Goal: Task Accomplishment & Management: Use online tool/utility

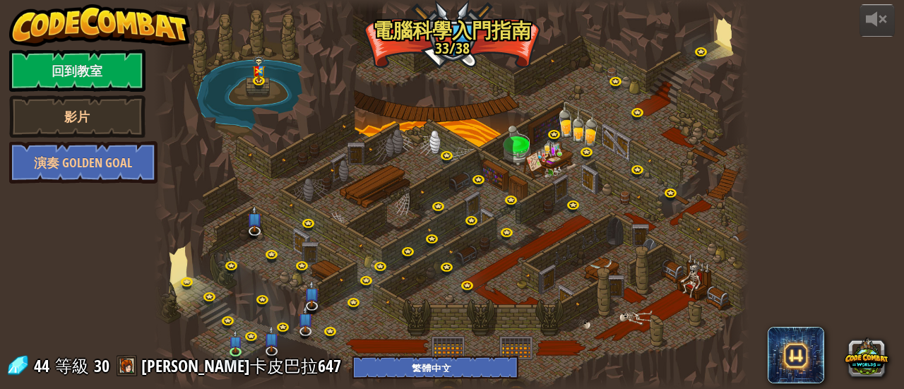
select select "zh-HANT"
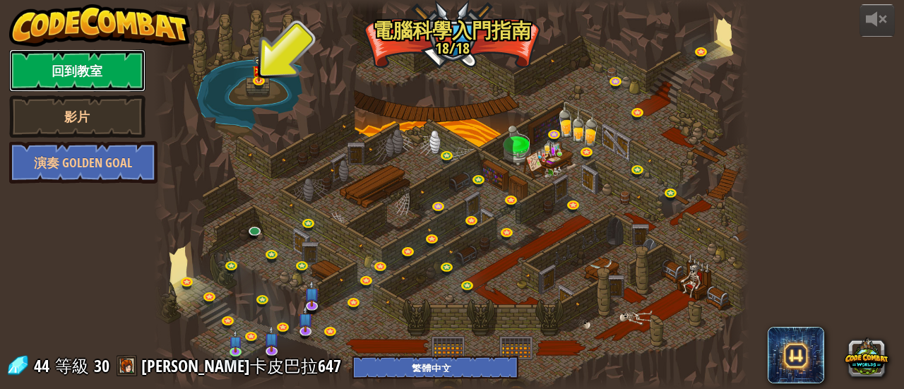
click at [71, 67] on link "回到教室" at bounding box center [77, 70] width 136 height 42
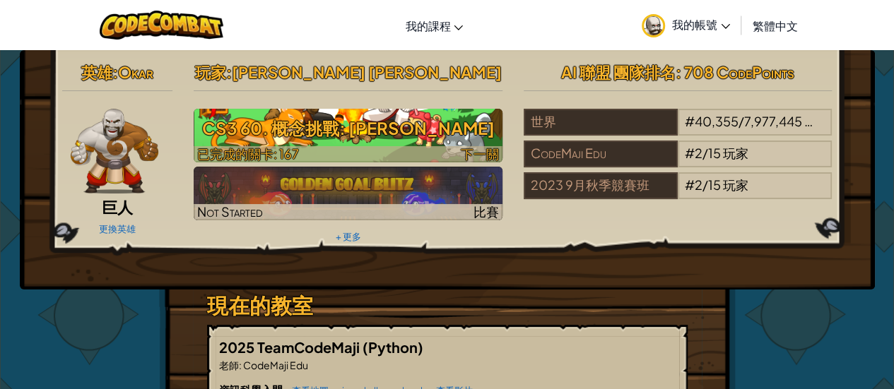
click at [381, 129] on h3 "CS3 60. 概念挑戰: [PERSON_NAME]" at bounding box center [348, 128] width 309 height 32
select select "zh-HANT"
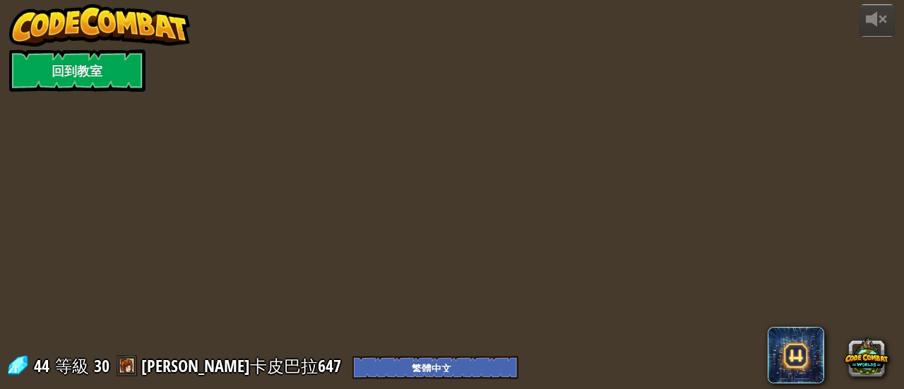
select select "zh-HANT"
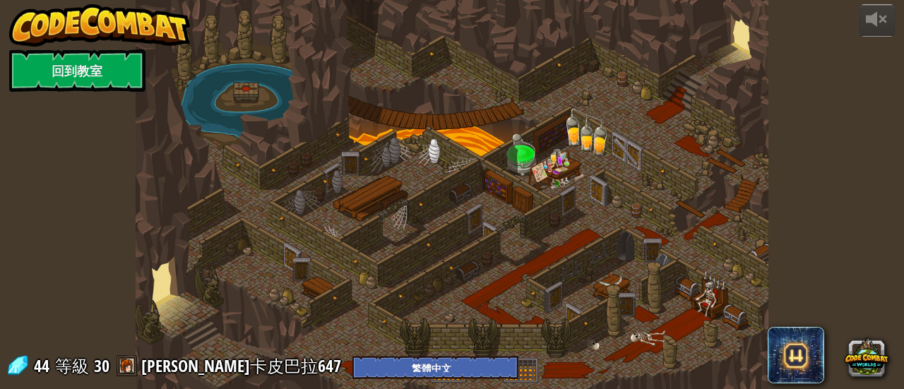
select select "zh-HANT"
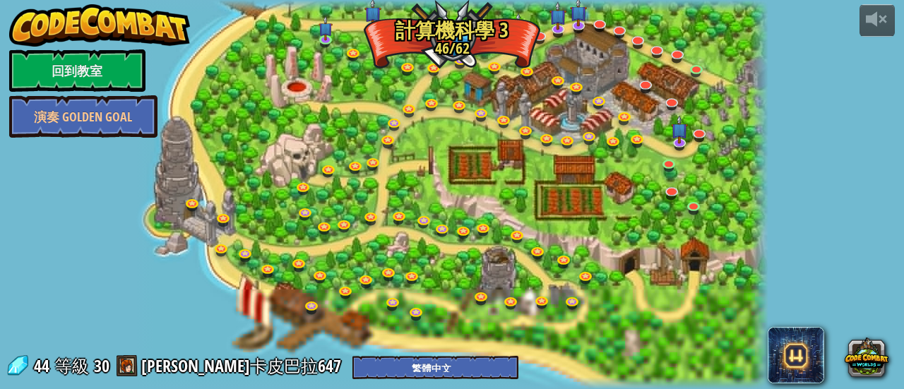
select select "zh-HANT"
click at [672, 169] on link at bounding box center [672, 164] width 28 height 28
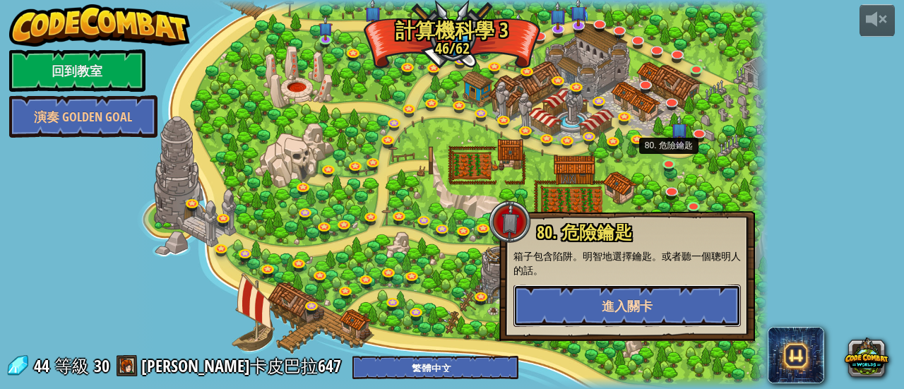
click at [636, 291] on button "進入關卡" at bounding box center [627, 306] width 227 height 42
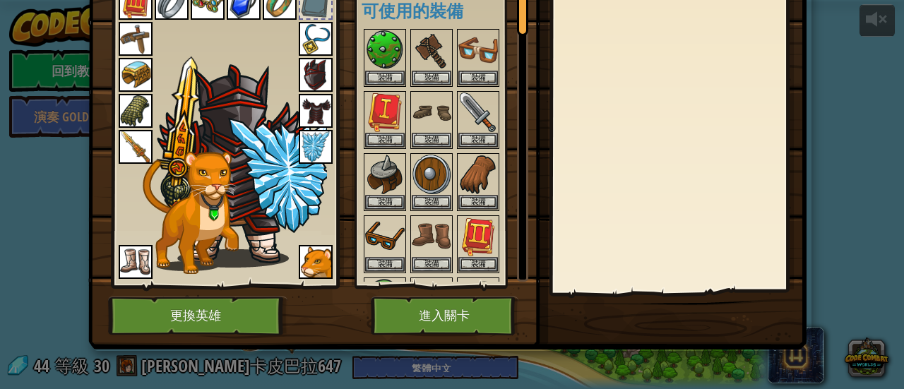
scroll to position [97, 0]
click at [439, 302] on button "進入關卡" at bounding box center [445, 316] width 148 height 39
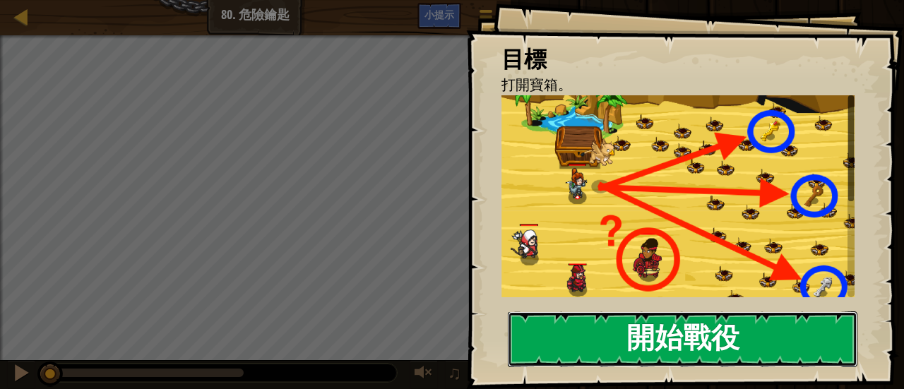
click at [559, 312] on button "開始戰役" at bounding box center [683, 340] width 350 height 56
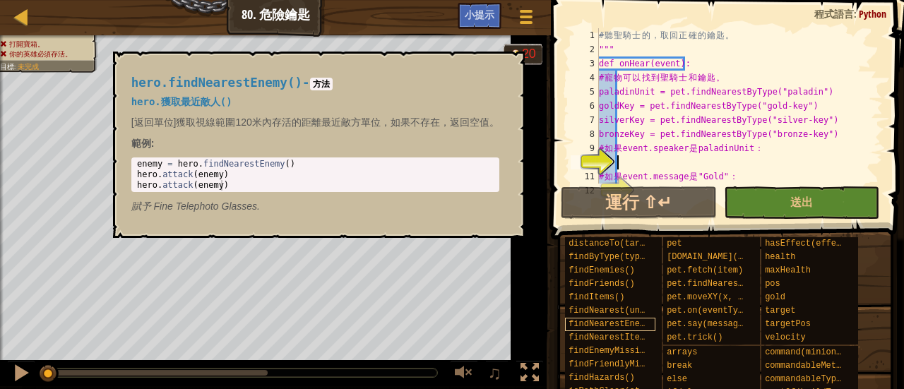
drag, startPoint x: 559, startPoint y: 312, endPoint x: 605, endPoint y: 331, distance: 49.7
click at [605, 331] on div "findNearestEnemy()" at bounding box center [610, 324] width 90 height 13
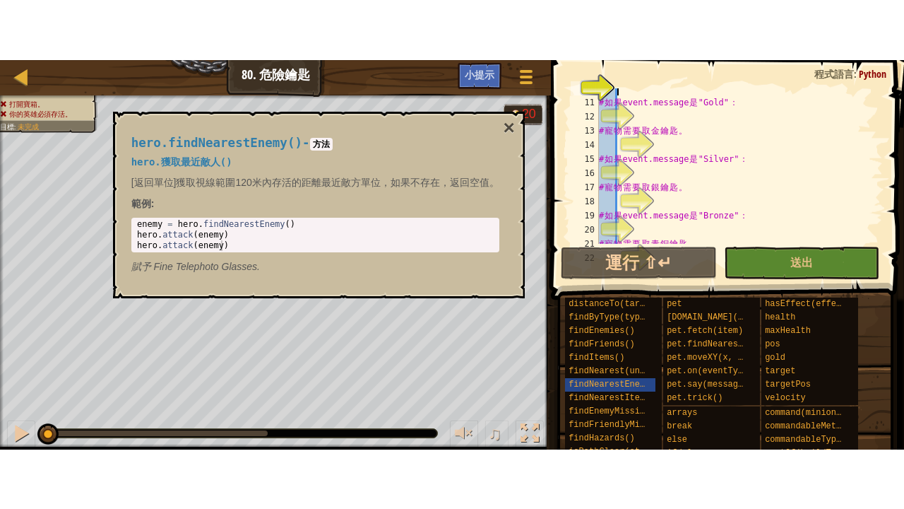
scroll to position [261, 0]
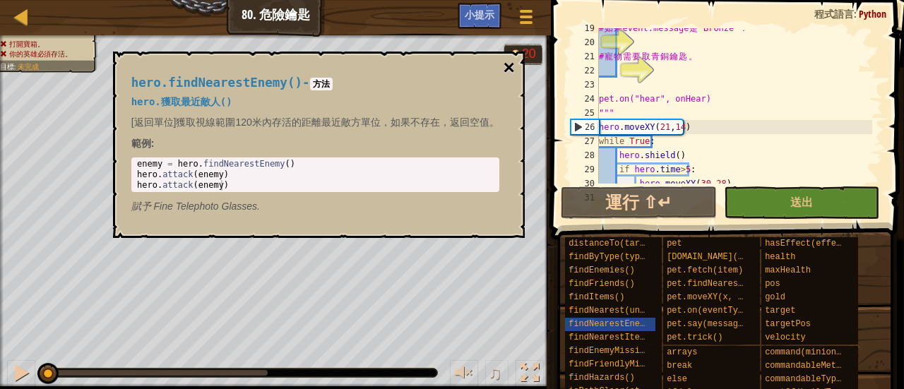
click at [504, 64] on button "×" at bounding box center [508, 68] width 11 height 20
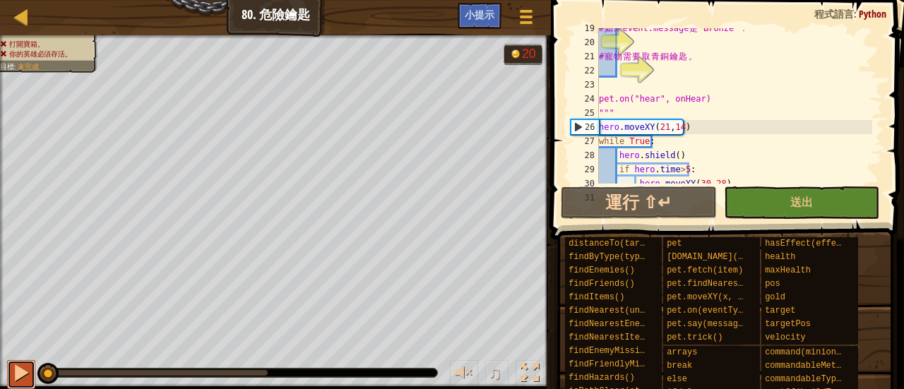
click at [34, 364] on button at bounding box center [21, 374] width 28 height 29
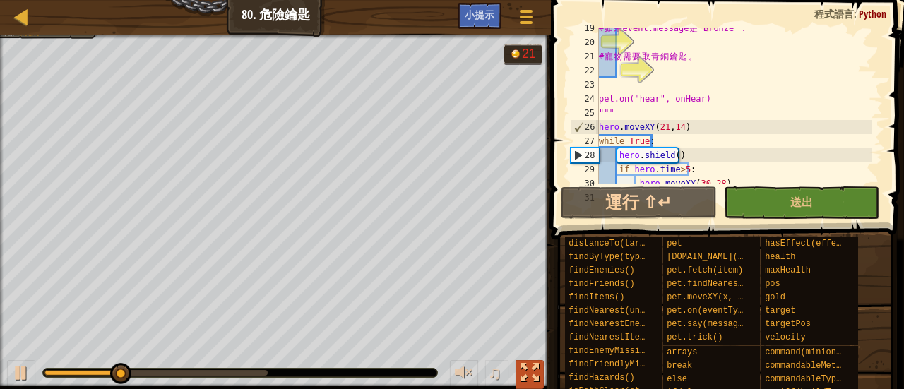
click at [522, 366] on div at bounding box center [530, 373] width 18 height 18
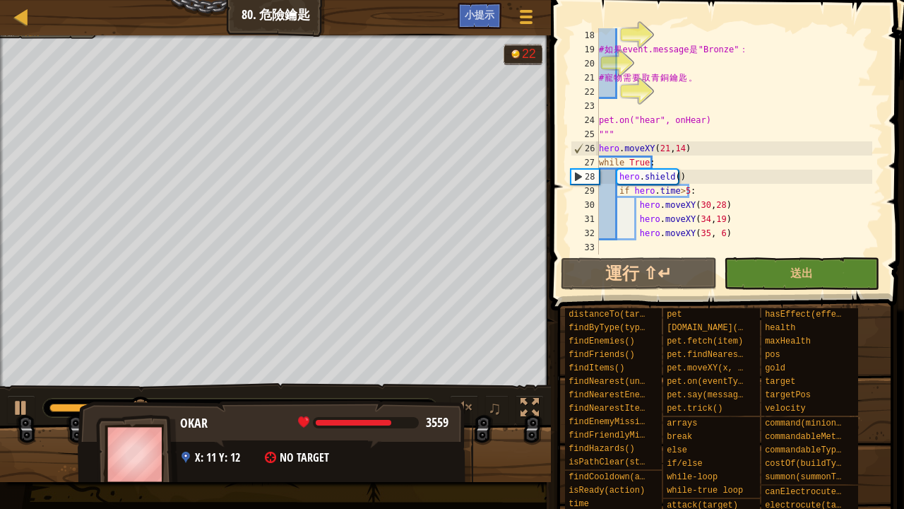
scroll to position [240, 0]
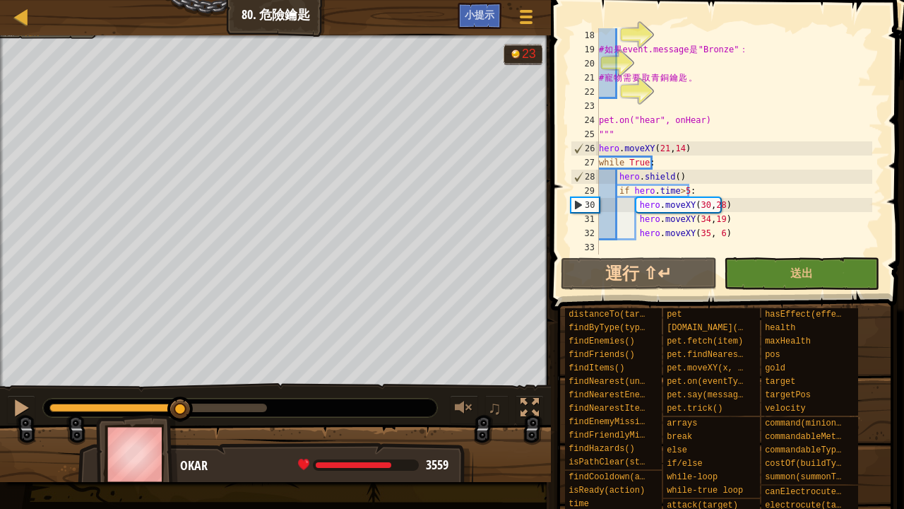
drag, startPoint x: 263, startPoint y: 408, endPoint x: 149, endPoint y: 475, distance: 132.1
click at [161, 389] on div "打開寶箱。 你的英雄必須存活。 目標 : 未完成 23 ♫ Okar 3559 x: 19 y: 19 x: 30 y: 28" at bounding box center [452, 258] width 904 height 446
drag, startPoint x: 738, startPoint y: 233, endPoint x: 584, endPoint y: 233, distance: 154.0
click at [584, 233] on div "18 19 20 21 22 23 24 25 26 27 28 29 30 31 32 33 # 如 果 event.message 是 "Bronze" …" at bounding box center [725, 141] width 315 height 226
type textarea "hero.moveXY(35, 6)"
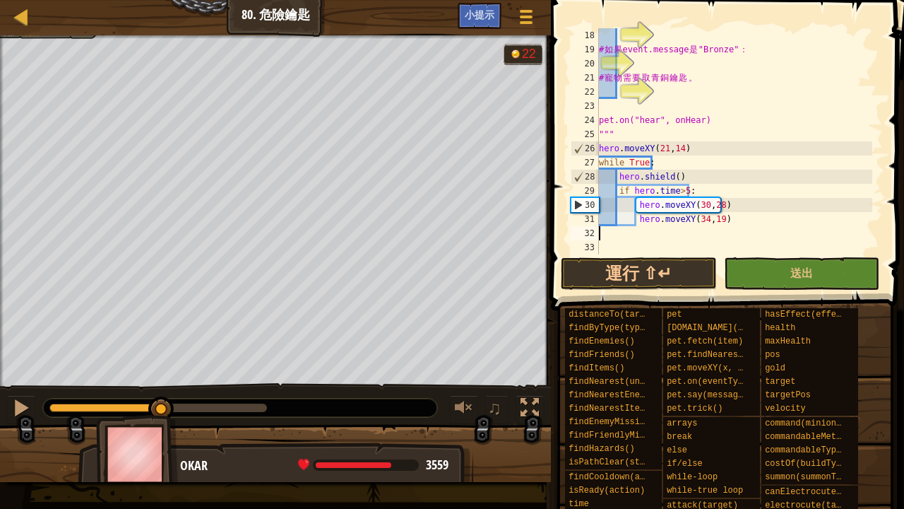
scroll to position [226, 0]
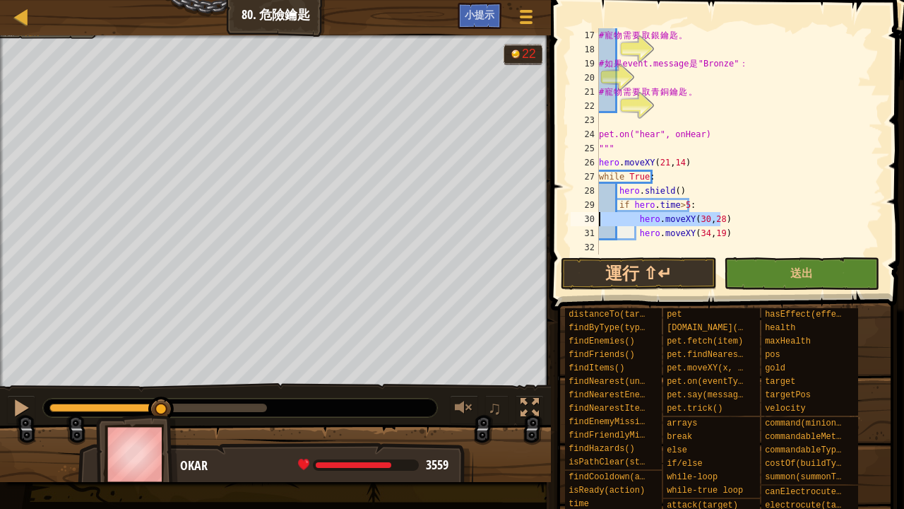
drag, startPoint x: 732, startPoint y: 217, endPoint x: 563, endPoint y: 221, distance: 168.9
click at [563, 221] on div "hero.moveXY(34,19) 17 18 19 20 21 22 23 24 25 26 27 28 29 30 31 32 # 寵 物 需 要 取 …" at bounding box center [725, 183] width 357 height 352
type textarea "hero.moveXY(30,28)"
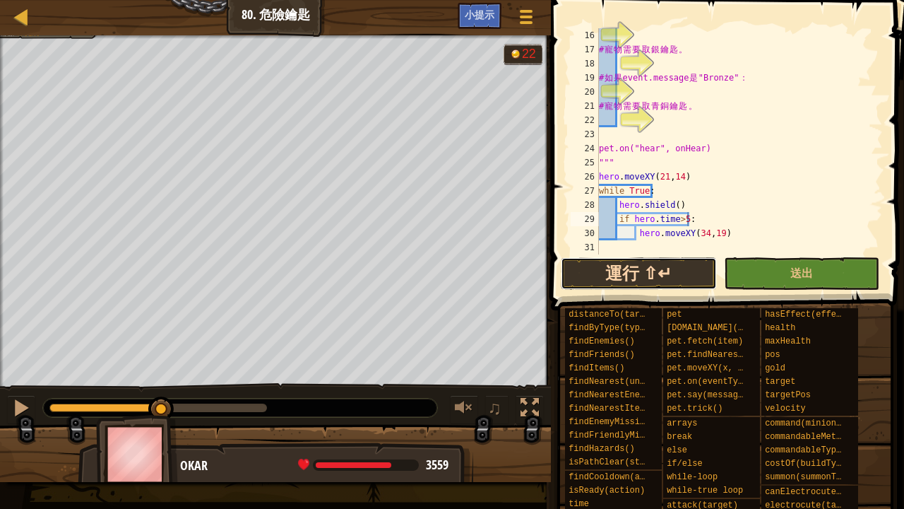
click at [685, 266] on button "運行 ⇧↵" at bounding box center [639, 273] width 156 height 32
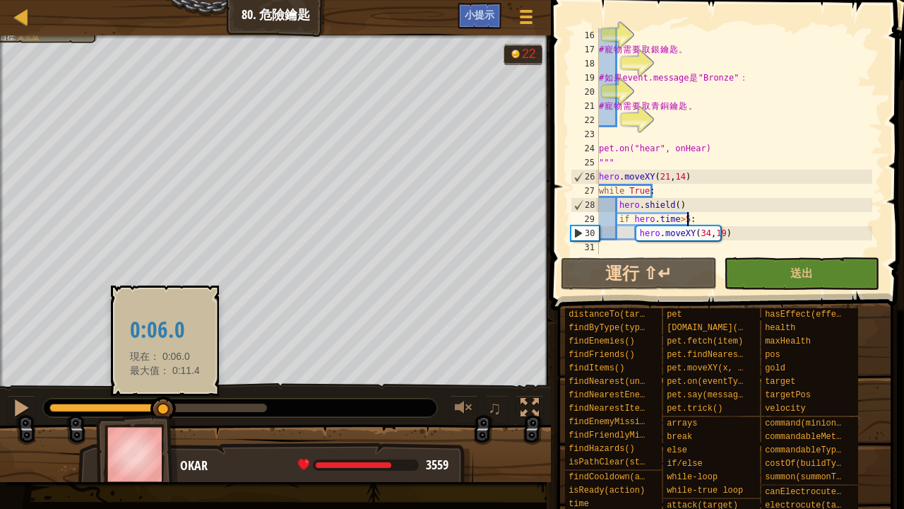
drag, startPoint x: 262, startPoint y: 410, endPoint x: 164, endPoint y: 411, distance: 98.2
click at [164, 389] on div at bounding box center [162, 408] width 25 height 25
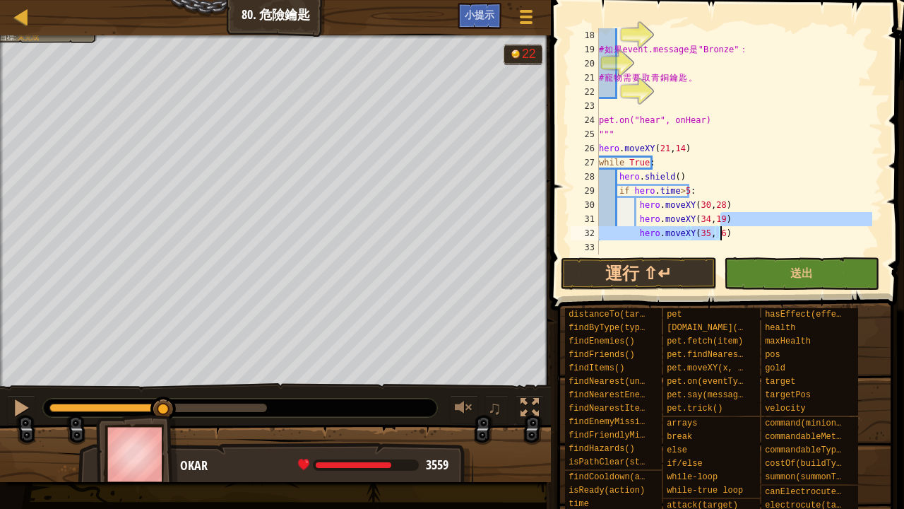
scroll to position [240, 0]
click at [653, 207] on div "# 如 果 event.message 是 "Bronze" ： # 寵 物 需 要 取 青 銅 鑰 匙 。 pet.on("hear", onHear) "…" at bounding box center [734, 155] width 276 height 254
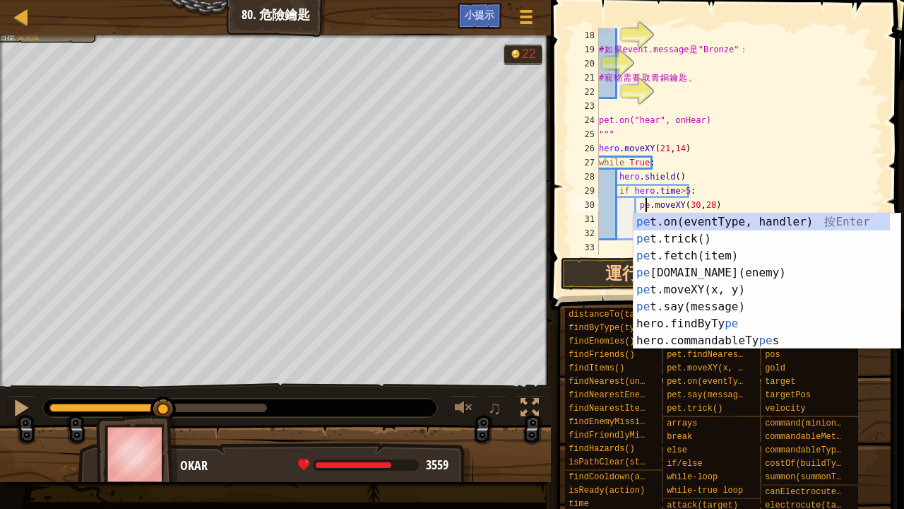
scroll to position [6, 4]
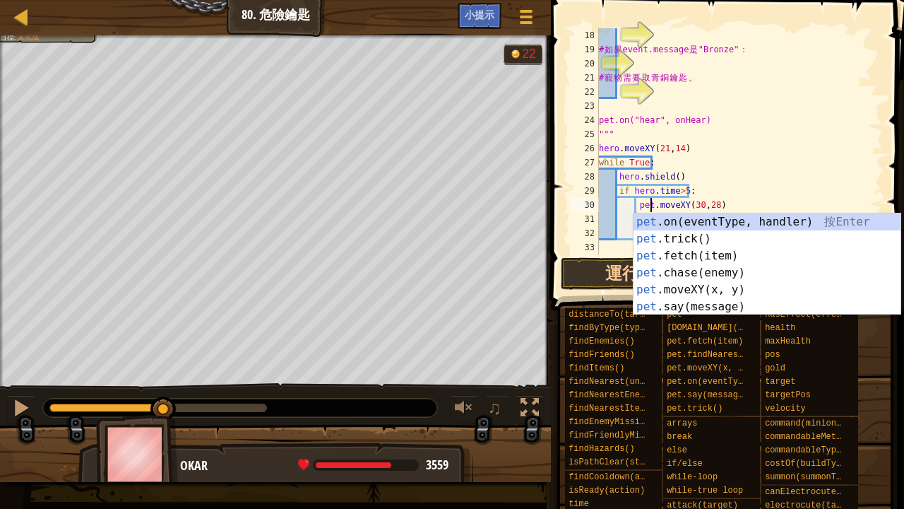
click at [704, 184] on div "# 如 果 event.message 是 "Bronze" ： # 寵 物 需 要 取 青 銅 鑰 匙 。 pet.on("hear", onHear) "…" at bounding box center [734, 155] width 276 height 254
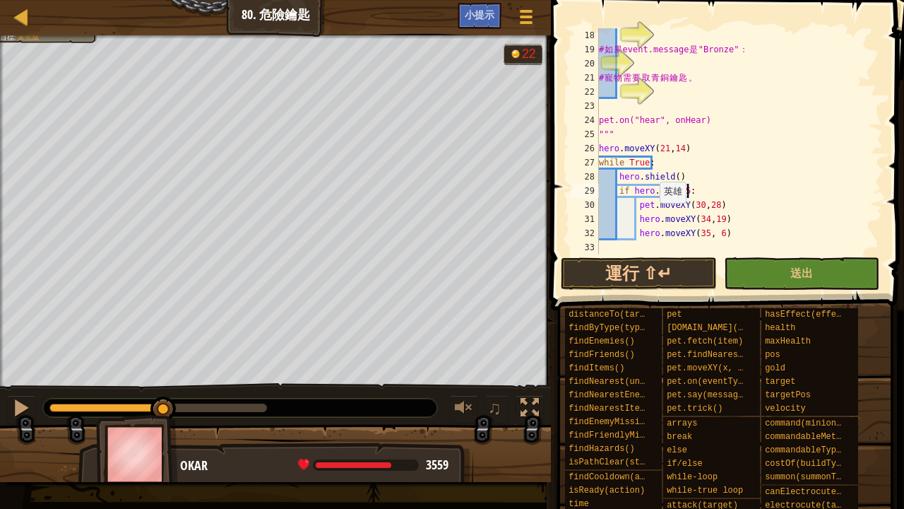
click at [653, 217] on div "# 如 果 event.message 是 "Bronze" ： # 寵 物 需 要 取 青 銅 鑰 匙 。 pet.on("hear", onHear) "…" at bounding box center [734, 155] width 276 height 254
drag, startPoint x: 823, startPoint y: 116, endPoint x: 812, endPoint y: 132, distance: 19.4
click at [823, 116] on div "# 如 果 event.message 是 "Bronze" ： # 寵 物 需 要 取 青 銅 鑰 匙 。 pet.on("hear", onHear) "…" at bounding box center [734, 155] width 276 height 254
type textarea "pet.on("hear", onHear)"
click at [685, 263] on button "運行 ⇧↵" at bounding box center [639, 273] width 156 height 32
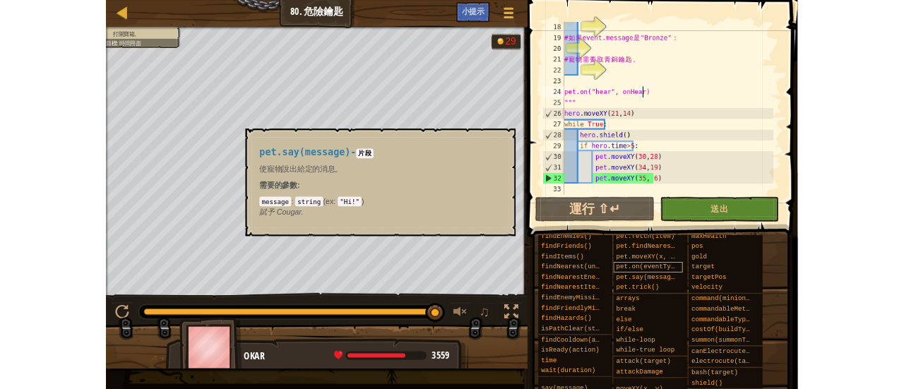
scroll to position [0, 0]
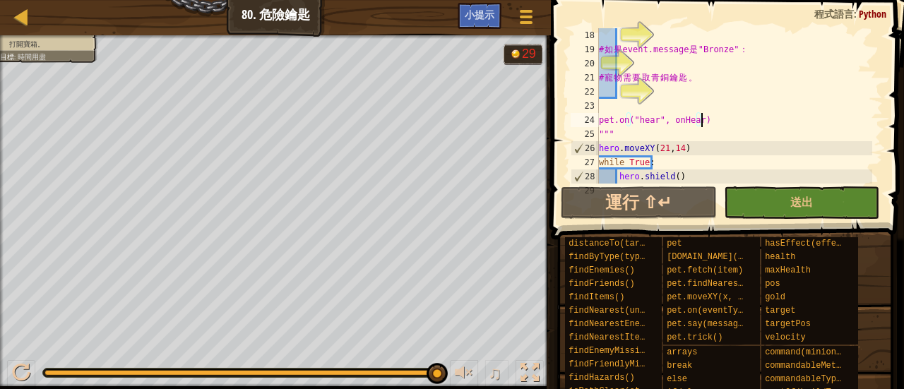
select select "zh-HANT"
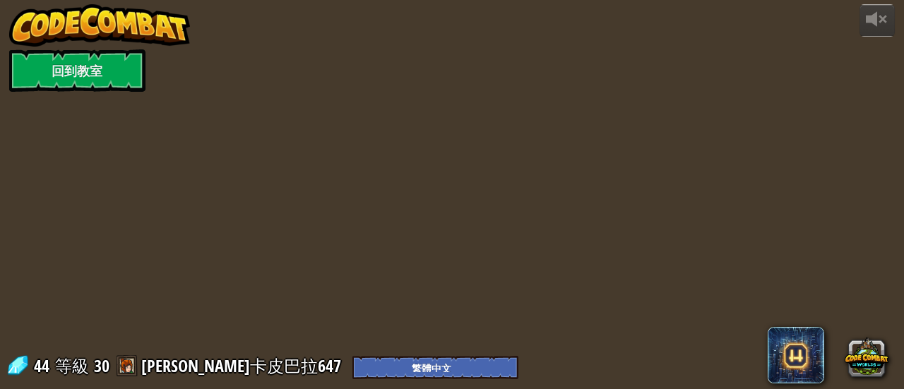
select select "zh-HANT"
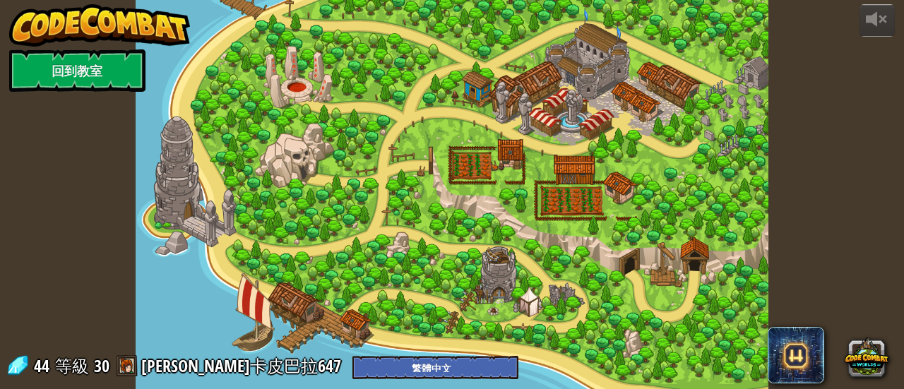
select select "zh-HANT"
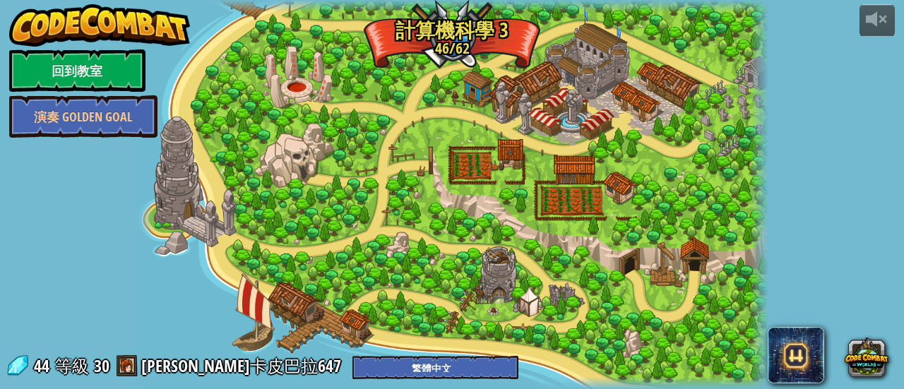
select select "zh-HANT"
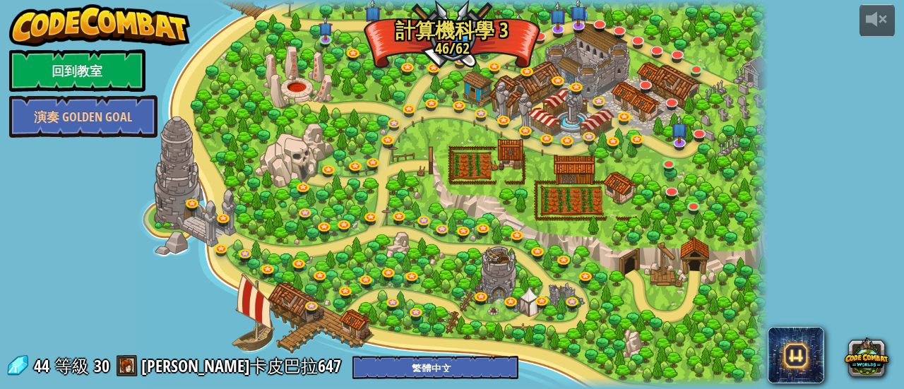
click at [382, 42] on div at bounding box center [453, 194] width 634 height 389
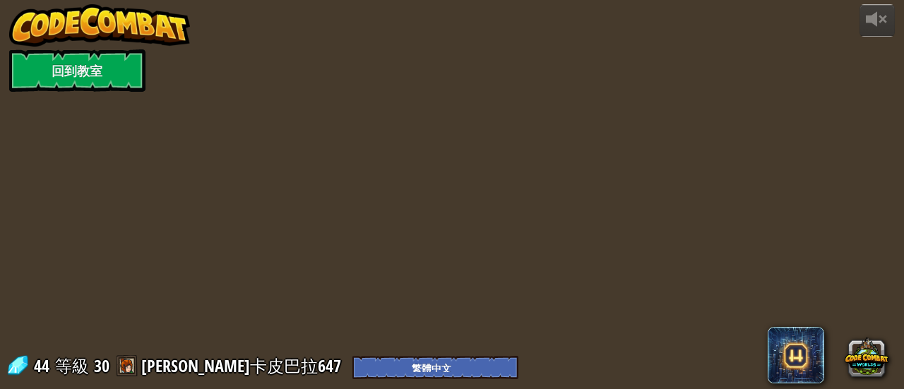
select select "zh-HANT"
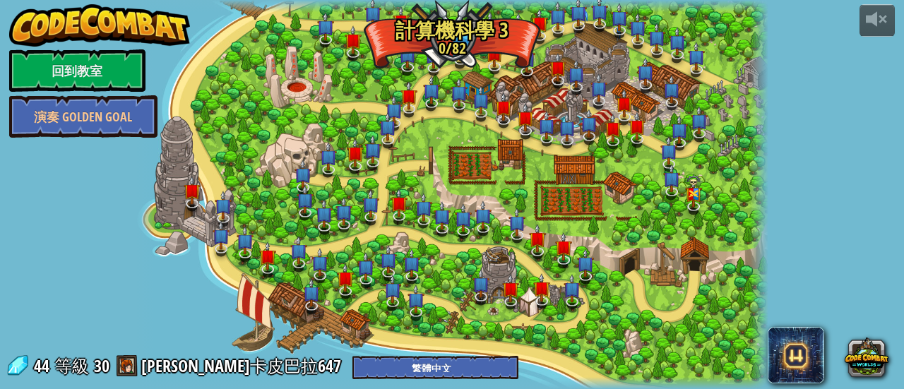
select select "zh-HANT"
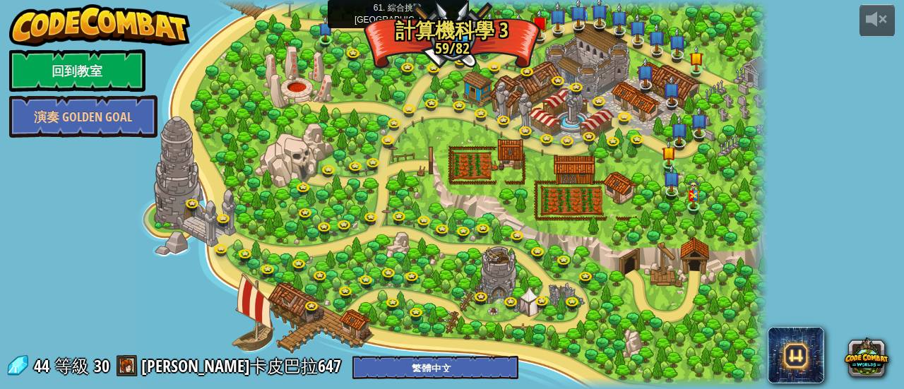
select select "zh-HANT"
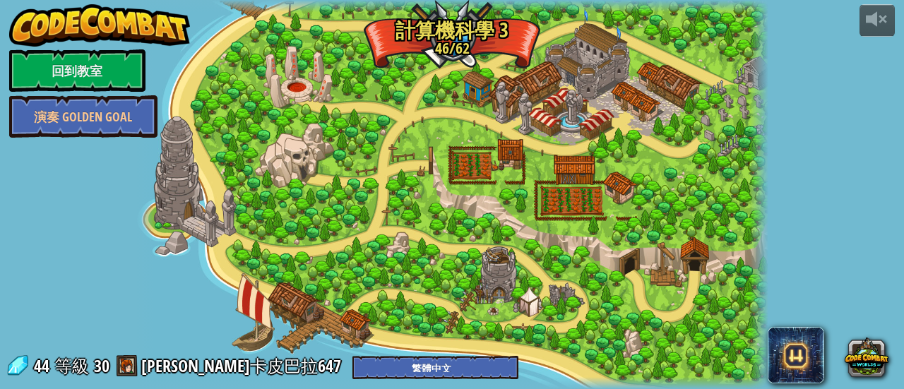
select select "zh-HANT"
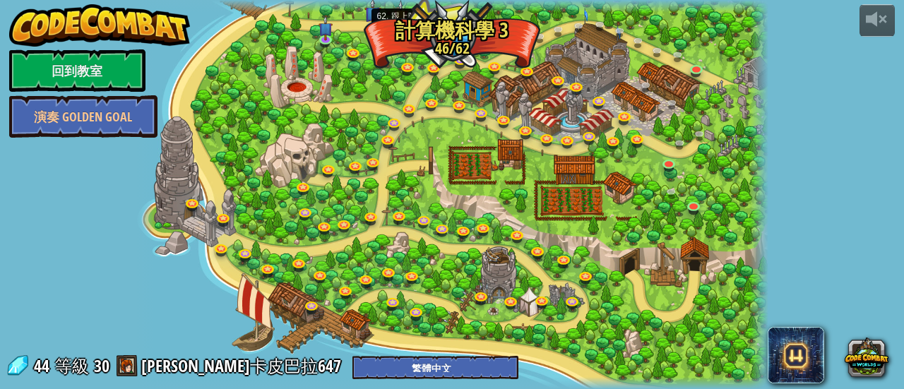
click at [402, 17] on img at bounding box center [400, 16] width 14 height 33
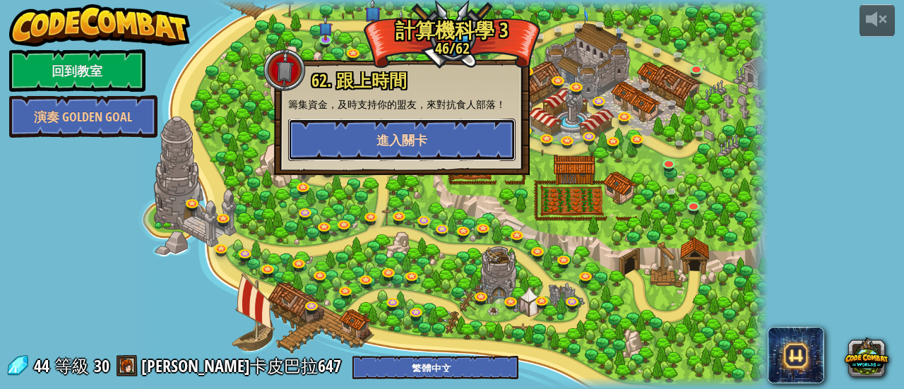
click at [425, 128] on button "進入關卡" at bounding box center [401, 140] width 227 height 42
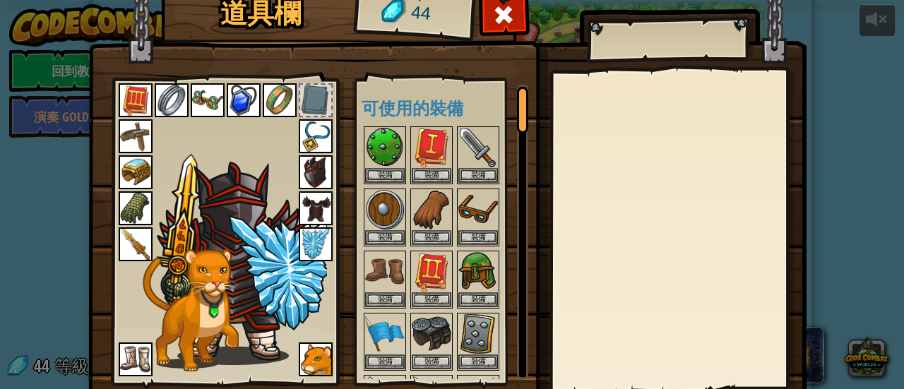
click at [309, 102] on div at bounding box center [315, 100] width 31 height 31
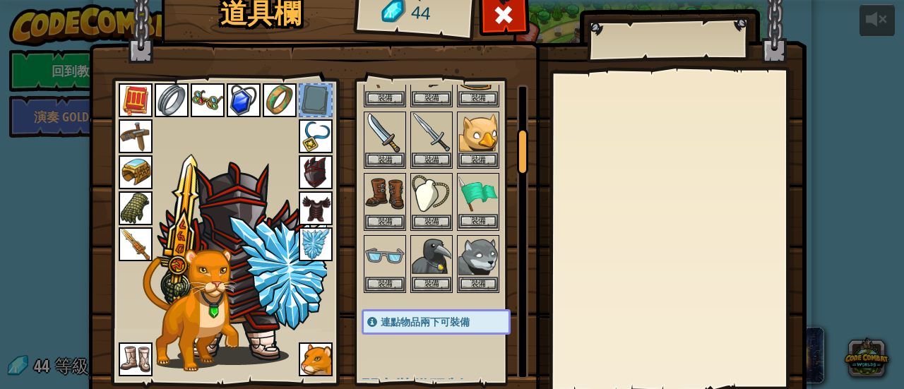
scroll to position [283, 0]
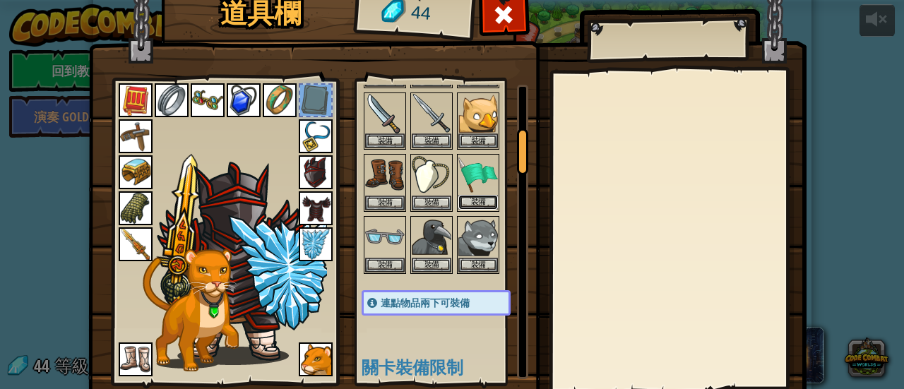
click at [471, 196] on button "裝備" at bounding box center [478, 202] width 40 height 15
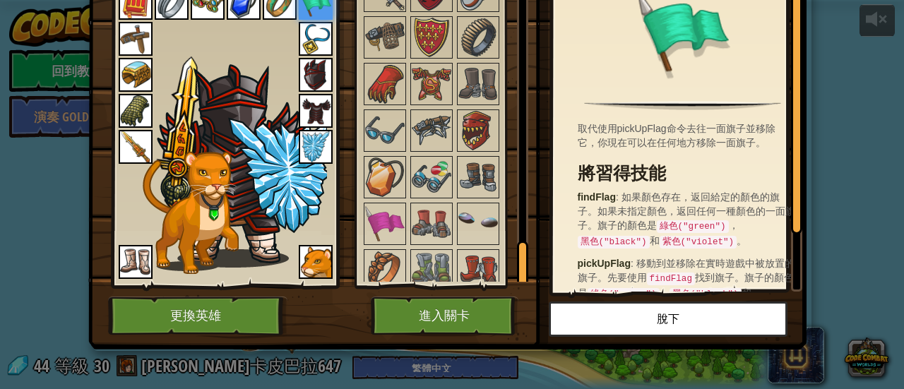
scroll to position [1706, 0]
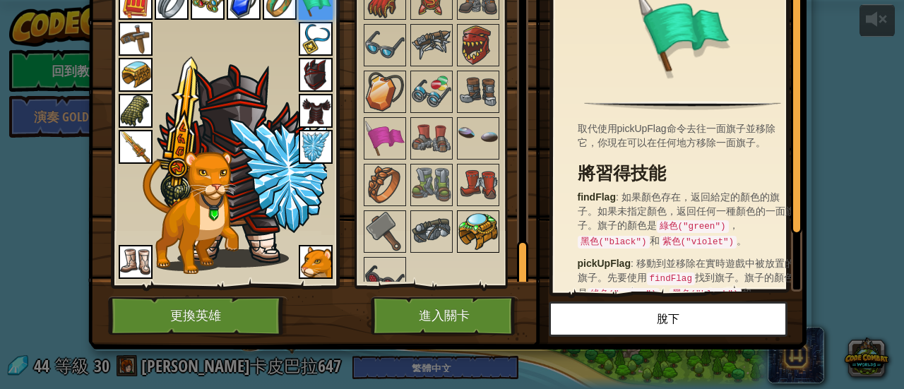
click at [462, 221] on img at bounding box center [478, 232] width 40 height 40
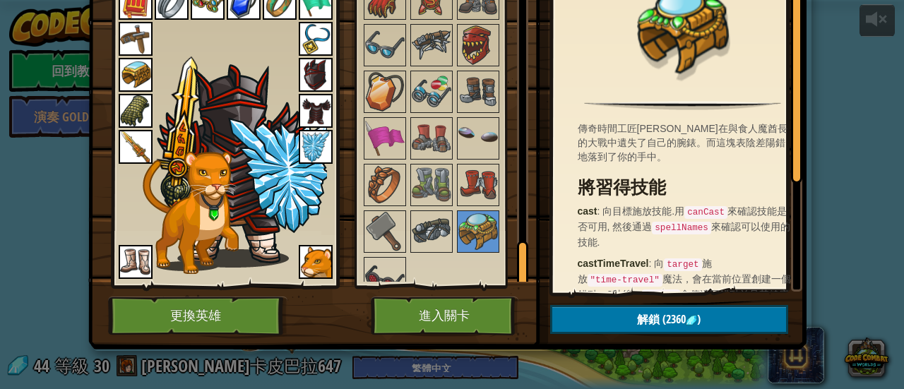
click at [415, 212] on img at bounding box center [432, 232] width 40 height 40
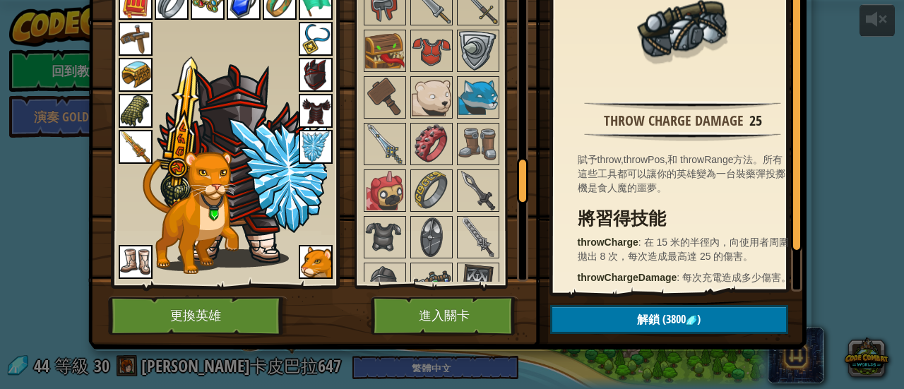
scroll to position [1211, 0]
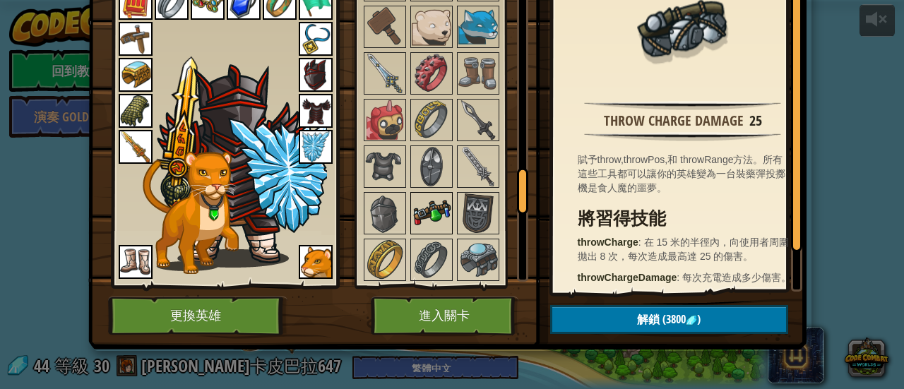
click at [413, 194] on img at bounding box center [432, 214] width 40 height 40
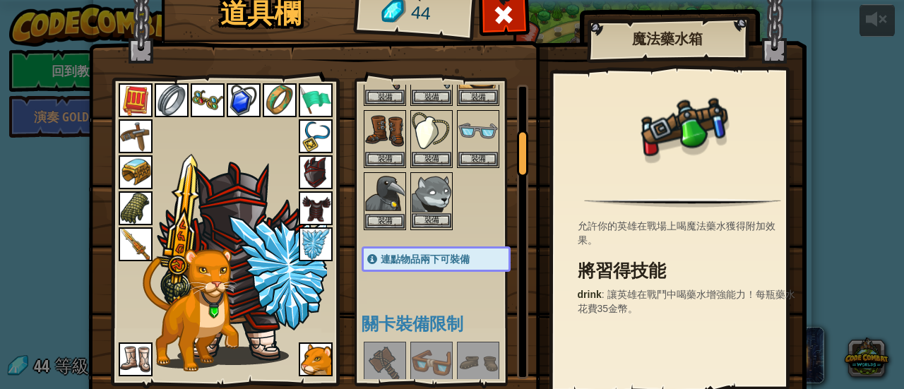
scroll to position [354, 0]
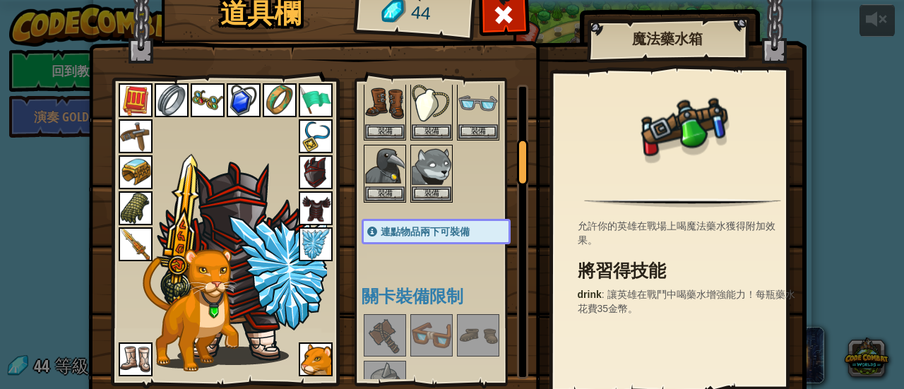
click at [422, 319] on img at bounding box center [432, 336] width 40 height 40
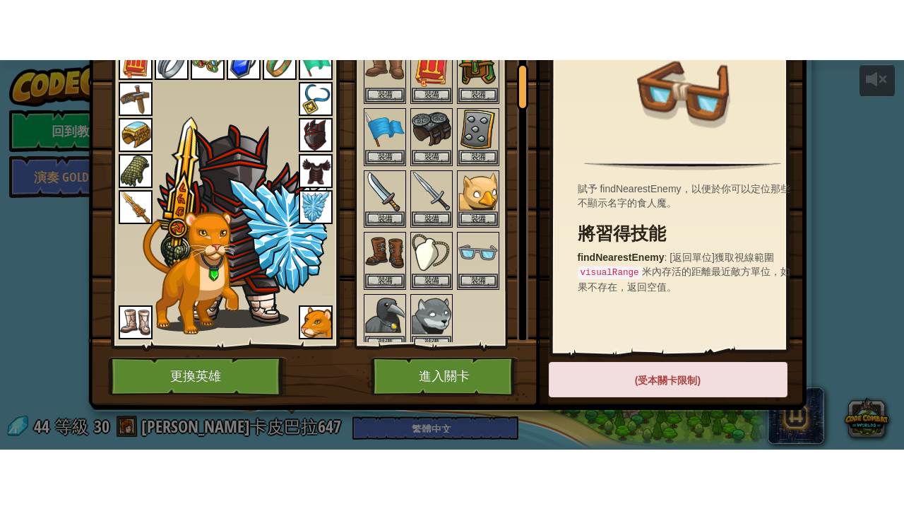
scroll to position [71, 0]
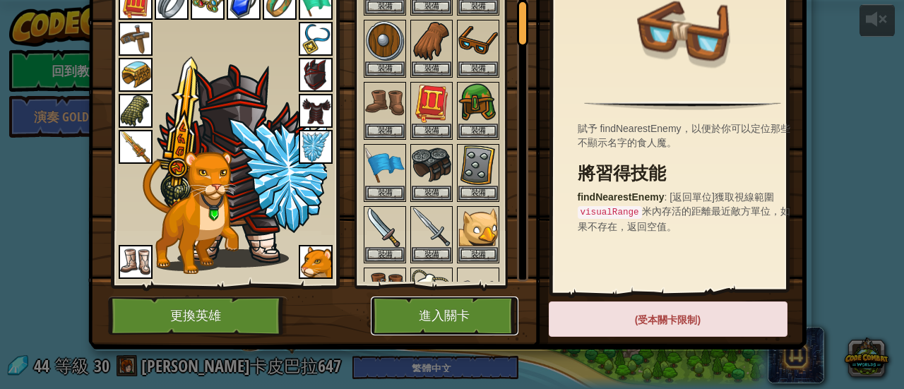
click at [420, 312] on button "進入關卡" at bounding box center [445, 316] width 148 height 39
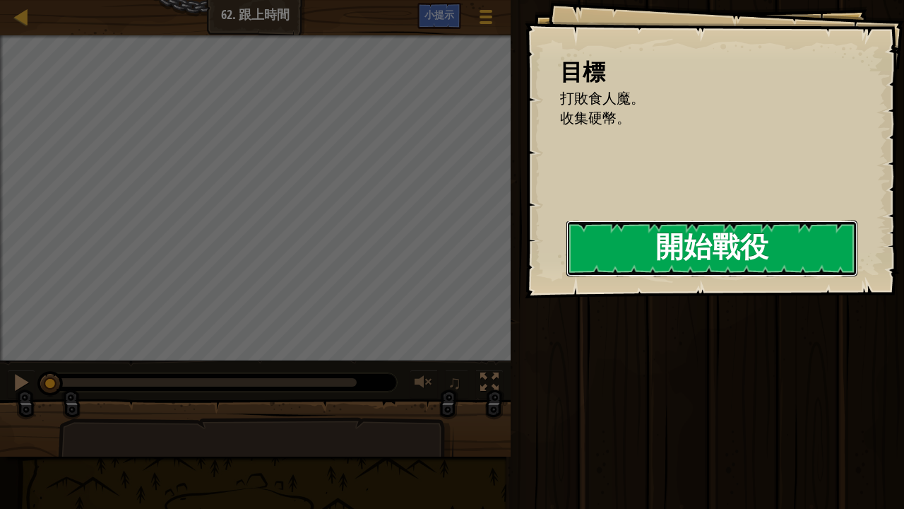
click at [567, 240] on button "開始戰役" at bounding box center [712, 248] width 291 height 56
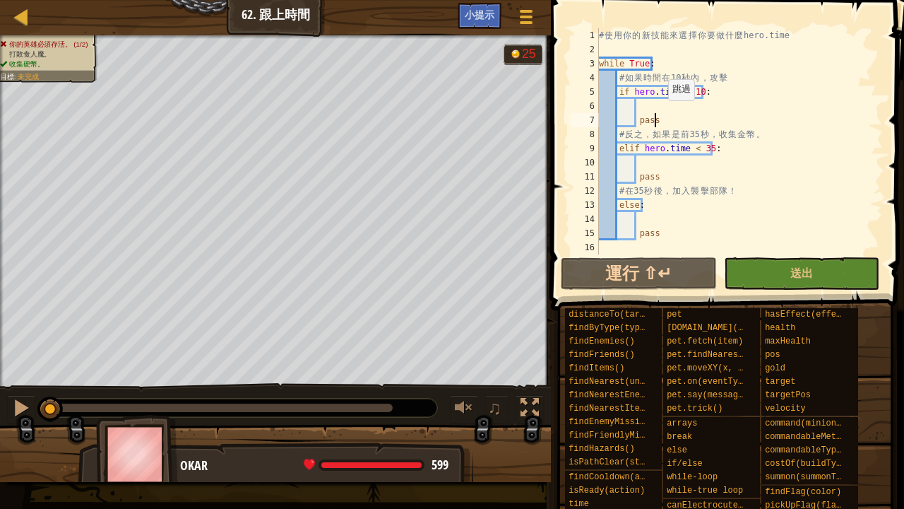
click at [661, 114] on div "# 使 用 你 的 新 技 能 來 選 擇 你 要 做 什 麼 hero.time while True : # 如 果 時 間 在 10 秒 內 ， 攻 擊…" at bounding box center [739, 155] width 287 height 254
click at [659, 105] on div "# 使 用 你 的 新 技 能 來 選 擇 你 要 做 什 麼 hero.time while True : # 如 果 時 間 在 10 秒 內 ， 攻 擊…" at bounding box center [739, 155] width 287 height 254
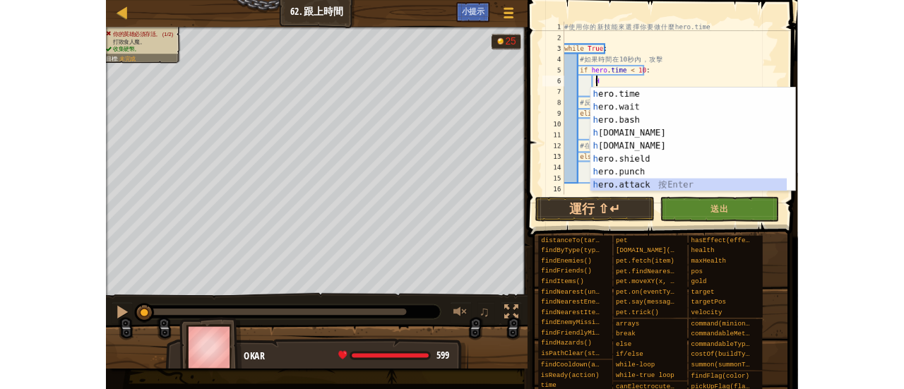
scroll to position [85, 0]
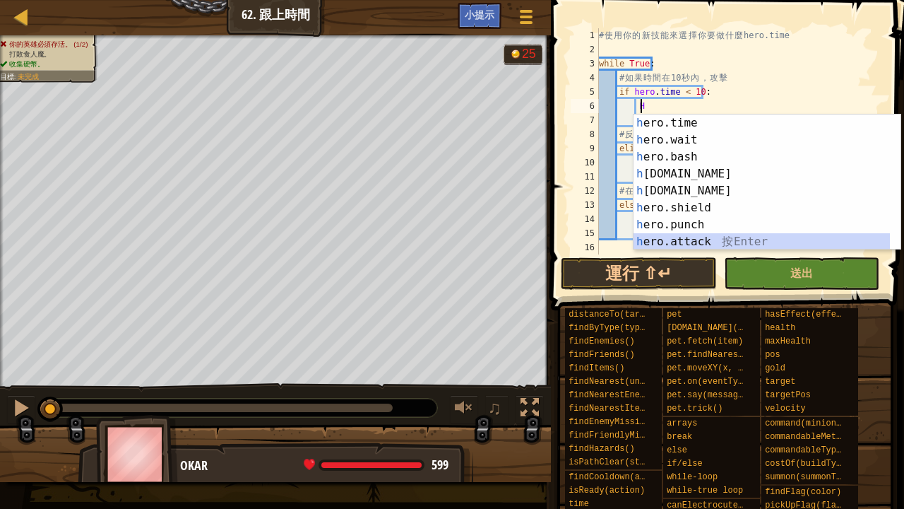
type textarea "hero.attack(enemy)"
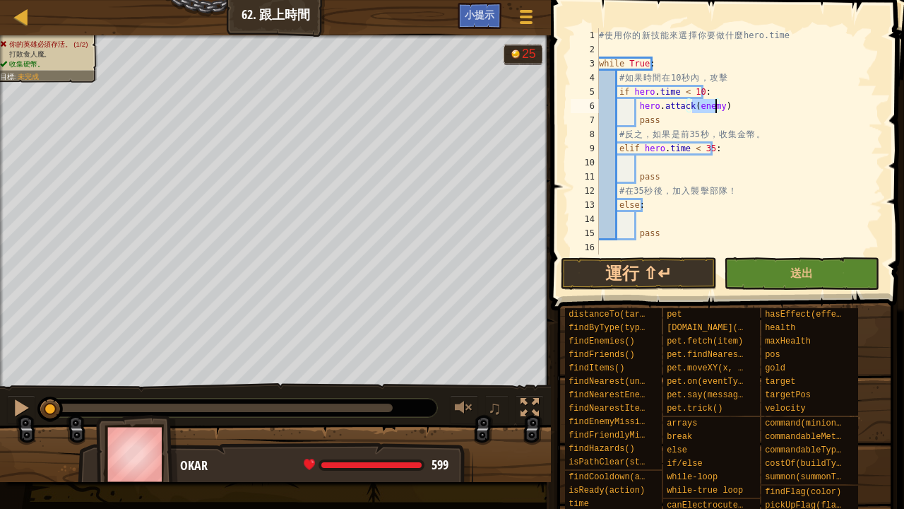
click at [654, 164] on div "# 使 用 你 的 新 技 能 來 選 擇 你 要 做 什 麼 hero.time while True : # 如 果 時 間 在 10 秒 內 ， 攻 擊…" at bounding box center [739, 155] width 287 height 254
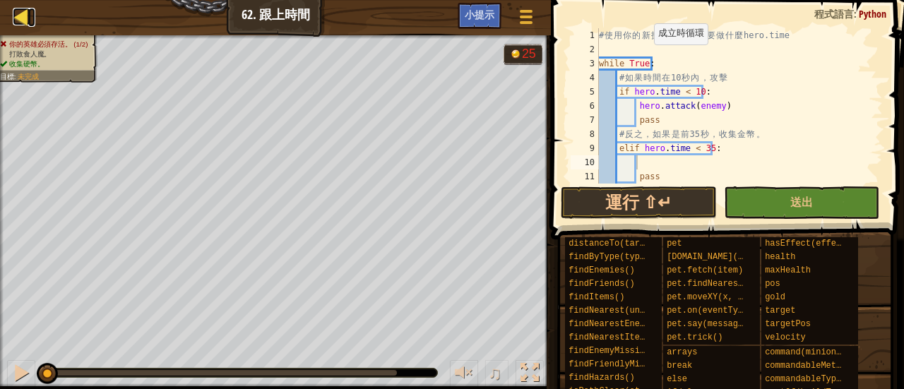
click at [24, 20] on div at bounding box center [22, 17] width 18 height 18
select select "zh-HANT"
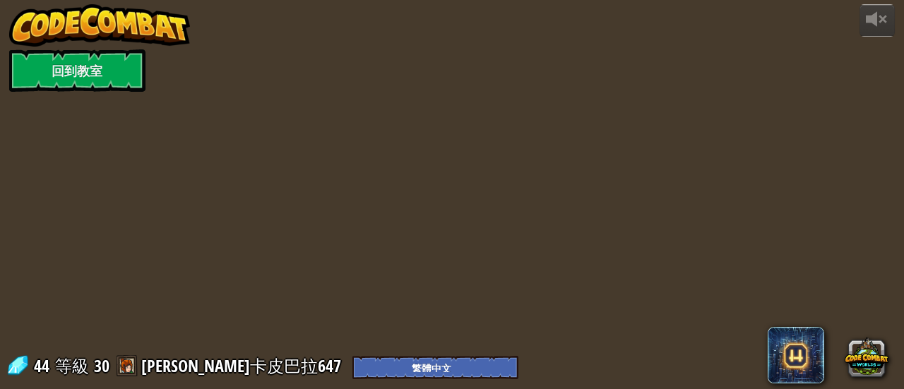
select select "zh-HANT"
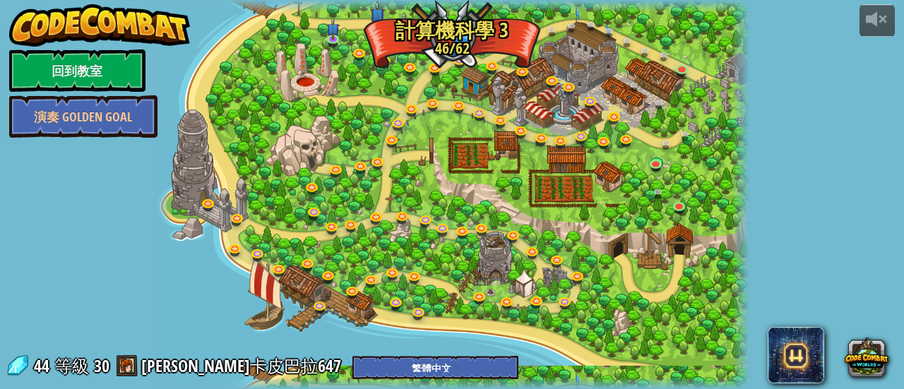
select select "zh-HANT"
click at [680, 66] on link at bounding box center [685, 70] width 28 height 28
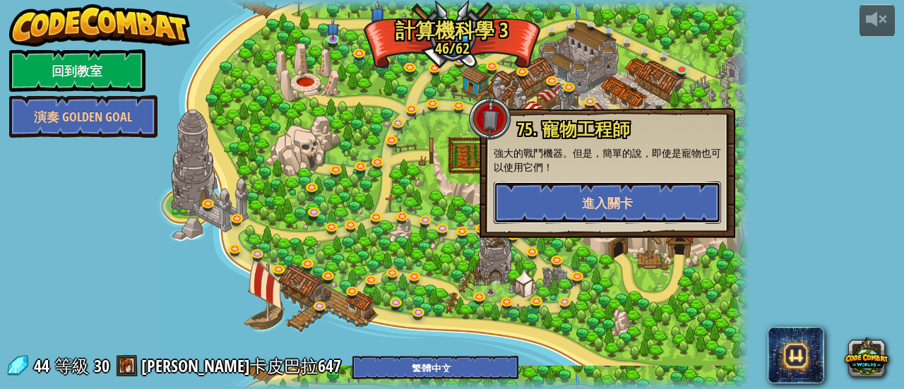
click at [660, 187] on button "進入關卡" at bounding box center [607, 203] width 227 height 42
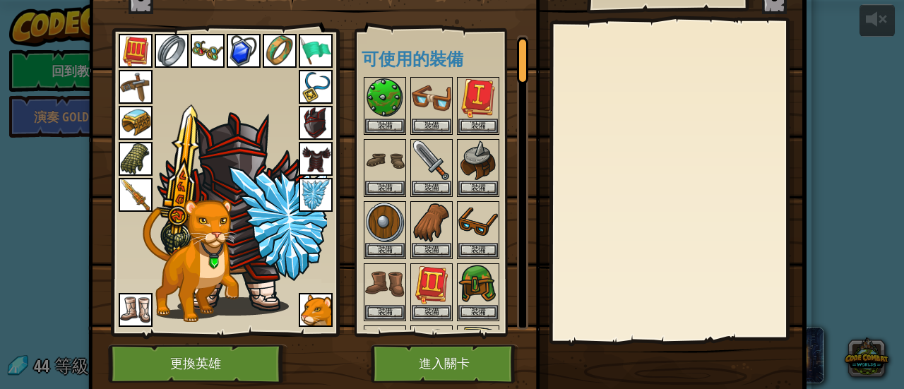
scroll to position [97, 0]
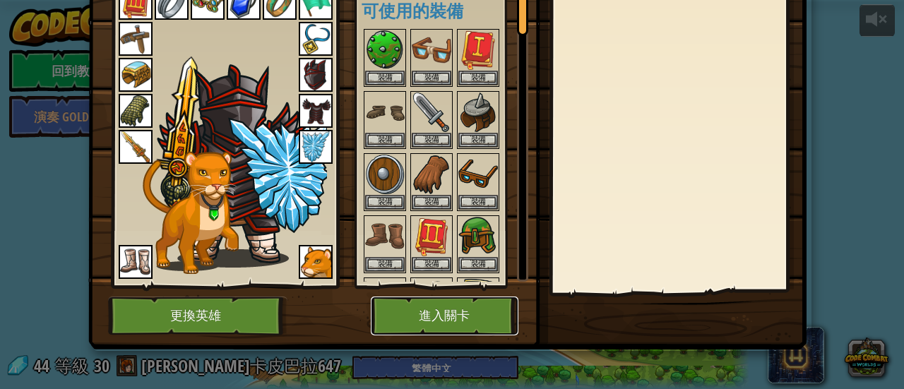
click at [463, 327] on button "進入關卡" at bounding box center [445, 316] width 148 height 39
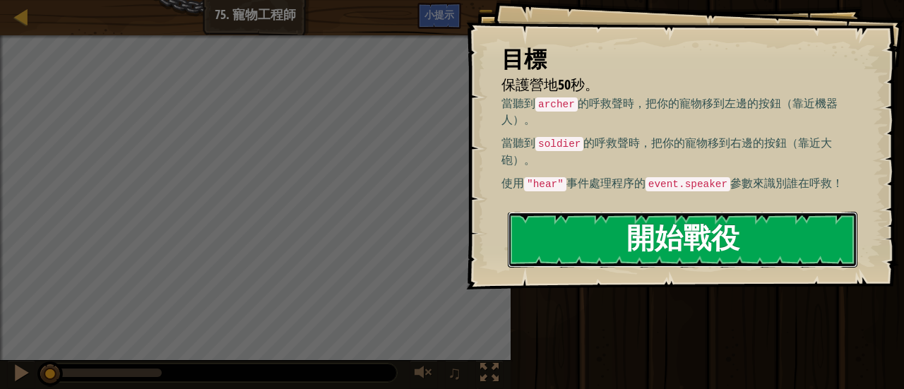
click at [603, 236] on button "開始戰役" at bounding box center [683, 240] width 350 height 56
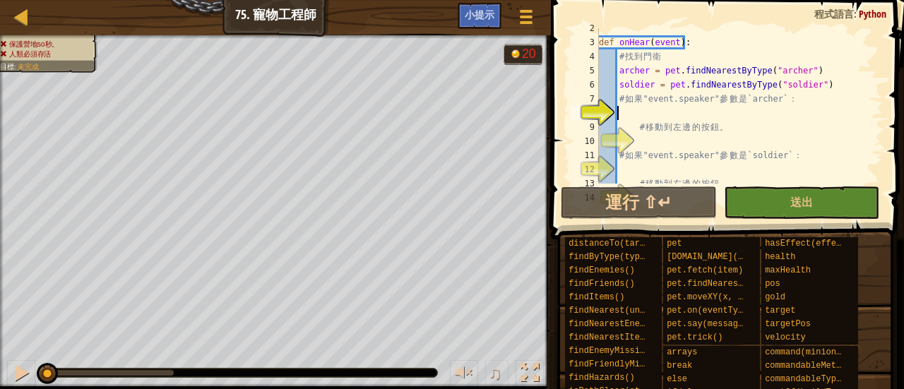
scroll to position [21, 0]
click at [653, 109] on div "def onHear ( event ) : # 找 到 [PERSON_NAME] = pet . findNearestByType ( "archer"…" at bounding box center [734, 113] width 276 height 184
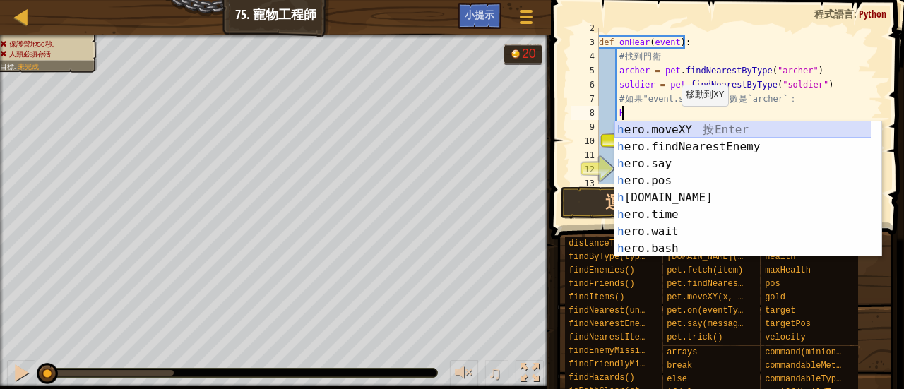
click at [708, 131] on div "h ero.moveXY 按 Enter h ero.findNearestEnemy 按 Enter h ero.say 按 Enter h ero.pos…" at bounding box center [743, 207] width 257 height 170
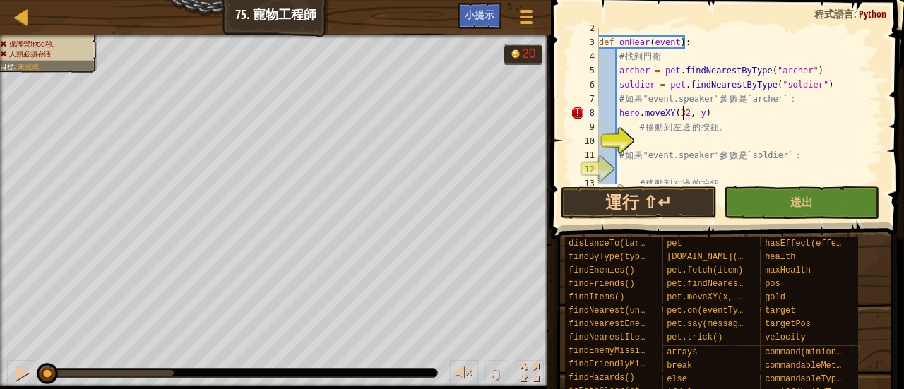
scroll to position [6, 7]
click at [697, 112] on div "def onHear ( event ) : # 找 到 [PERSON_NAME] = pet . findNearestByType ( "archer"…" at bounding box center [734, 113] width 276 height 184
click at [633, 126] on div "hero.moveXY(32, 35) 2 3 4 5 6 7 8 9 10 11 12 13 14 def onHear ( event ) : # 找 到…" at bounding box center [725, 105] width 315 height 155
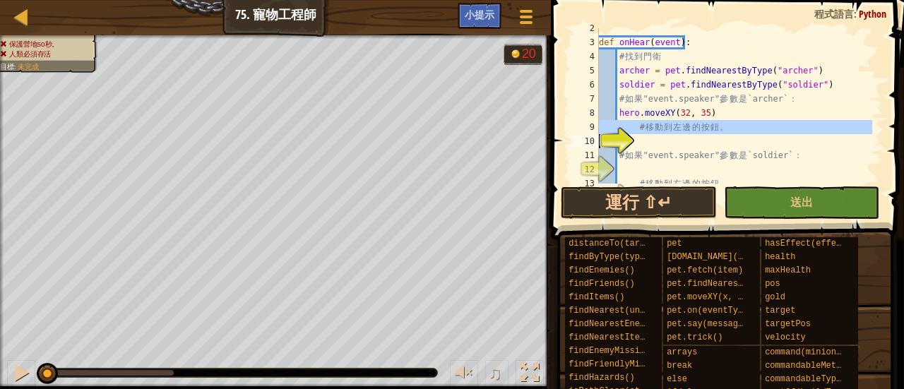
click at [634, 121] on div "def onHear ( event ) : # 找 到 [PERSON_NAME] = pet . findNearestByType ( "archer"…" at bounding box center [734, 105] width 276 height 155
type textarea "# 移動到左邊的按鈕。"
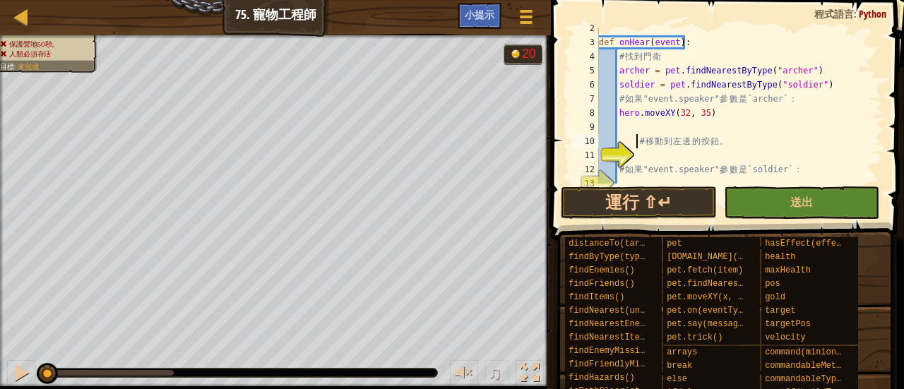
click at [651, 134] on div "def onHear ( event ) : # 找 到 [PERSON_NAME] = pet . findNearestByType ( "archer"…" at bounding box center [734, 113] width 276 height 184
click at [613, 124] on div "def onHear ( event ) : # 找 到 [PERSON_NAME] = pet . findNearestByType ( "archer"…" at bounding box center [734, 113] width 276 height 184
click at [621, 128] on div "def onHear ( event ) : # 找 到 [PERSON_NAME] = pet . findNearestByType ( "archer"…" at bounding box center [734, 113] width 276 height 184
click at [616, 123] on div "def onHear ( event ) : # 找 到 [PERSON_NAME] = pet . findNearestByType ( "archer"…" at bounding box center [734, 113] width 276 height 184
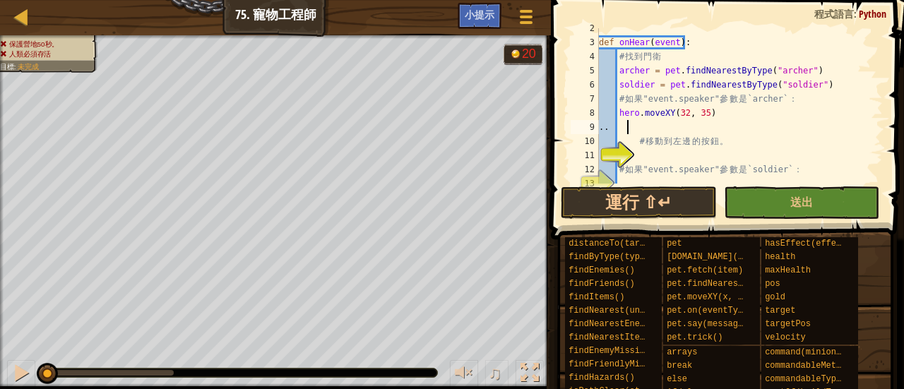
scroll to position [6, 3]
type textarea "."
type textarea "'''"
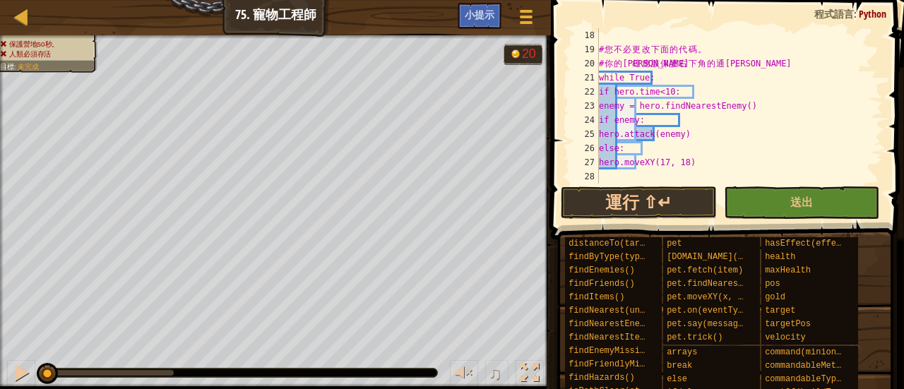
scroll to position [240, 0]
click at [658, 174] on div "# 您 不 必 更 改 下 面 的 代 碼 。 # 你 的 英 雄 應 該 保 護 右 下 角 的 通 道 。 while True: if hero.tim…" at bounding box center [734, 120] width 276 height 184
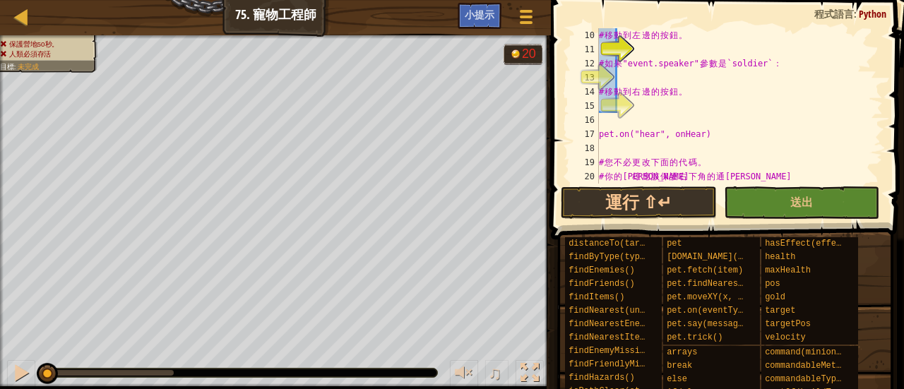
scroll to position [0, 0]
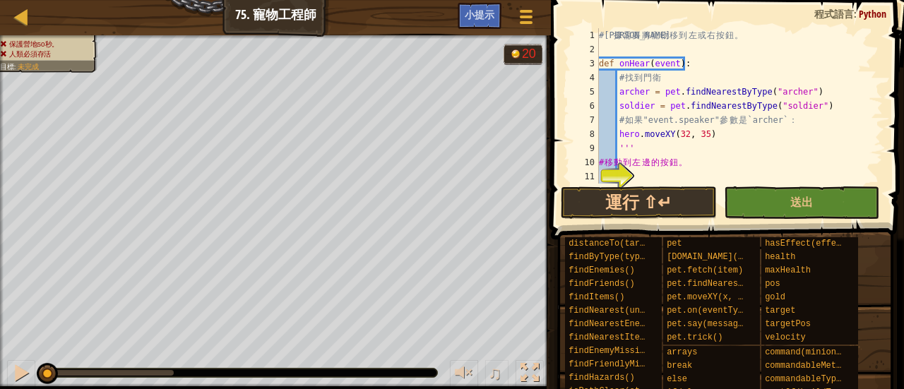
click at [617, 146] on div "# 根 據 需 要 將 寵 物 移 到 左 或 右 按 鈕 。 def onHear ( event ) : # 找 到 門 衛 archer = pet .…" at bounding box center [734, 120] width 276 height 184
type textarea "'''"
click at [636, 146] on div "# 根 據 需 要 將 寵 物 移 到 左 或 右 按 鈕 。 def onHear ( event ) : # 找 到 門 衛 archer = pet .…" at bounding box center [734, 120] width 276 height 184
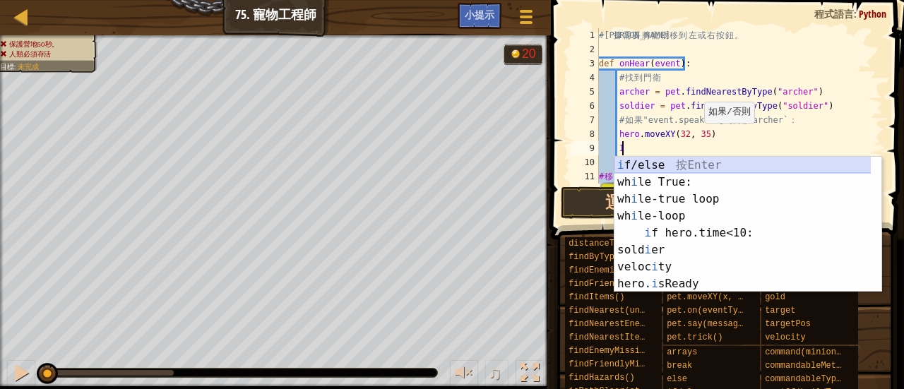
click at [697, 166] on div "i f/else 按 Enter wh i le True: 按 Enter wh i le-true loop 按 Enter wh i le-loop 按…" at bounding box center [743, 242] width 257 height 170
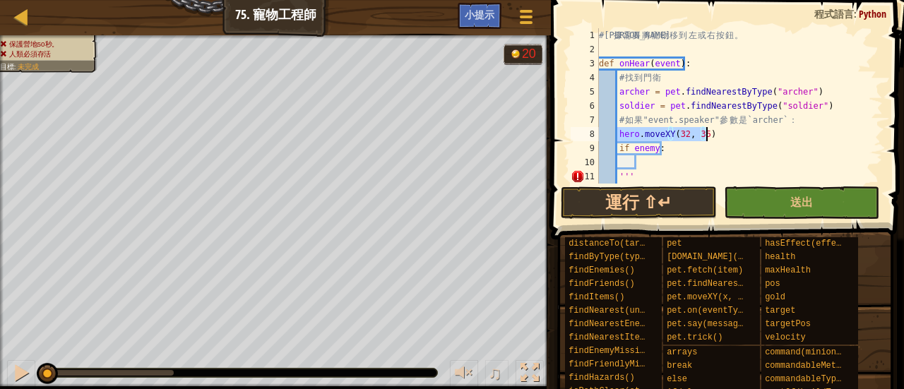
type textarea "hero.moveXY(32, 35)"
drag, startPoint x: 619, startPoint y: 134, endPoint x: 734, endPoint y: 130, distance: 115.2
click at [734, 130] on div "# 根 據 需 要 將 寵 物 移 到 左 或 右 按 鈕 。 def onHear ( event ) : # 找 到 門 衛 archer = pet .…" at bounding box center [734, 120] width 276 height 184
click at [675, 160] on div "# 根 據 需 要 將 寵 物 移 到 左 或 右 按 鈕 。 def onHear ( event ) : # 找 到 門 衛 archer = pet .…" at bounding box center [734, 120] width 276 height 184
paste textarea "hero.moveXY(32, 35)"
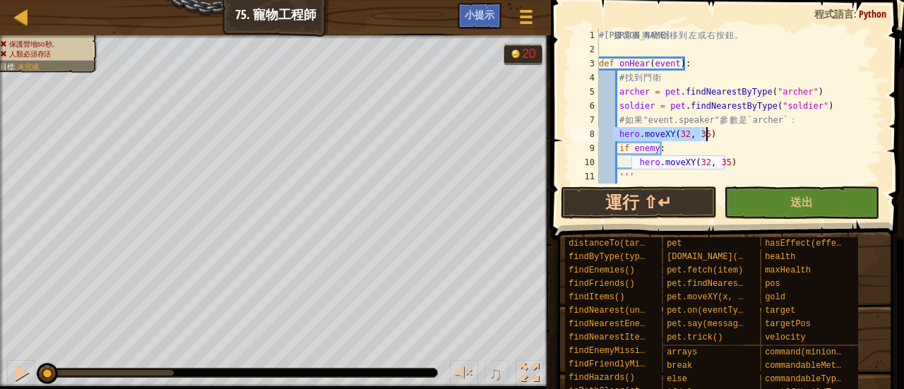
drag, startPoint x: 615, startPoint y: 136, endPoint x: 699, endPoint y: 137, distance: 84.1
click at [718, 135] on div "# 根 據 需 要 將 寵 物 移 到 左 或 右 按 鈕 。 def onHear ( event ) : # 找 到 門 衛 archer = pet .…" at bounding box center [734, 120] width 276 height 184
type textarea "hero.moveXY(32, 35)"
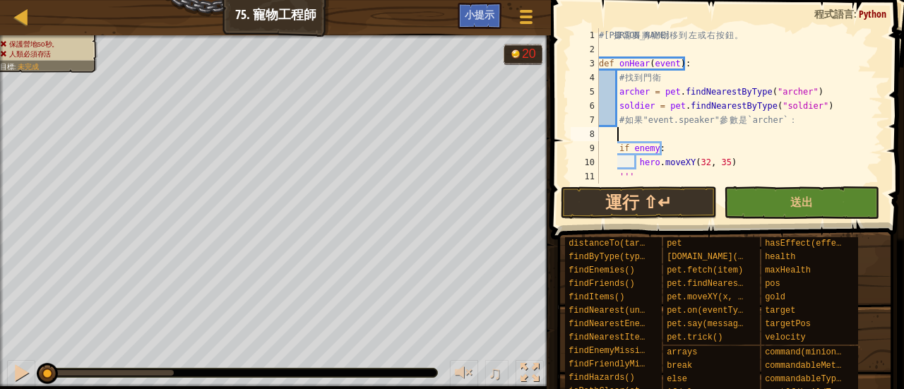
scroll to position [0, 0]
click at [631, 136] on div "# 根 據 需 要 將 寵 物 移 到 左 或 右 按 鈕 。 def onHear ( event ) : # 找 到 門 衛 archer = pet .…" at bounding box center [734, 120] width 276 height 184
type textarea "ㄘ"
type textarea "H"
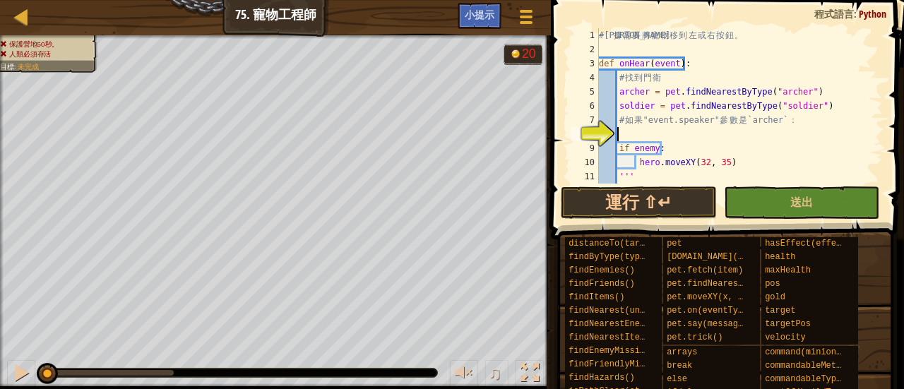
type textarea "h"
click at [624, 128] on div "# 根 據 需 要 將 寵 物 移 到 左 或 右 按 鈕 。 def onHear ( event ) : # 找 到 門 衛 archer = pet .…" at bounding box center [734, 120] width 276 height 184
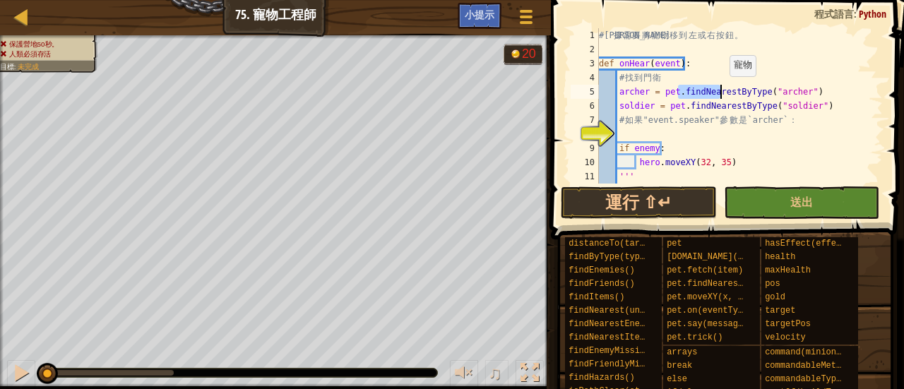
drag, startPoint x: 679, startPoint y: 90, endPoint x: 722, endPoint y: 90, distance: 43.1
click at [722, 90] on div "# 根 據 需 要 將 寵 物 移 到 左 或 右 按 鈕 。 def onHear ( event ) : # 找 到 門 衛 archer = pet .…" at bounding box center [734, 120] width 276 height 184
click at [730, 69] on div "# 根 據 需 要 將 寵 物 移 到 左 或 右 按 鈕 。 def onHear ( event ) : # 找 到 門 衛 archer = pet .…" at bounding box center [734, 120] width 276 height 184
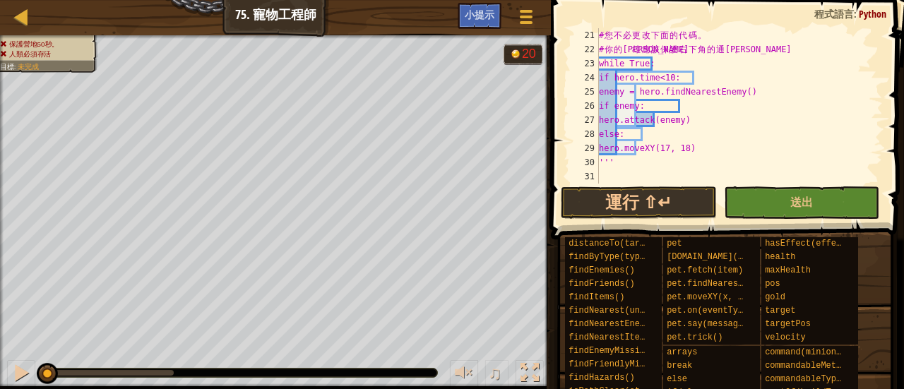
scroll to position [283, 0]
type textarea "enemy = hero.findNearestEnemy()"
drag, startPoint x: 636, startPoint y: 90, endPoint x: 811, endPoint y: 88, distance: 175.2
click at [811, 88] on div "# 您 不 必 更 改 下 面 的 代 碼 。 # 你 的 英 雄 應 該 保 護 右 下 角 的 通 道 。 while True: if hero.tim…" at bounding box center [734, 120] width 276 height 184
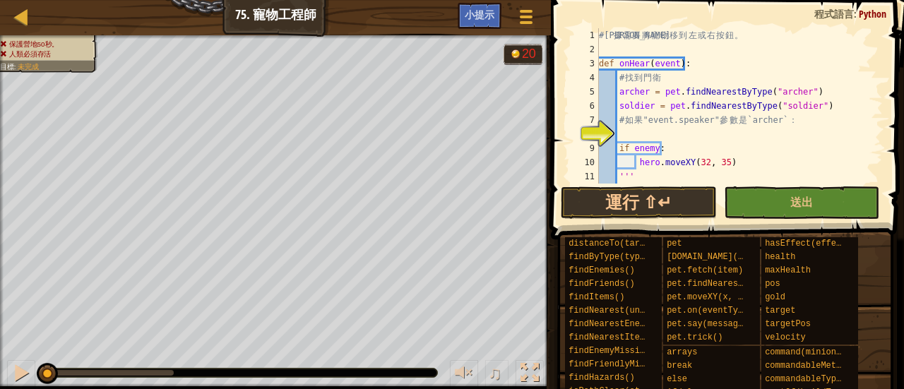
scroll to position [42, 0]
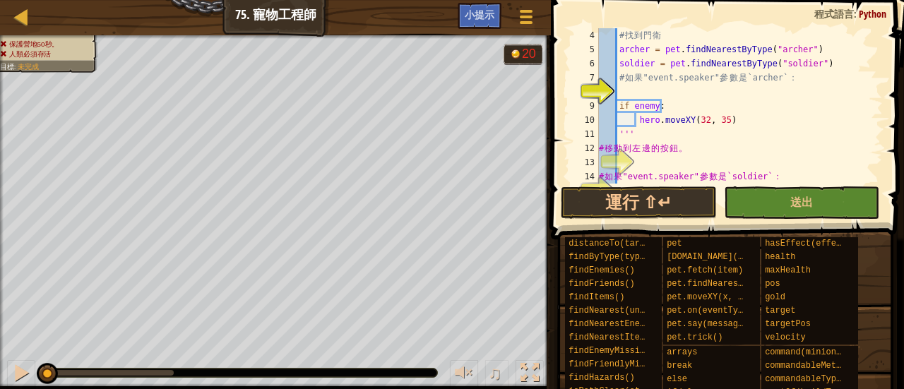
click at [630, 94] on div "# 找 到 [PERSON_NAME] = pet . findNearestByType ( "archer" ) soldier = pet . find…" at bounding box center [734, 120] width 276 height 184
paste textarea "enemy = hero.findNearestEnemy()"
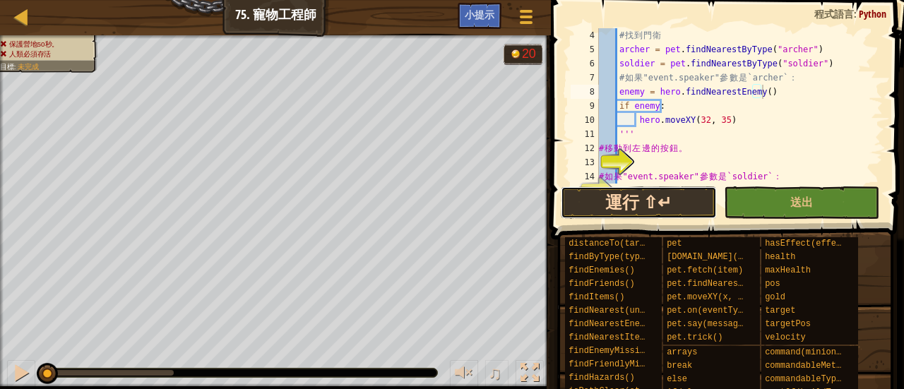
click at [636, 199] on button "運行 ⇧↵" at bounding box center [639, 202] width 156 height 32
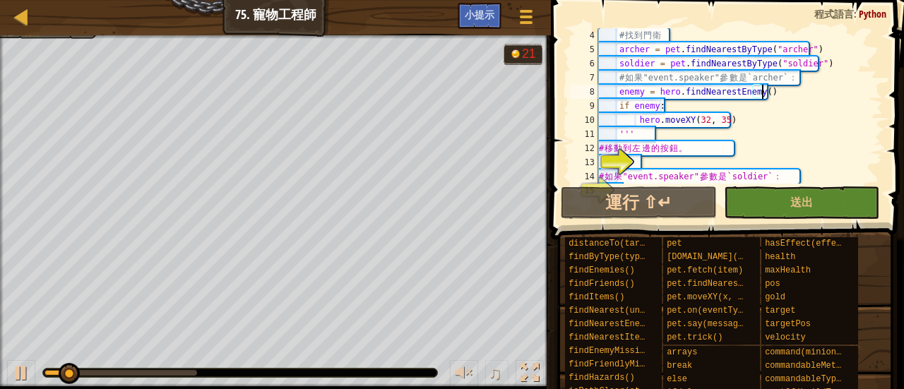
click at [795, 134] on div "# 找 到 [PERSON_NAME] = pet . findNearestByType ( "archer" ) soldier = pet . find…" at bounding box center [734, 120] width 276 height 184
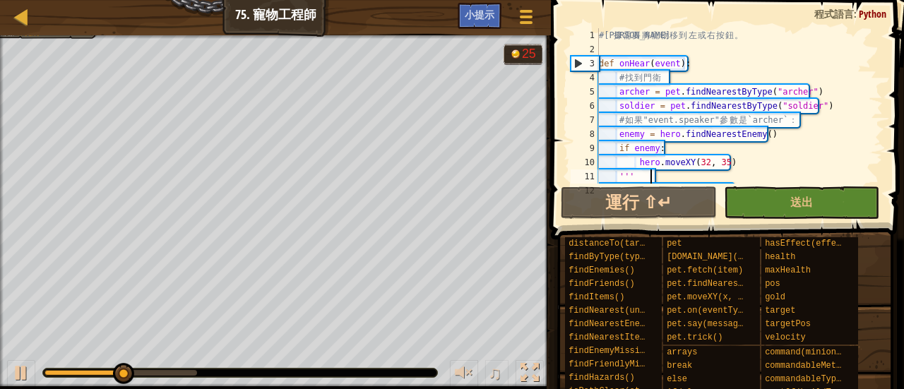
click at [615, 133] on div "# 根 據 需 要 將 寵 物 移 到 左 或 右 按 鈕 。 def onHear ( event ) : # 找 到 門 衛 archer = pet .…" at bounding box center [734, 120] width 276 height 184
type textarea "enemy = hero.findNearestEnemy()"
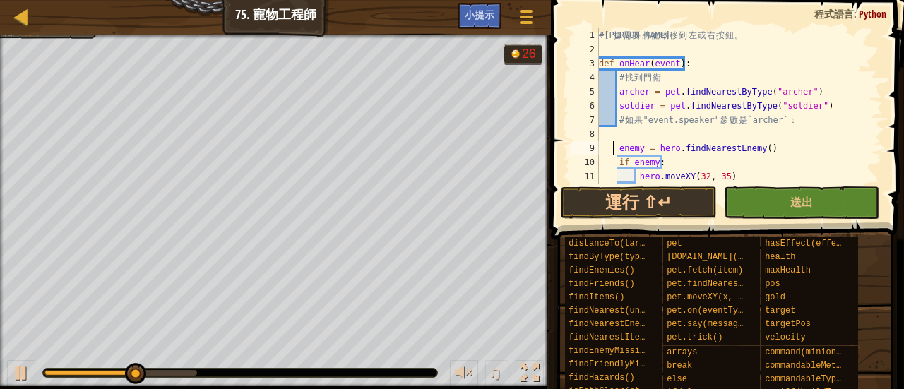
click at [634, 134] on div "# 根 據 需 要 將 寵 物 移 到 左 或 右 按 鈕 。 def onHear ( event ) : # 找 到 門 衛 archer = pet .…" at bounding box center [734, 120] width 276 height 184
type textarea "enemy = hero.findNearestEnemy()"
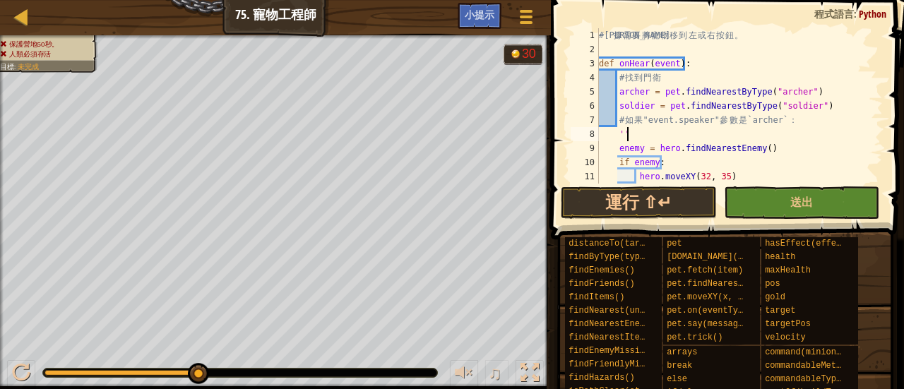
type textarea "'''"
click at [620, 49] on div "# 根 據 需 要 將 寵 物 移 到 左 或 右 按 鈕 。 def onHear ( event ) : # 找 到 門 衛 archer = pet .…" at bounding box center [734, 120] width 276 height 184
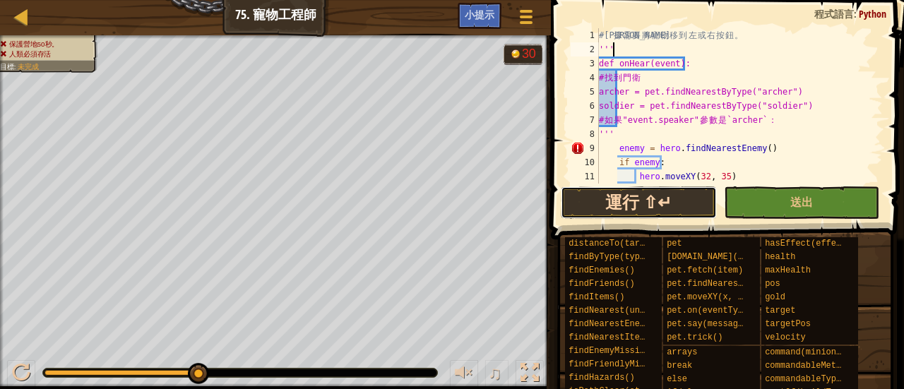
click at [660, 199] on button "運行 ⇧↵" at bounding box center [639, 202] width 156 height 32
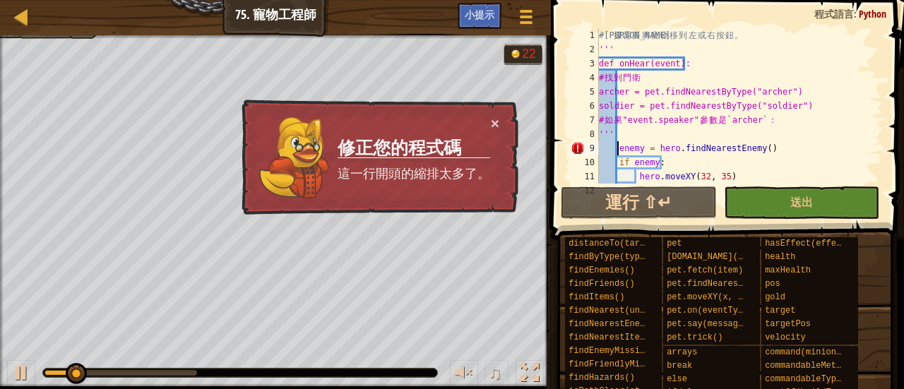
click at [617, 150] on div "# 根 據 需 要 將 寵 物 移 到 左 或 右 按 鈕 。 ''' def onHear(event): # 找 到 [PERSON_NAME] = pe…" at bounding box center [734, 120] width 276 height 184
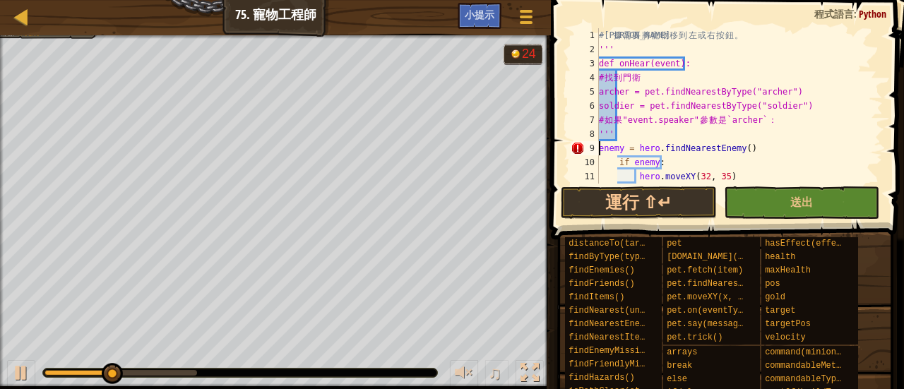
scroll to position [85, 0]
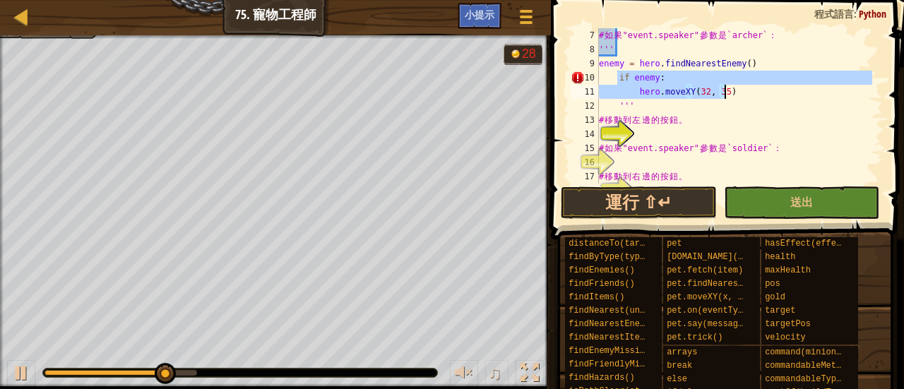
drag, startPoint x: 620, startPoint y: 76, endPoint x: 654, endPoint y: 71, distance: 35.0
click at [711, 90] on div "# 如 果 "event.speaker" 參 數 是 `archer` ： ''' enemy = hero . findNearestEnemy ( ) …" at bounding box center [734, 120] width 276 height 184
click at [627, 75] on div "# 如 果 "event.speaker" 參 數 是 `archer` ： ''' enemy = hero . findNearestEnemy ( ) …" at bounding box center [734, 105] width 276 height 155
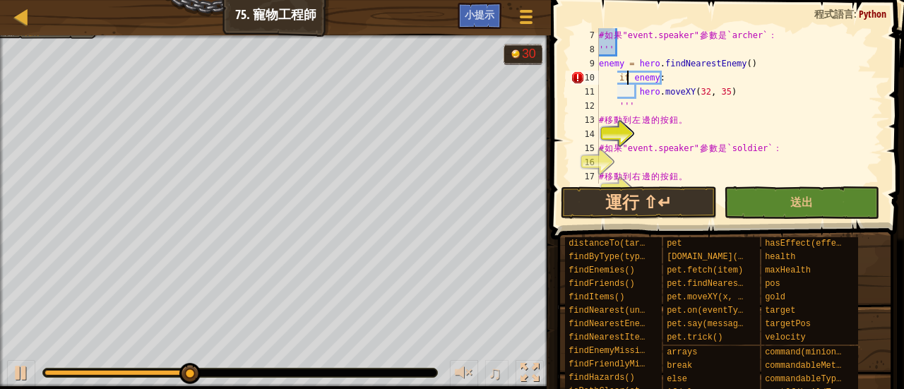
click at [619, 78] on div "# 如 果 "event.speaker" 參 數 是 `archer` ： ''' enemy = hero . findNearestEnemy ( ) …" at bounding box center [734, 120] width 276 height 184
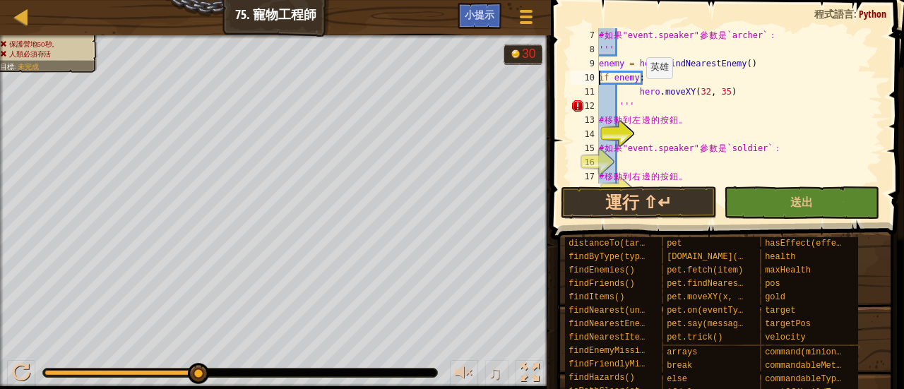
click at [639, 93] on div "# 如 果 "event.speaker" 參 數 是 `archer` ： ''' enemy = hero . findNearestEnemy ( ) …" at bounding box center [734, 120] width 276 height 184
click at [639, 90] on div "# 如 果 "event.speaker" 參 數 是 `archer` ： ''' enemy = hero . findNearestEnemy ( ) …" at bounding box center [734, 120] width 276 height 184
type textarea "hero.moveXY(32, 35)"
click at [641, 197] on button "運行 ⇧↵" at bounding box center [639, 202] width 156 height 32
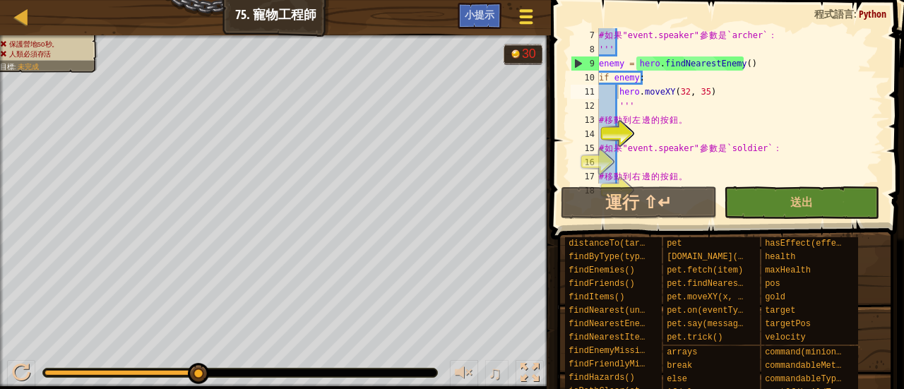
click at [527, 30] on button "遊戲選單" at bounding box center [526, 19] width 37 height 35
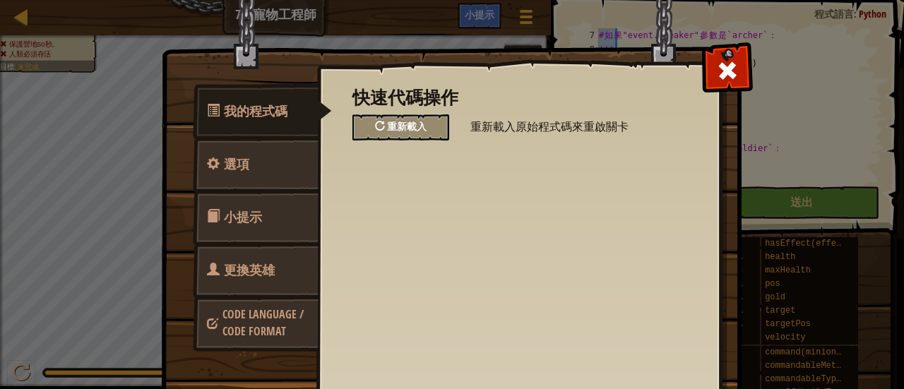
click at [403, 128] on span "重新載入" at bounding box center [407, 125] width 40 height 13
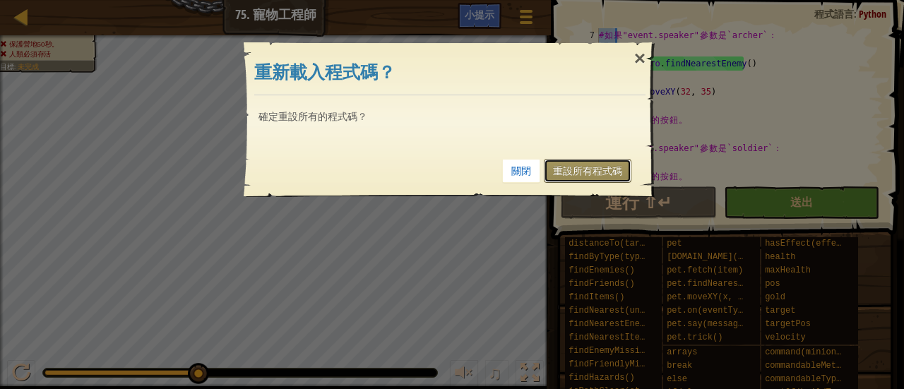
click at [571, 177] on link "重設所有程式碼" at bounding box center [588, 171] width 88 height 24
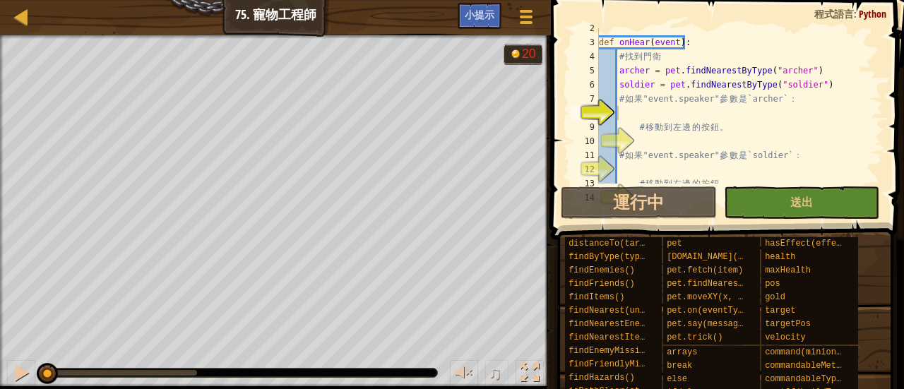
scroll to position [21, 0]
click at [17, 28] on div "地圖 資訊科學 3 75. 寵物工程師 遊戲選單 完成 小提示" at bounding box center [275, 17] width 551 height 35
drag, startPoint x: 25, startPoint y: 5, endPoint x: 25, endPoint y: 16, distance: 11.3
click at [25, 13] on div "地圖 資訊科學 3 75. 寵物工程師 遊戲選單 完成 小提示" at bounding box center [275, 17] width 551 height 35
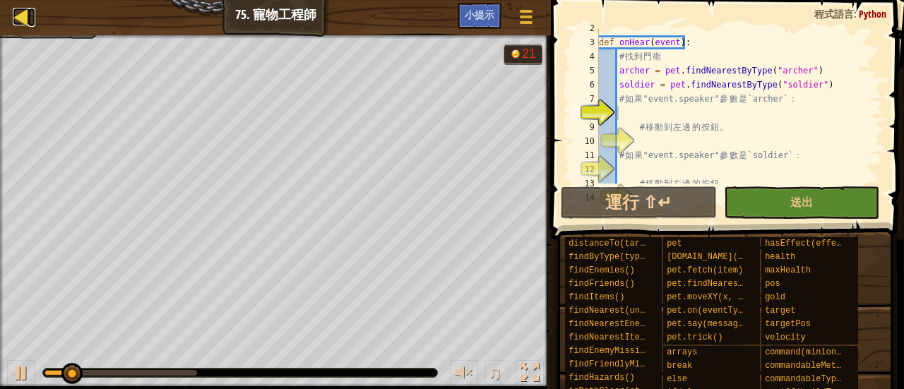
click at [25, 16] on div at bounding box center [22, 17] width 18 height 18
select select "zh-HANT"
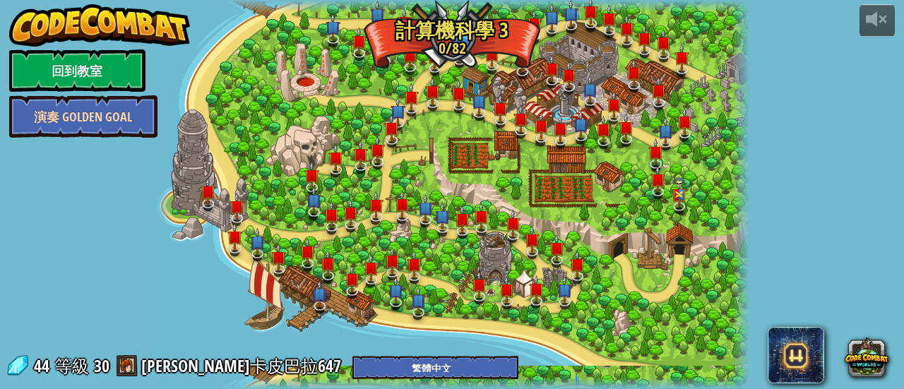
select select "zh-HANT"
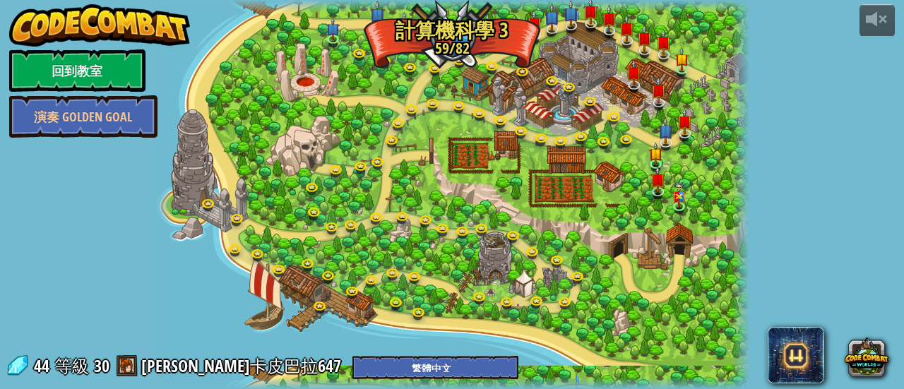
select select "zh-HANT"
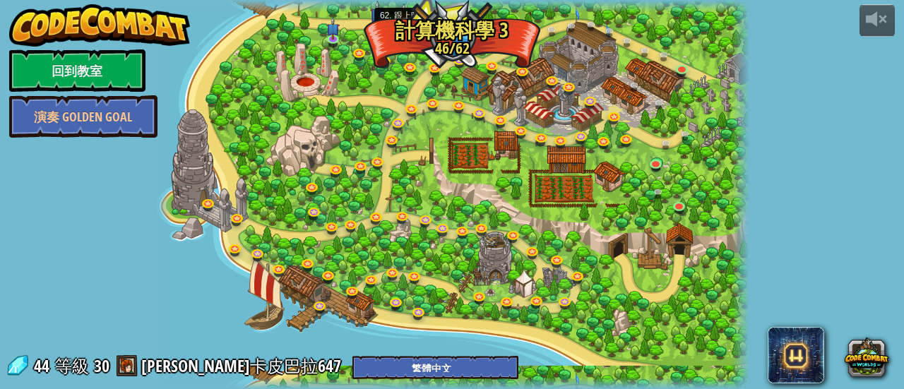
click at [403, 41] on link at bounding box center [407, 35] width 28 height 28
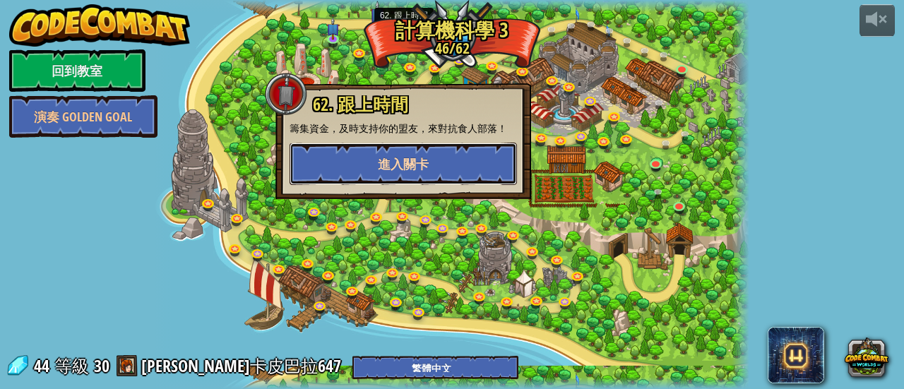
click at [391, 149] on button "進入關卡" at bounding box center [403, 164] width 227 height 42
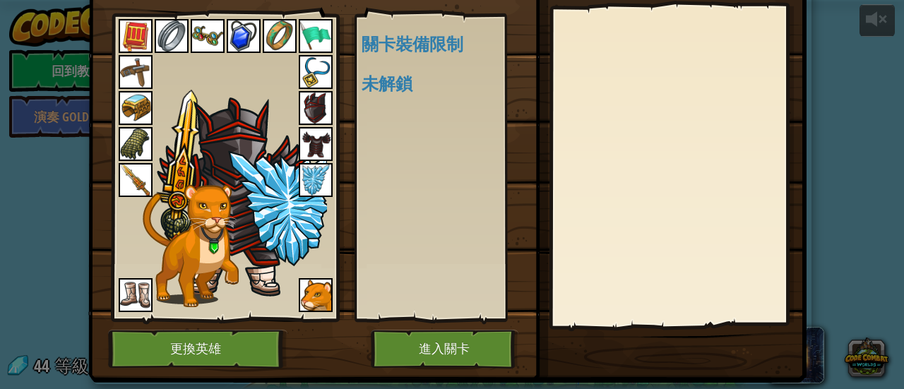
scroll to position [97, 0]
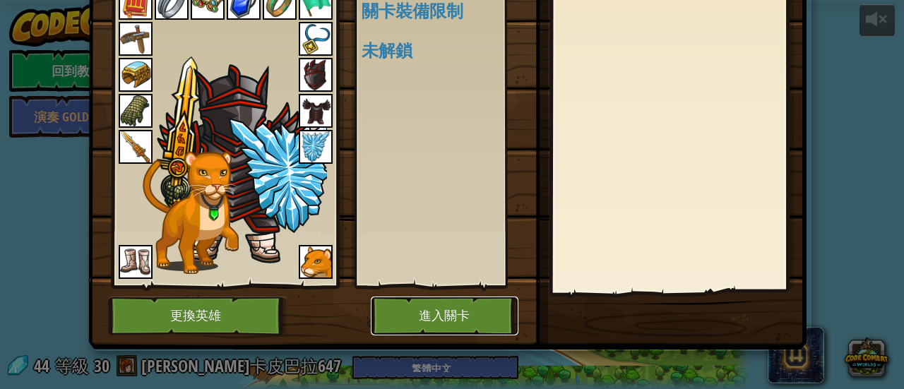
click at [398, 310] on button "進入關卡" at bounding box center [445, 316] width 148 height 39
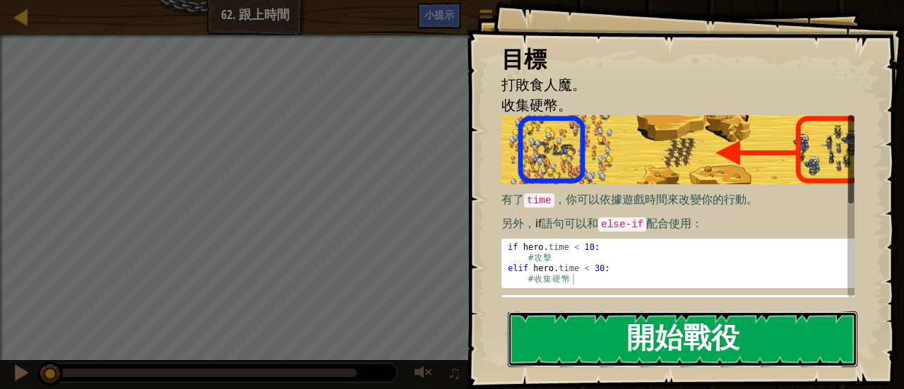
click at [689, 351] on button "開始戰役" at bounding box center [683, 340] width 350 height 56
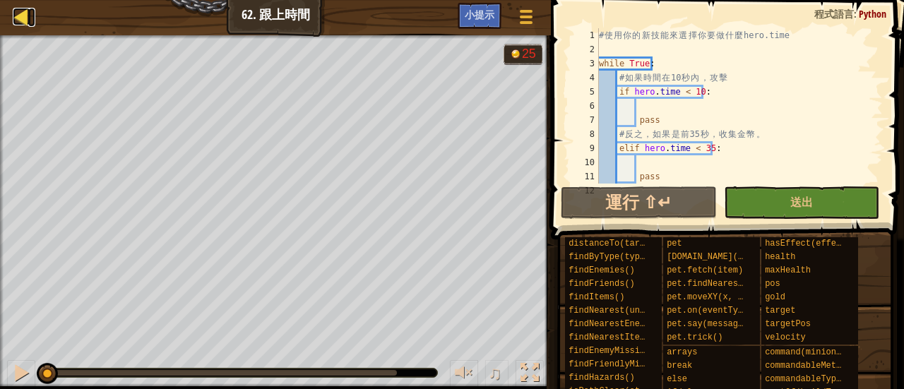
click at [18, 16] on div at bounding box center [22, 17] width 18 height 18
select select "zh-HANT"
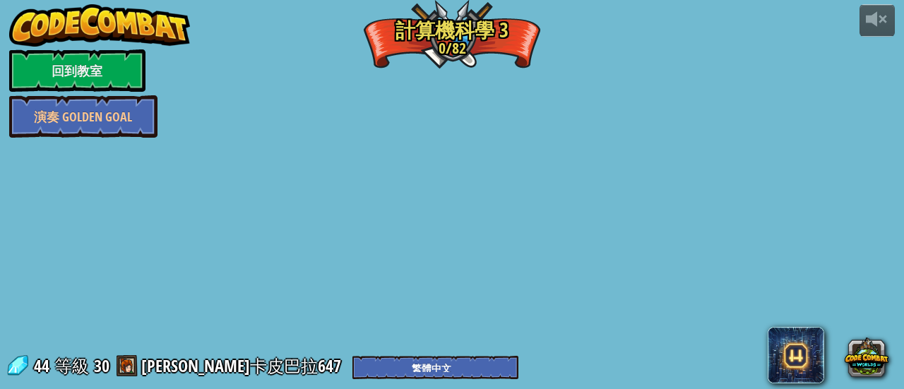
select select "zh-HANT"
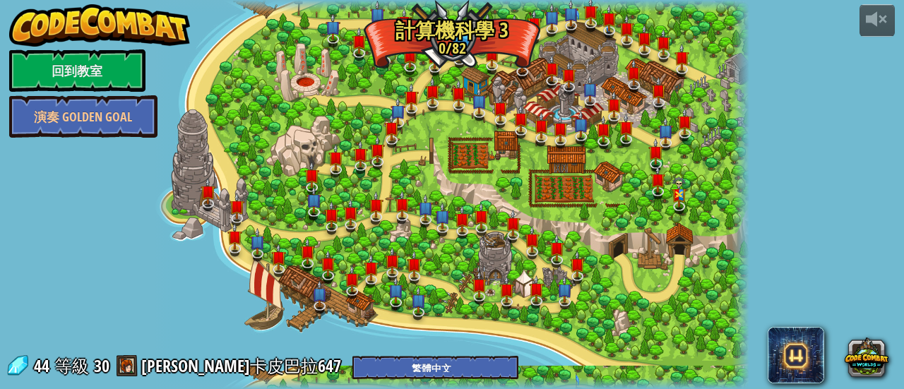
select select "zh-HANT"
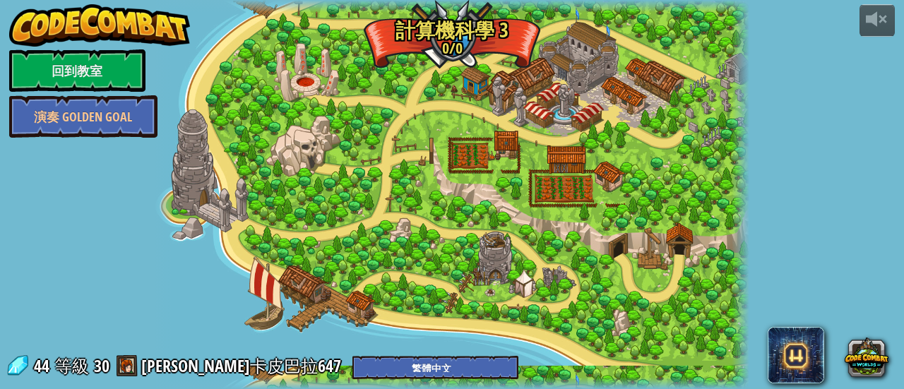
select select "zh-HANT"
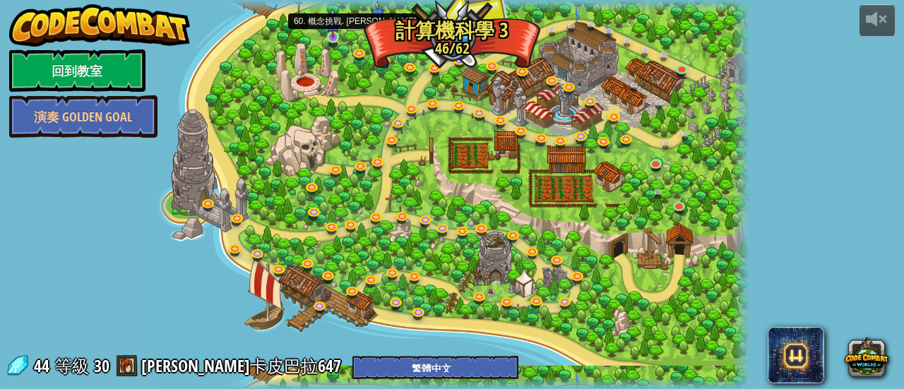
click at [327, 32] on img at bounding box center [332, 23] width 13 height 30
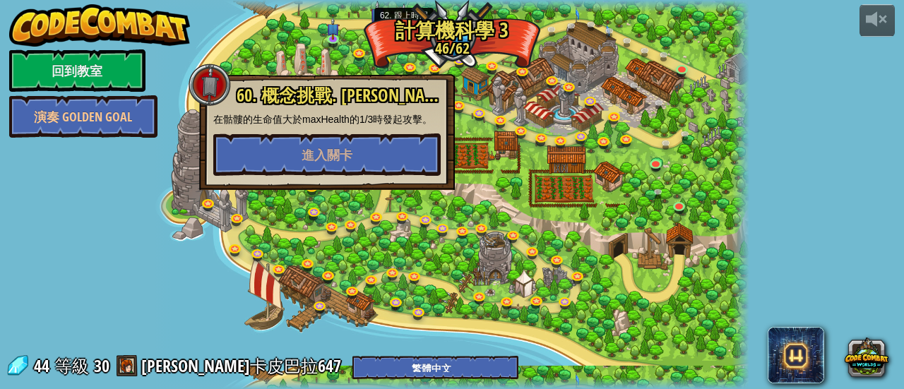
click at [407, 32] on img at bounding box center [404, 18] width 13 height 30
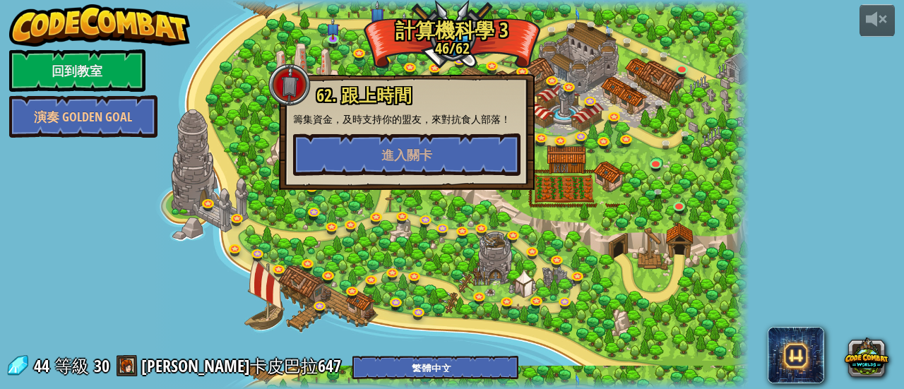
click at [404, 179] on div "62. 跟上時間 籌集資金，及時支持你的盟友，來對抗食人部落！ 進入關卡" at bounding box center [407, 132] width 256 height 116
click at [425, 169] on button "進入關卡" at bounding box center [406, 155] width 227 height 42
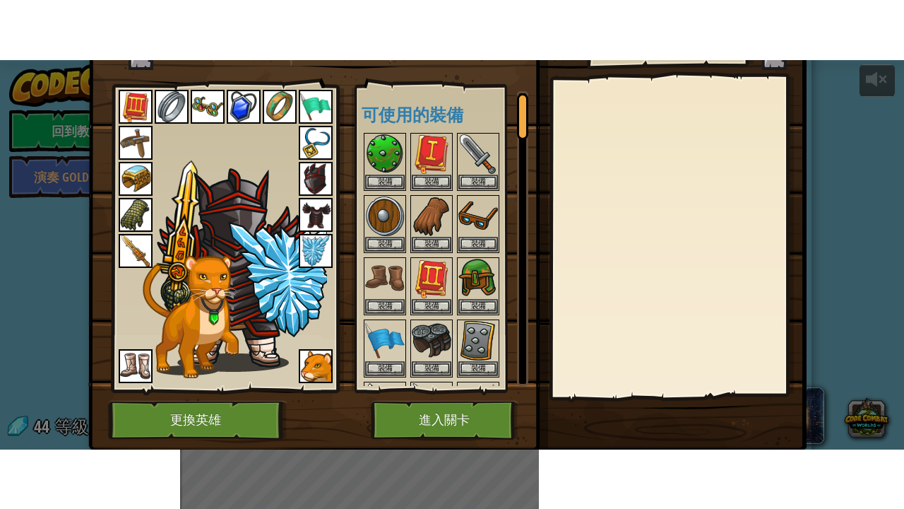
scroll to position [97, 0]
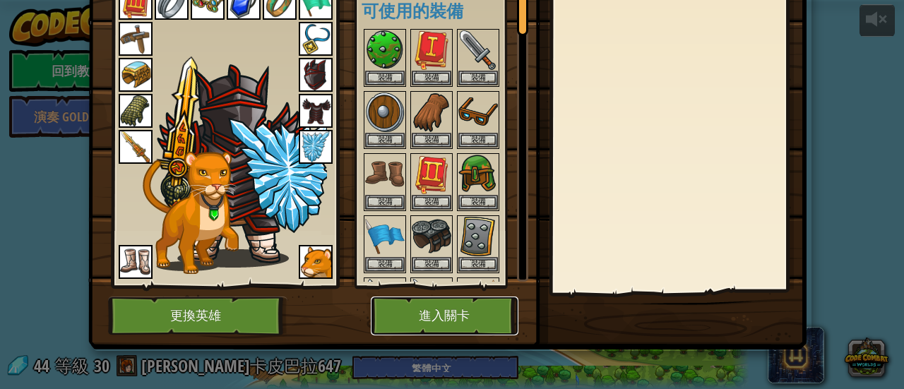
click at [499, 324] on button "進入關卡" at bounding box center [445, 316] width 148 height 39
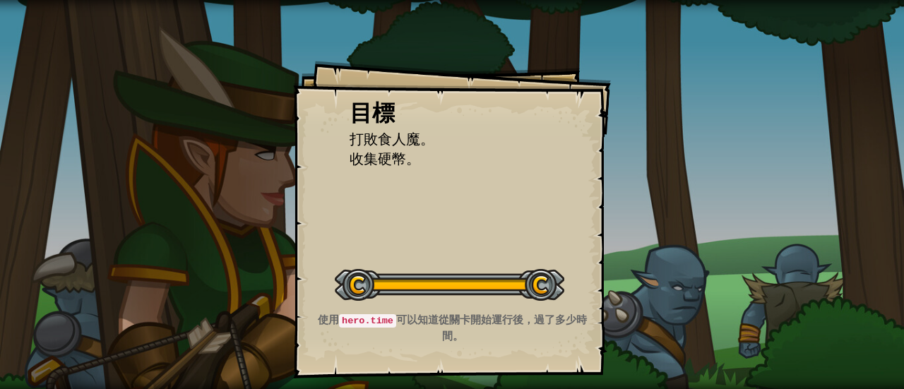
click at [0, 0] on button "開始戰役" at bounding box center [0, 0] width 0 height 0
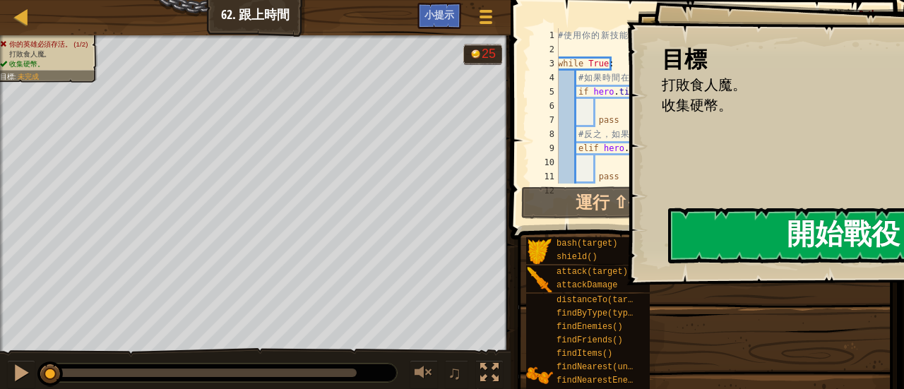
click at [627, 268] on div "目標 打敗食人魔。 收集硬幣。 開始戰役 從伺服器載入失敗 您將需要訂閱來開啟這關。 訂閱 您需要加入一個課程來遊玩此關卡。 回到我的課程 詢問您的老師來分派…" at bounding box center [846, 142] width 438 height 285
click at [24, 18] on div at bounding box center [22, 17] width 18 height 18
select select "zh-HANT"
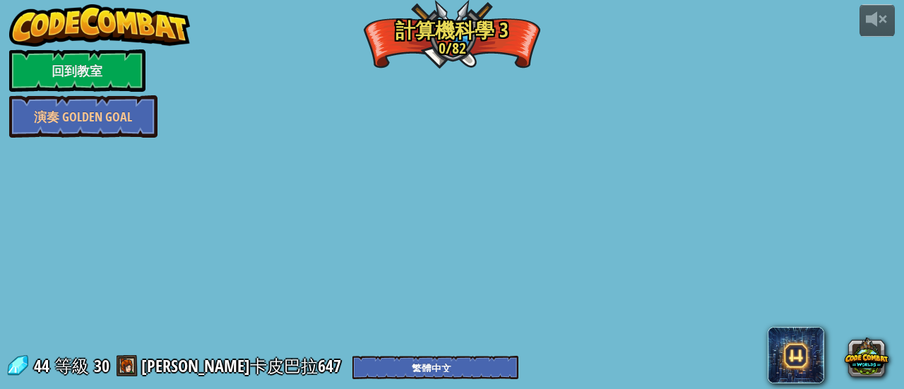
select select "zh-HANT"
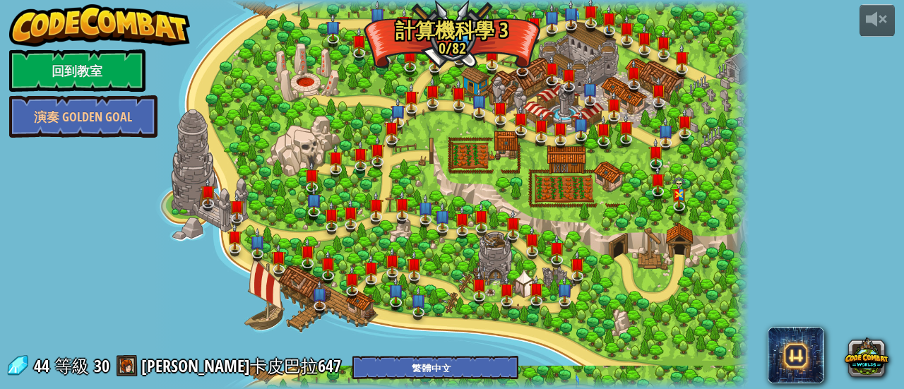
select select "zh-HANT"
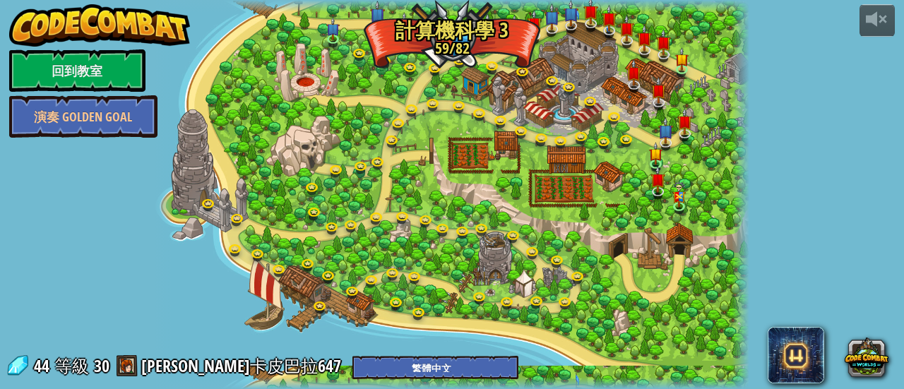
select select "zh-HANT"
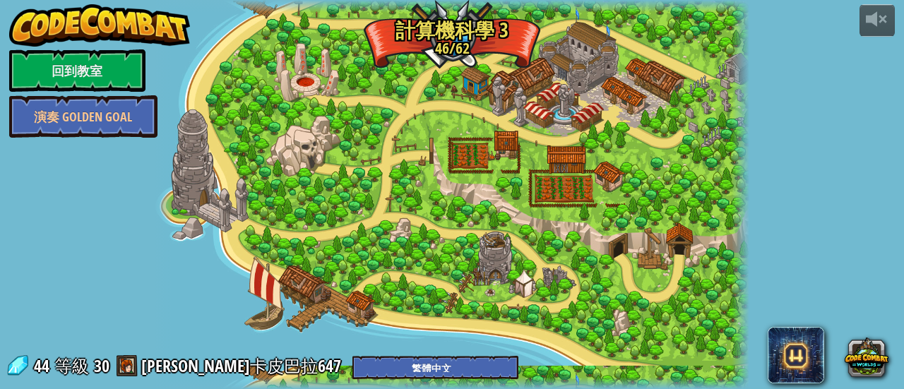
select select "zh-HANT"
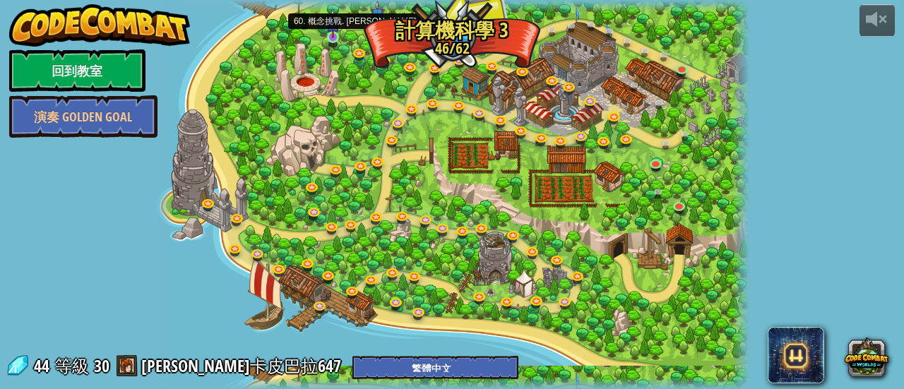
click at [336, 27] on img at bounding box center [332, 23] width 13 height 30
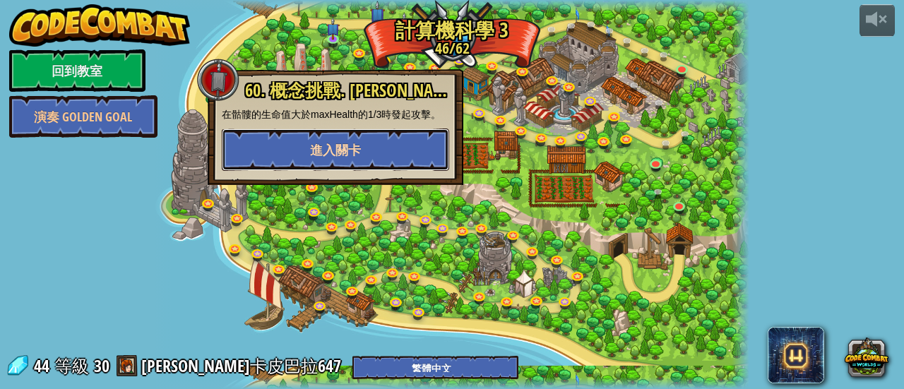
click at [397, 137] on button "進入關卡" at bounding box center [335, 150] width 227 height 42
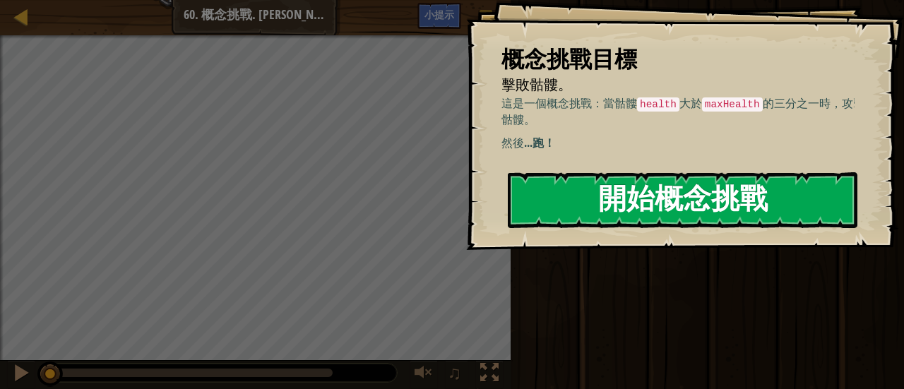
click at [612, 207] on button "開始概念挑戰" at bounding box center [683, 200] width 350 height 56
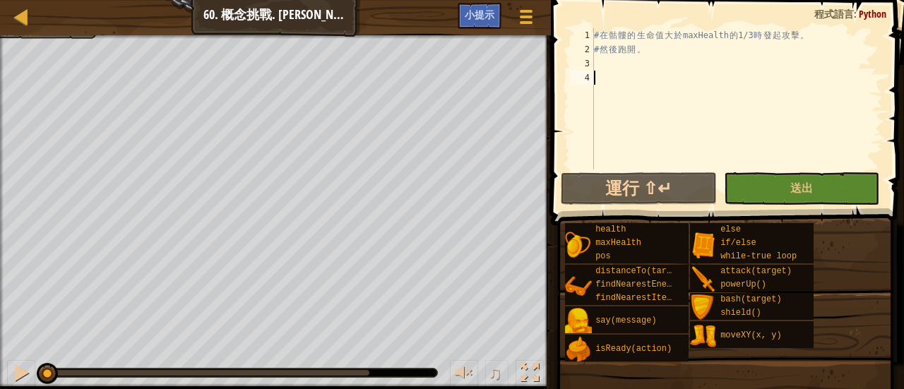
click at [633, 71] on div "# 在 骷 髏 的 生 命 值 大 於 maxHealth 的 1/3 時 發 起 攻 擊 。 # 然 後 跑 開 。" at bounding box center [737, 113] width 292 height 170
click at [633, 64] on div "# 在 骷 髏 的 生 命 值 大 於 maxHealth 的 1/3 時 發 起 攻 擊 。 # 然 後 跑 開 。" at bounding box center [737, 113] width 292 height 170
click at [535, 369] on div at bounding box center [530, 373] width 18 height 18
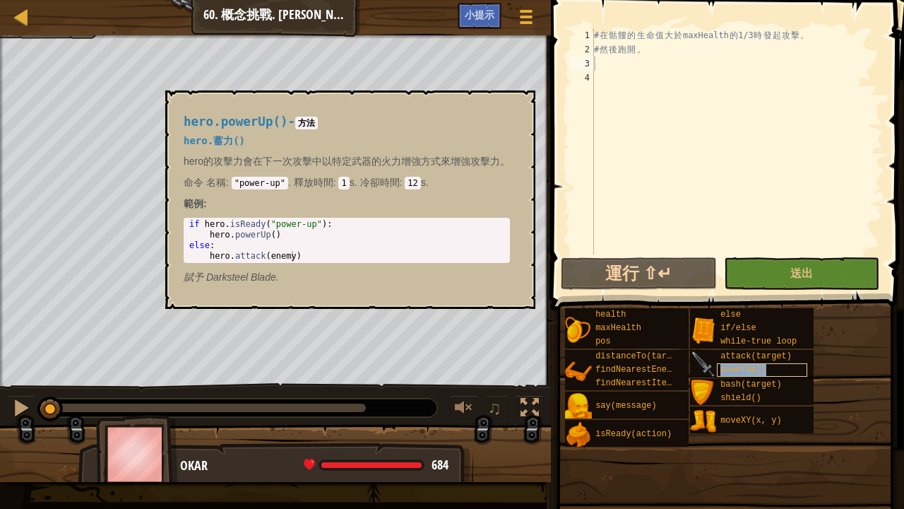
click at [725, 365] on span "powerUp()" at bounding box center [744, 370] width 46 height 10
click at [707, 368] on img at bounding box center [703, 364] width 27 height 27
click at [705, 366] on img at bounding box center [703, 364] width 27 height 27
click at [519, 99] on button "×" at bounding box center [519, 107] width 11 height 20
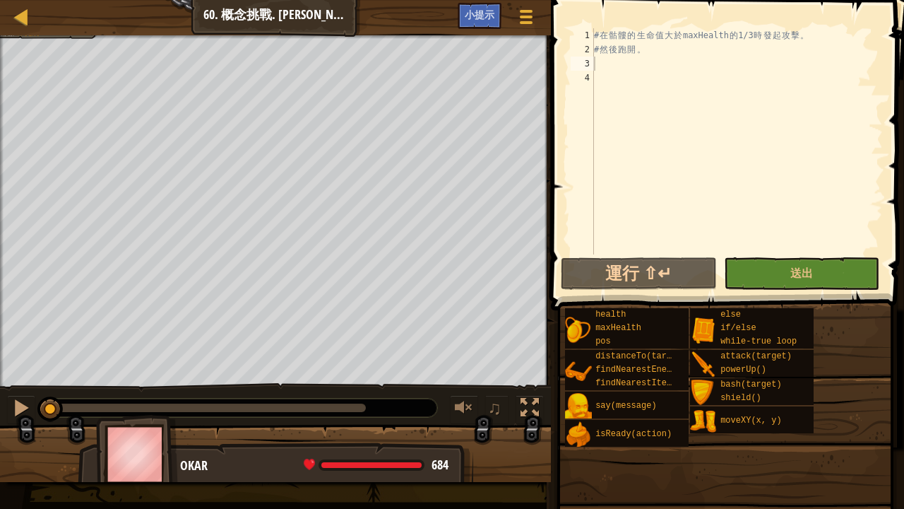
click at [644, 59] on div "# 在 骷 髏 的 生 命 值 大 於 maxHealth 的 1/3 時 發 起 攻 擊 。 # 然 後 跑 開 。" at bounding box center [737, 155] width 292 height 254
click at [658, 75] on div "# 在 骷 髏 的 生 命 值 大 於 maxHealth 的 1/3 時 發 起 攻 擊 。 # 然 後 跑 開 。" at bounding box center [737, 155] width 292 height 254
click at [654, 64] on div "# 在 骷 髏 的 生 命 值 大 於 maxHealth 的 1/3 時 發 起 攻 擊 。 # 然 後 跑 開 。" at bounding box center [737, 155] width 292 height 254
type textarea "h"
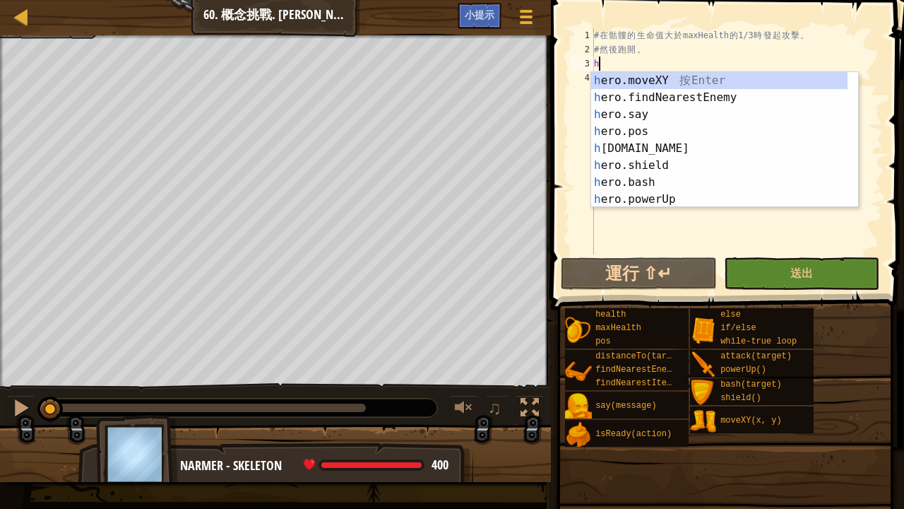
scroll to position [6, 0]
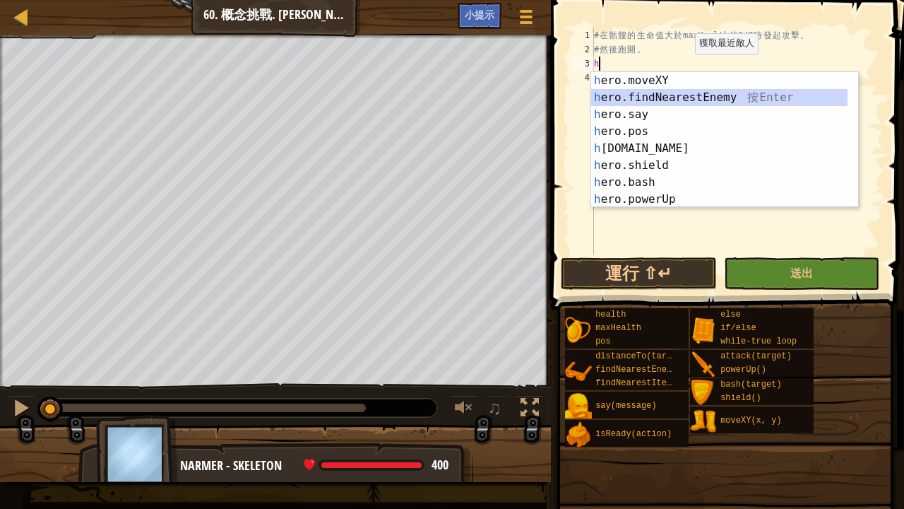
click at [694, 93] on div "h ero.moveXY 按 Enter h ero.findNearestEnemy 按 Enter h ero.say 按 Enter h ero.pos…" at bounding box center [719, 157] width 257 height 170
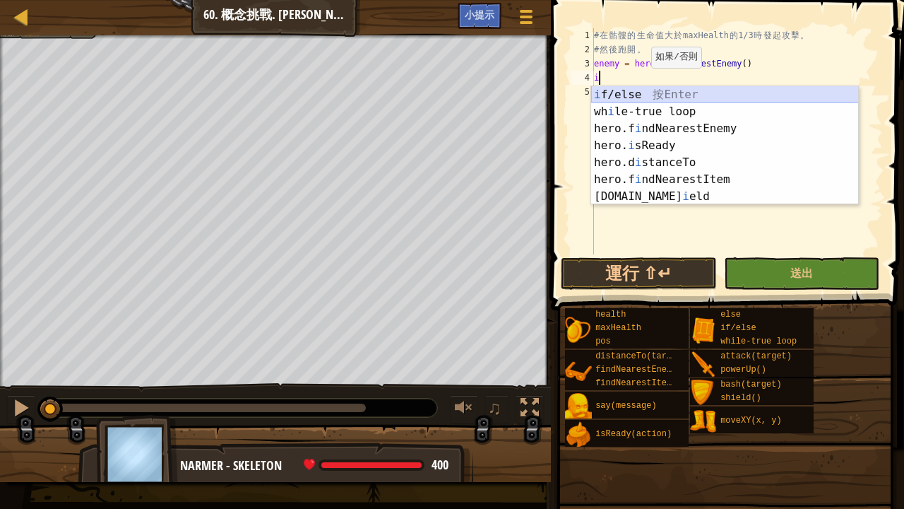
click at [648, 97] on div "i f/else 按 Enter wh i le-true loop 按 Enter hero.f i ndNearestEnemy 按 Enter hero…" at bounding box center [725, 162] width 268 height 153
type textarea "if enemy:"
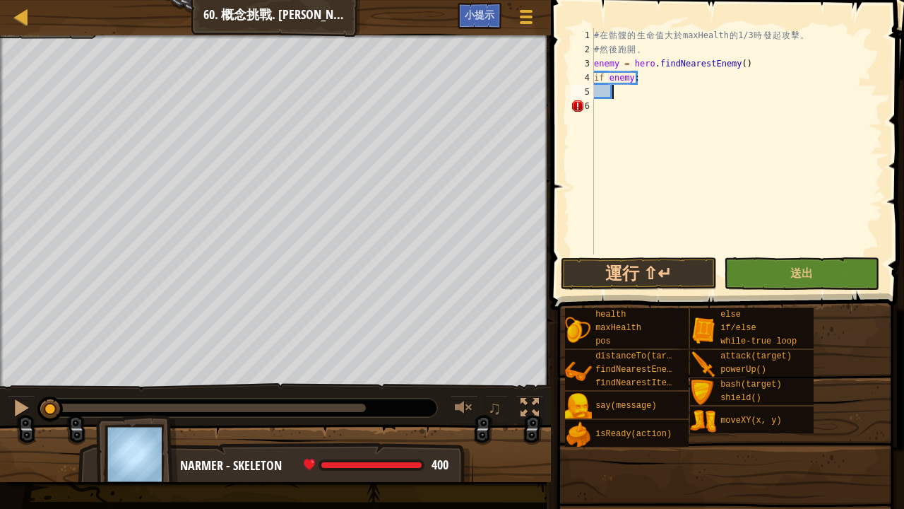
click at [627, 97] on div "# 在 骷 髏 的 生 命 值 大 於 maxHealth 的 1/3 時 發 起 攻 擊 。 # 然 後 跑 開 。 enemy = hero . find…" at bounding box center [737, 155] width 292 height 254
click at [627, 94] on div "# 在 骷 髏 的 生 命 值 大 於 maxHealth 的 1/3 時 發 起 攻 擊 。 # 然 後 跑 開 。 enemy = hero . find…" at bounding box center [737, 155] width 292 height 254
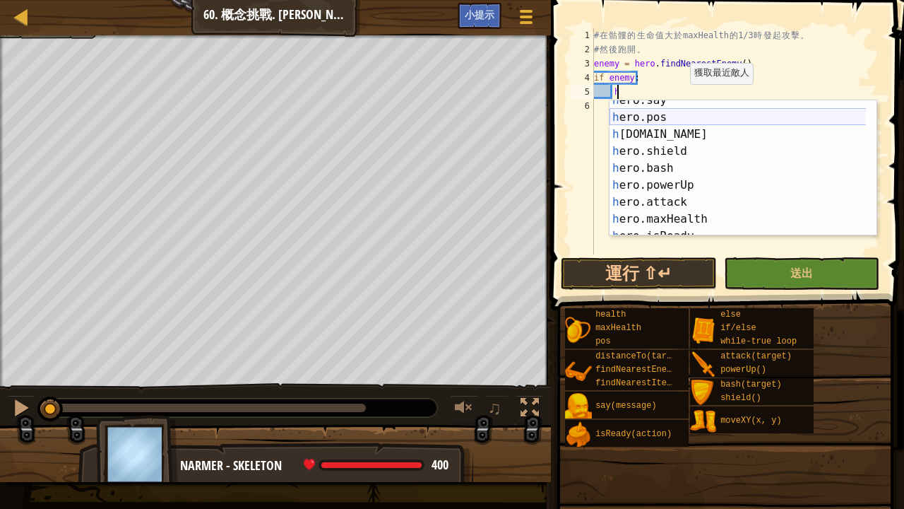
scroll to position [102, 0]
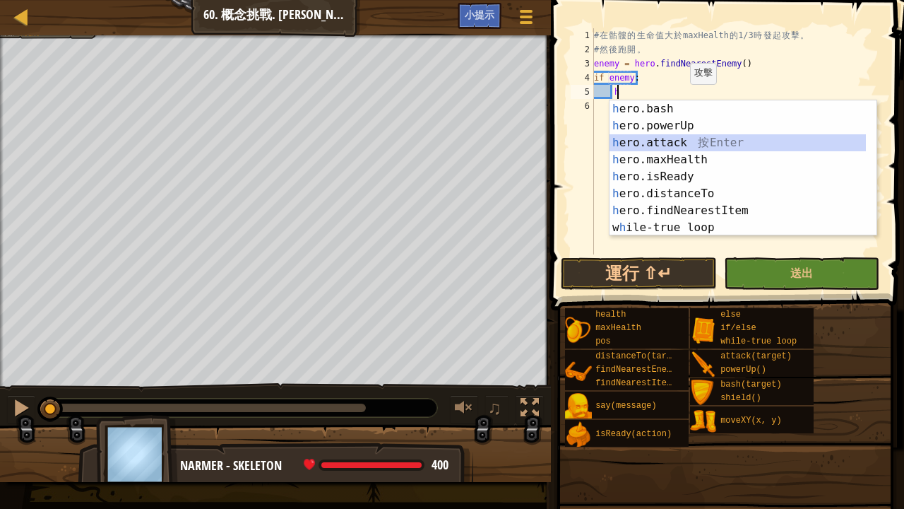
drag, startPoint x: 688, startPoint y: 143, endPoint x: 693, endPoint y: 167, distance: 25.2
click at [690, 146] on div "h ero.bash 按 Enter h ero.powerUp 按 Enter h ero.attack 按 Enter h ero.maxHealth 按…" at bounding box center [738, 185] width 257 height 170
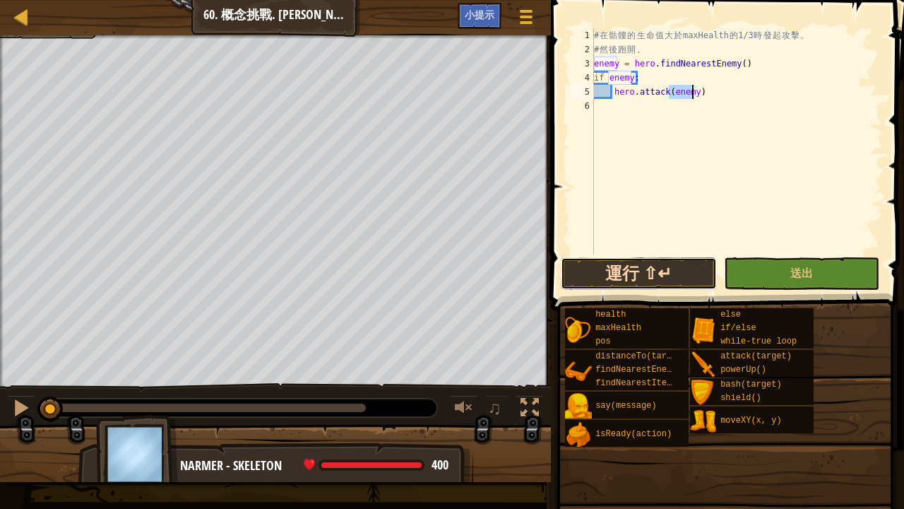
click at [678, 260] on button "運行 ⇧↵" at bounding box center [639, 273] width 156 height 32
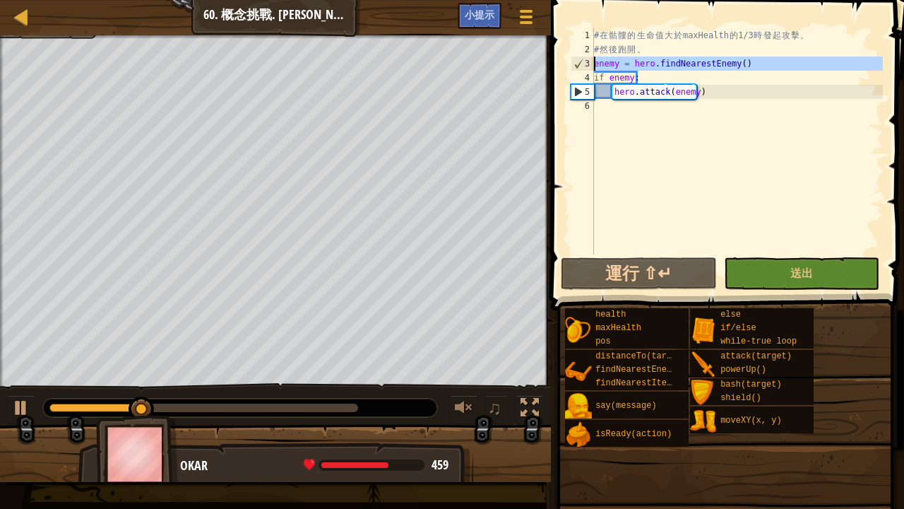
click at [593, 64] on div "3" at bounding box center [582, 64] width 23 height 14
type textarea "enemy = hero.findNearestEnemy()"
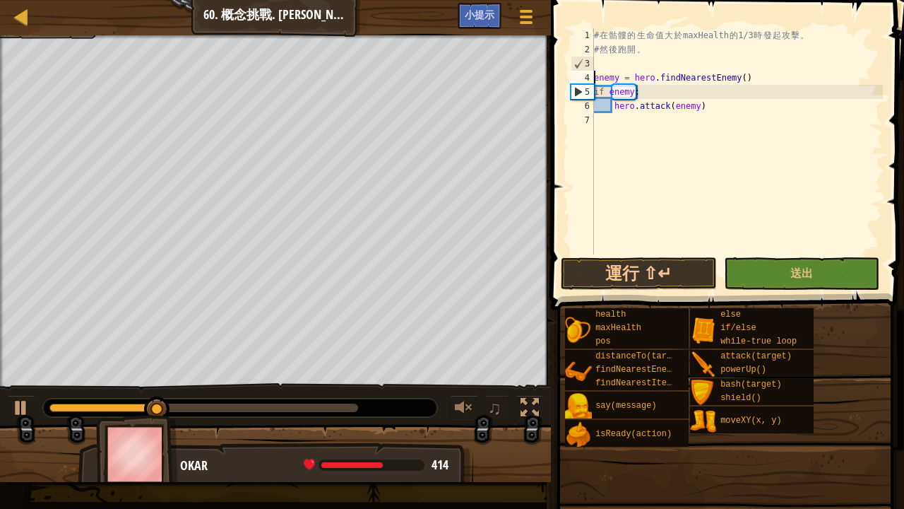
click at [620, 61] on div "# 在 骷 髏 的 生 命 值 大 於 maxHealth 的 1/3 時 發 起 攻 擊 。 # 然 後 跑 開 。 enemy = hero . find…" at bounding box center [737, 155] width 292 height 254
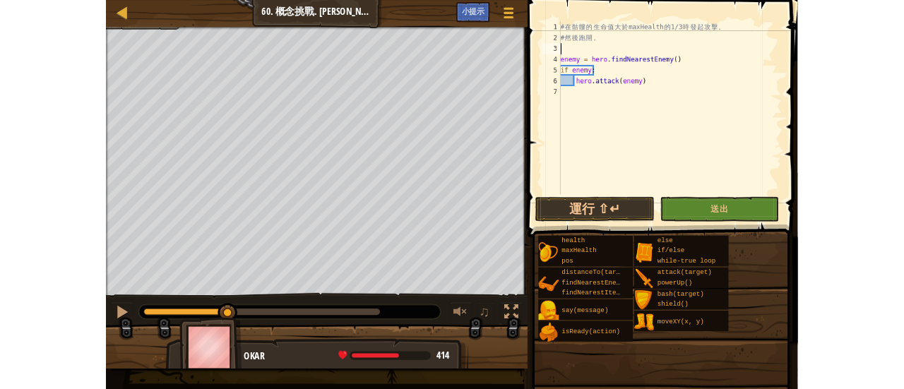
scroll to position [6, 0]
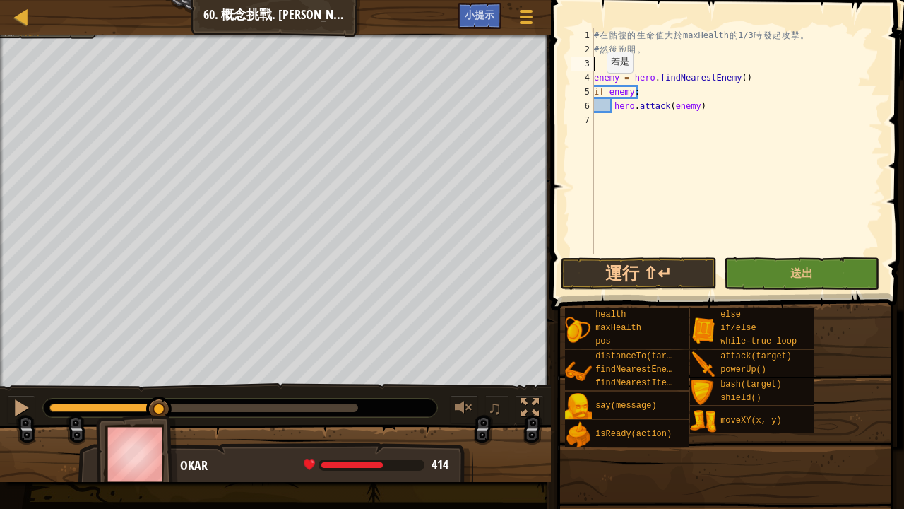
type textarea "w"
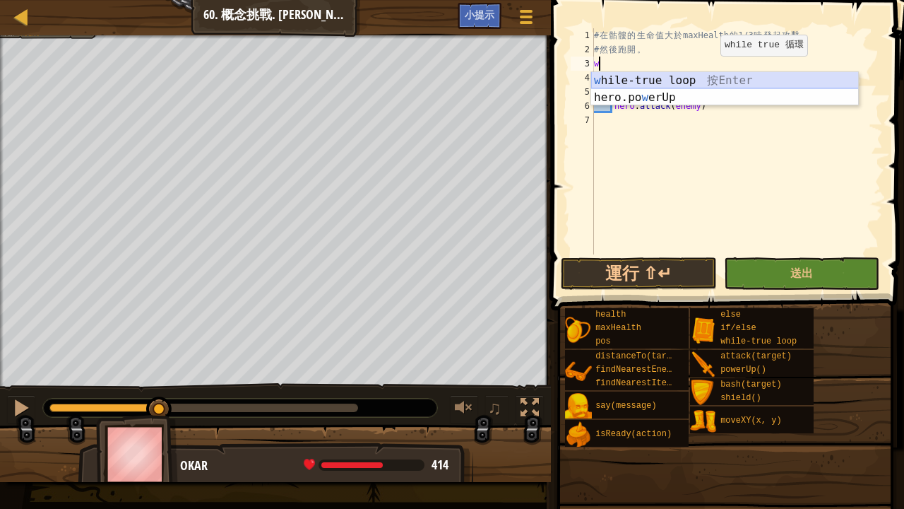
click at [709, 78] on div "w hile-true loop 按 Enter hero.po w erUp 按 Enter" at bounding box center [725, 106] width 268 height 68
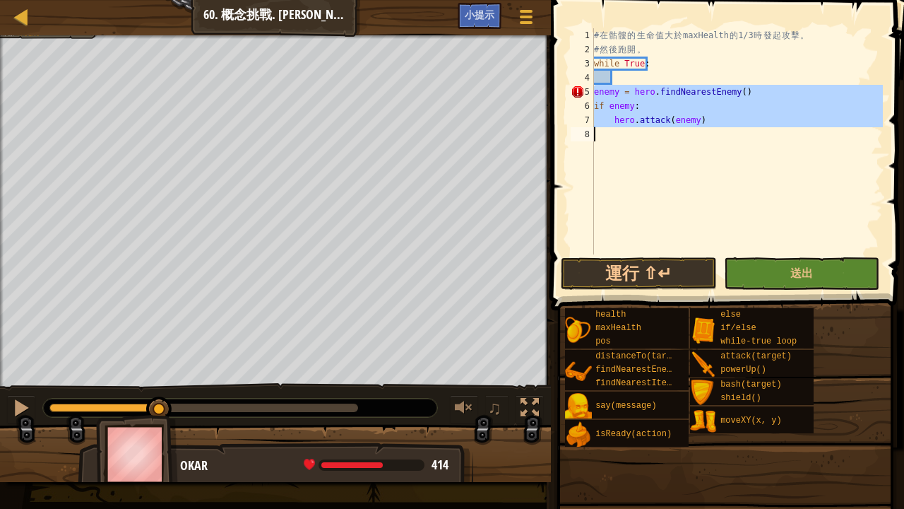
type textarea "hero.attack(enemy)"
drag, startPoint x: 595, startPoint y: 88, endPoint x: 766, endPoint y: 136, distance: 178.4
click at [766, 136] on div "# 在 骷 髏 的 生 命 值 大 於 maxHealth 的 1/3 時 發 起 攻 擊 。 # 然 後 跑 開 。 while True : enemy …" at bounding box center [737, 155] width 292 height 254
click at [665, 76] on div "# 在 骷 髏 的 生 命 值 大 於 maxHealth 的 1/3 時 發 起 攻 擊 。 # 然 後 跑 開 。 while True : enemy …" at bounding box center [737, 155] width 292 height 254
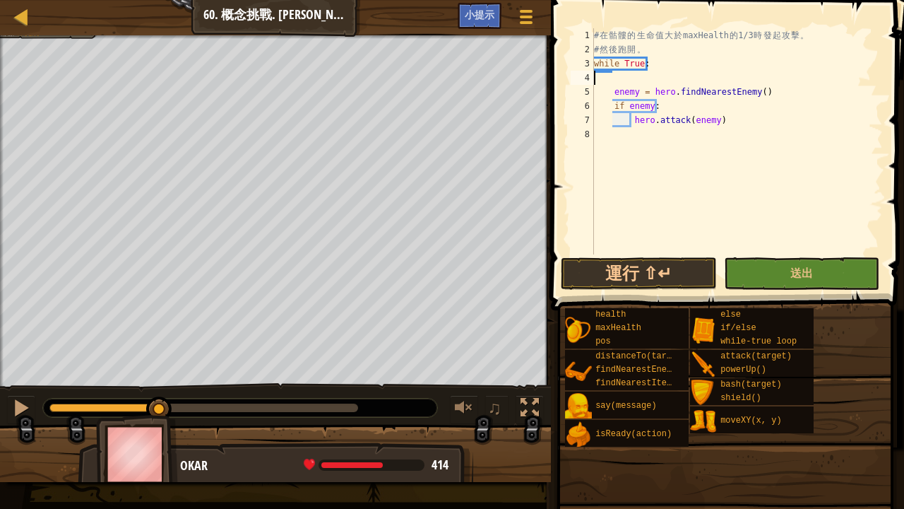
type textarea "while True:"
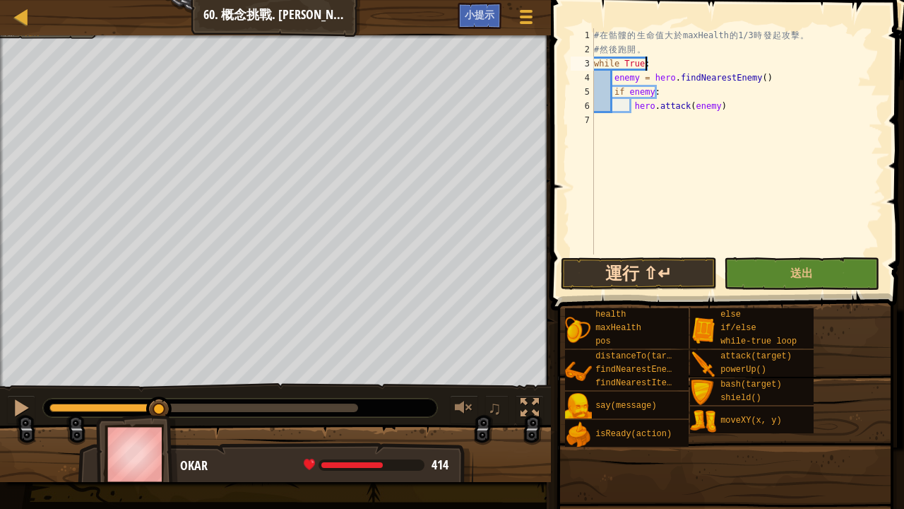
click at [591, 271] on button "運行 ⇧↵" at bounding box center [639, 273] width 156 height 32
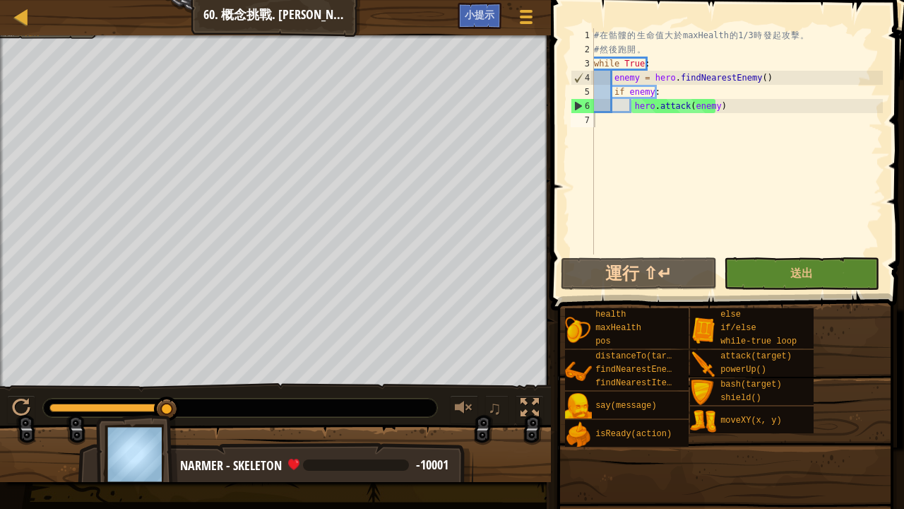
drag, startPoint x: 157, startPoint y: 419, endPoint x: 170, endPoint y: 413, distance: 14.2
click at [169, 389] on img at bounding box center [137, 454] width 82 height 78
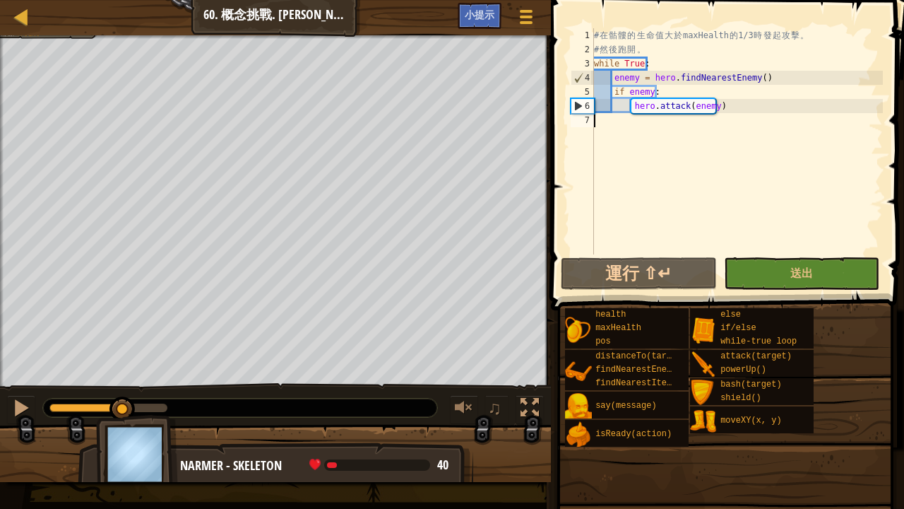
drag, startPoint x: 168, startPoint y: 411, endPoint x: 123, endPoint y: 424, distance: 47.0
click at [123, 389] on div "擊敗骷髏。 你的英雄必須存活。 目標 : 未完成 ♫ Narmer - skeleton 40 x: 9 y: 16 No target action: at…" at bounding box center [452, 258] width 904 height 446
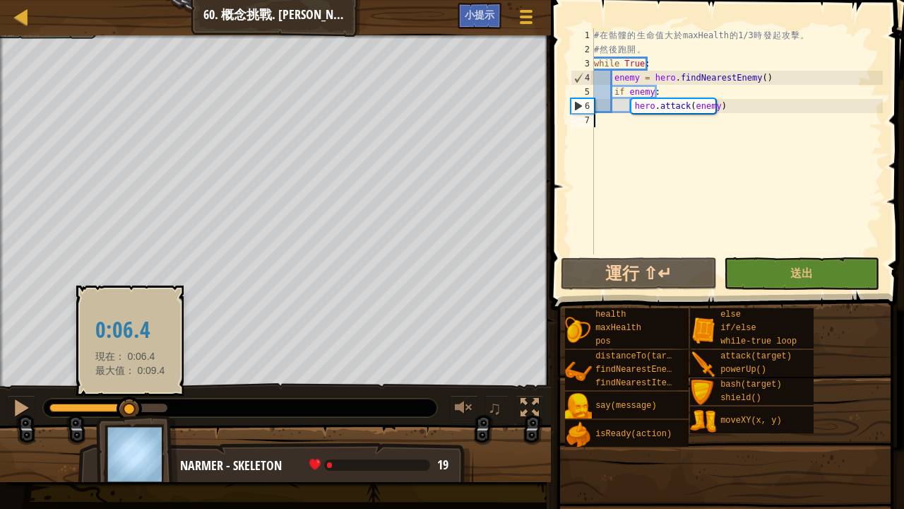
drag, startPoint x: 126, startPoint y: 401, endPoint x: 130, endPoint y: 410, distance: 9.2
click at [130, 389] on div at bounding box center [129, 408] width 25 height 25
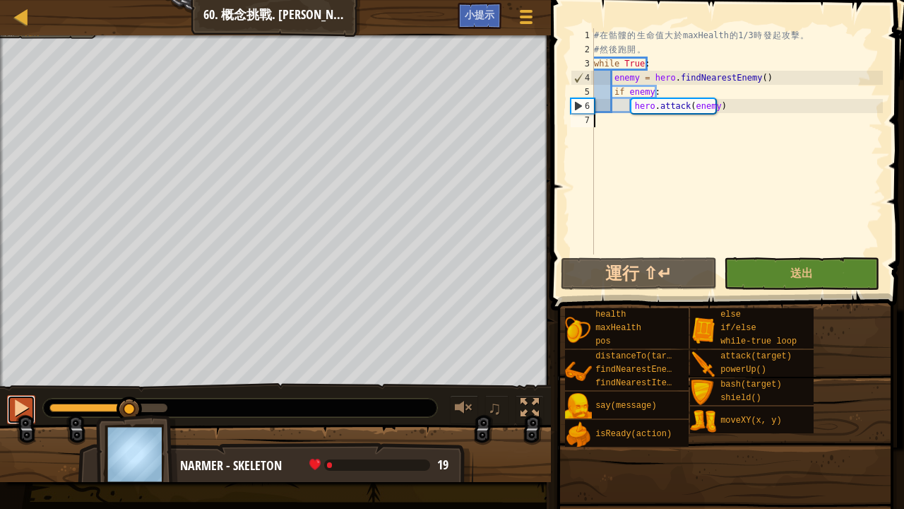
click at [31, 389] on button at bounding box center [21, 409] width 28 height 29
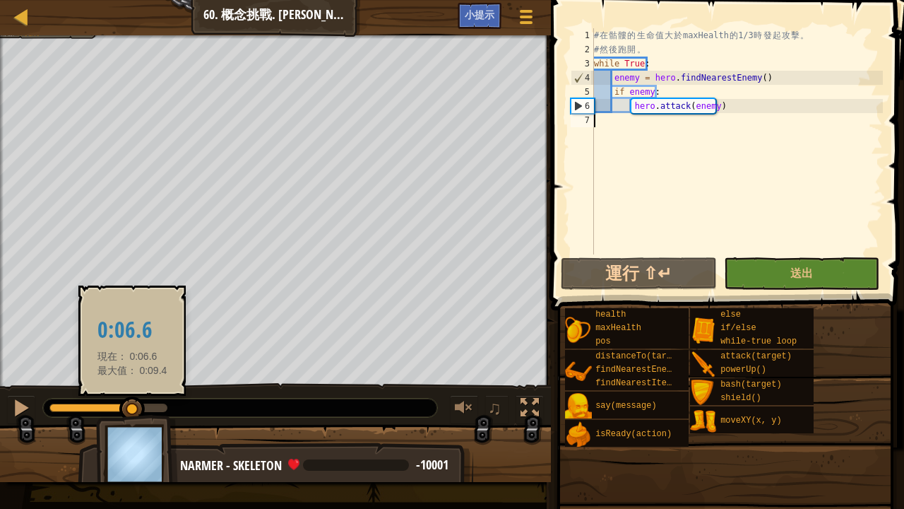
click at [133, 389] on div at bounding box center [131, 408] width 25 height 25
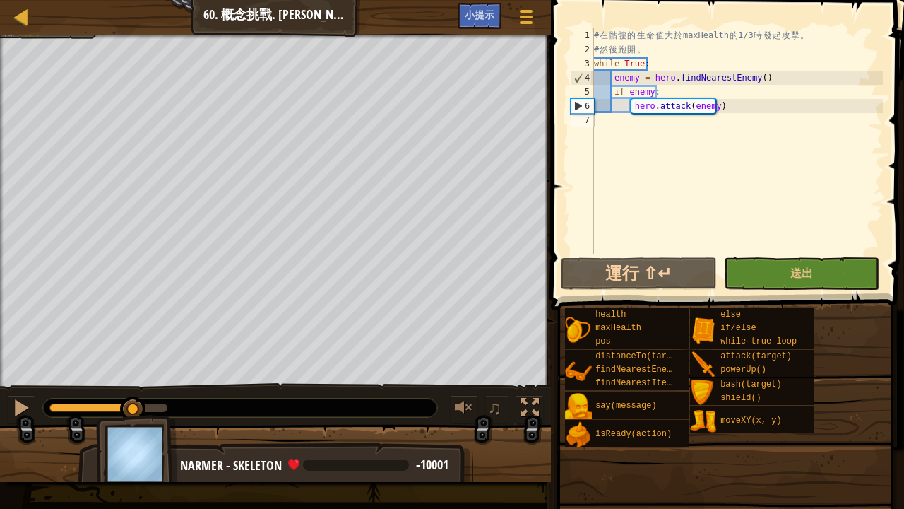
click at [130, 389] on img at bounding box center [137, 454] width 82 height 78
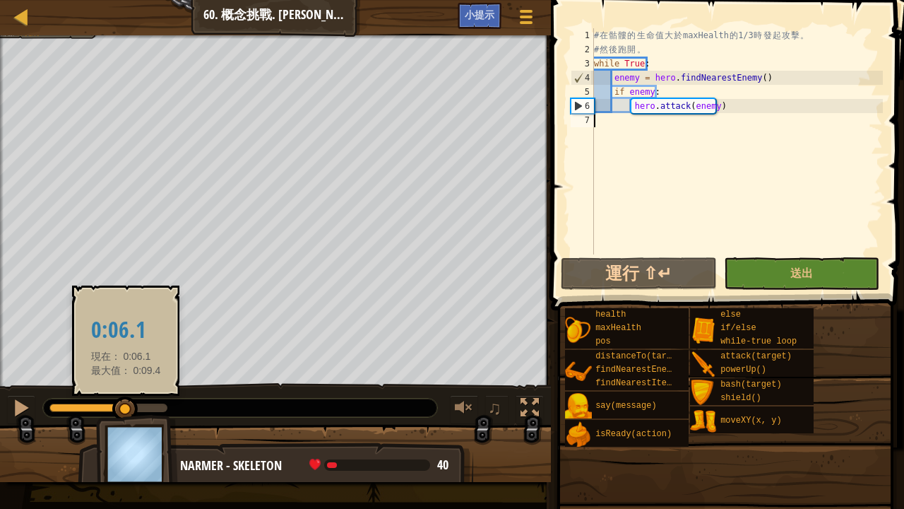
drag, startPoint x: 138, startPoint y: 401, endPoint x: 126, endPoint y: 401, distance: 12.7
click at [126, 389] on div at bounding box center [124, 408] width 25 height 25
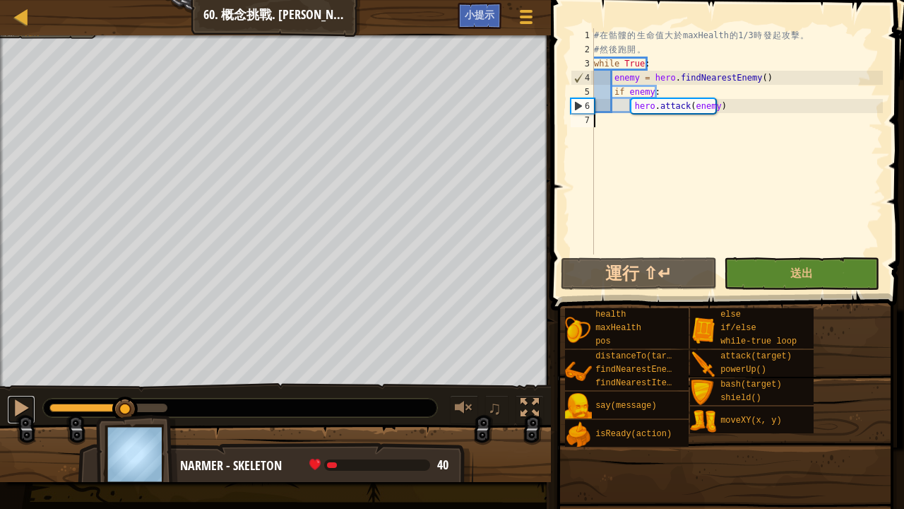
drag, startPoint x: 32, startPoint y: 399, endPoint x: 36, endPoint y: 407, distance: 8.5
click at [34, 389] on button at bounding box center [21, 409] width 28 height 29
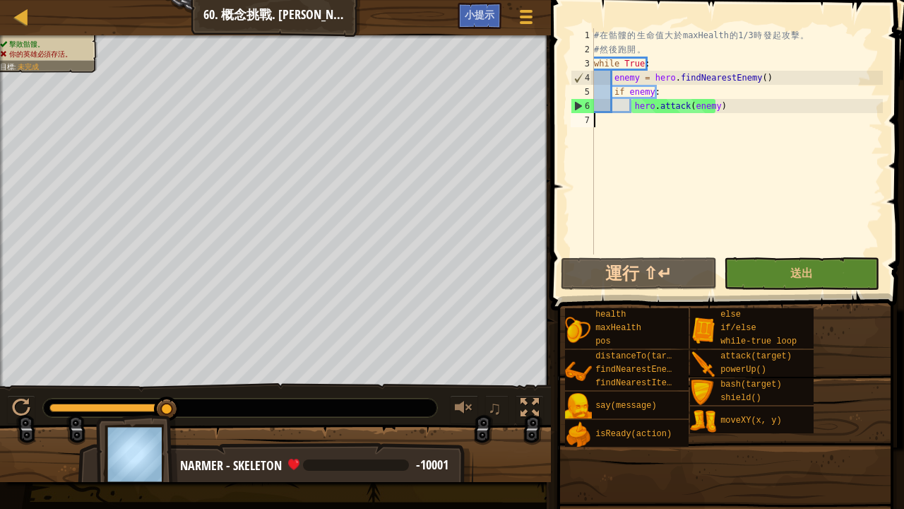
click at [3, 372] on div at bounding box center [2, 221] width 4 height 372
click at [12, 389] on div at bounding box center [21, 407] width 18 height 18
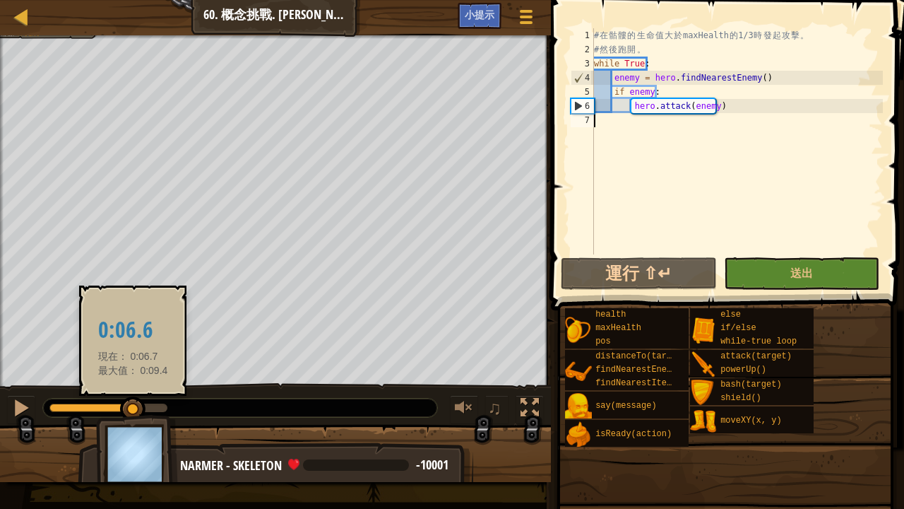
drag, startPoint x: 63, startPoint y: 400, endPoint x: 133, endPoint y: 411, distance: 70.8
click at [133, 389] on div at bounding box center [132, 408] width 25 height 25
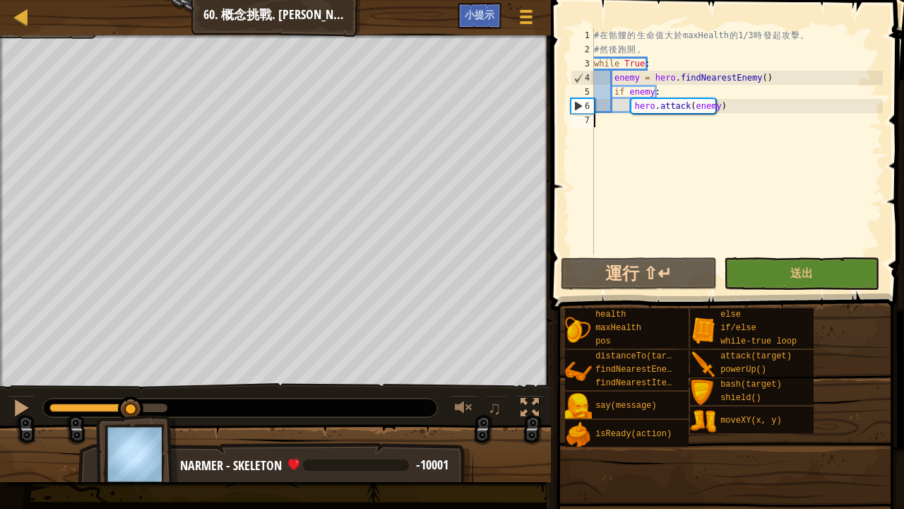
drag, startPoint x: 167, startPoint y: 408, endPoint x: 131, endPoint y: 424, distance: 39.5
click at [131, 389] on div "擊敗骷髏。 你的英雄必須存活。 目標 : 未完成 ♫ Narmer - skeleton -10001 x: 9 y: 16 No target action…" at bounding box center [452, 258] width 904 height 446
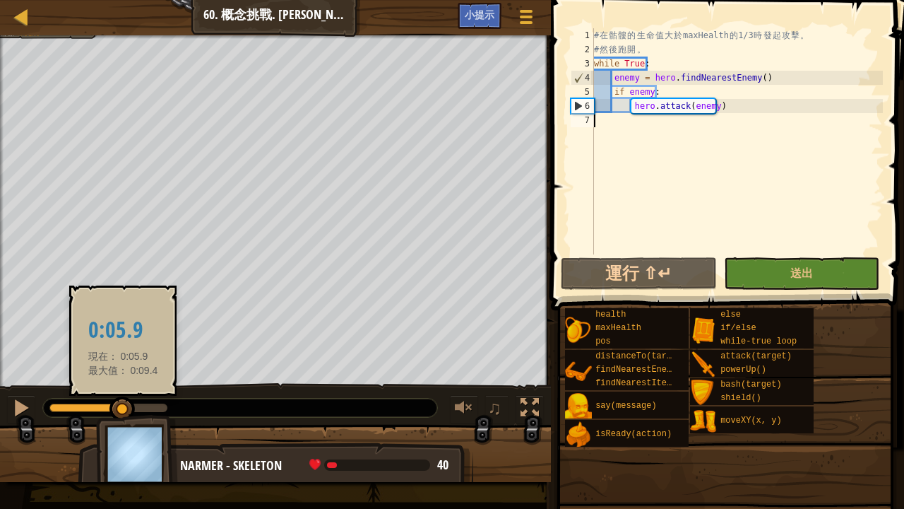
drag, startPoint x: 125, startPoint y: 406, endPoint x: 122, endPoint y: 414, distance: 8.5
click at [122, 389] on div at bounding box center [121, 408] width 25 height 25
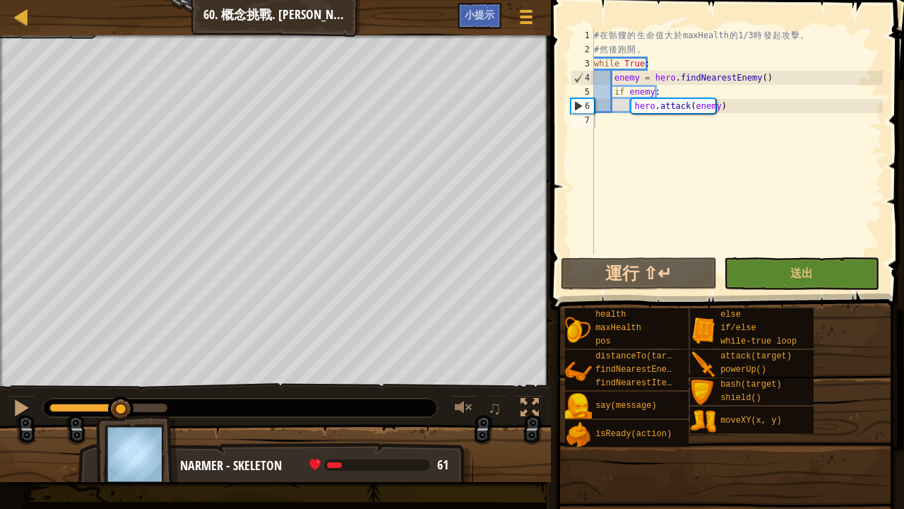
click at [121, 389] on img at bounding box center [137, 454] width 82 height 78
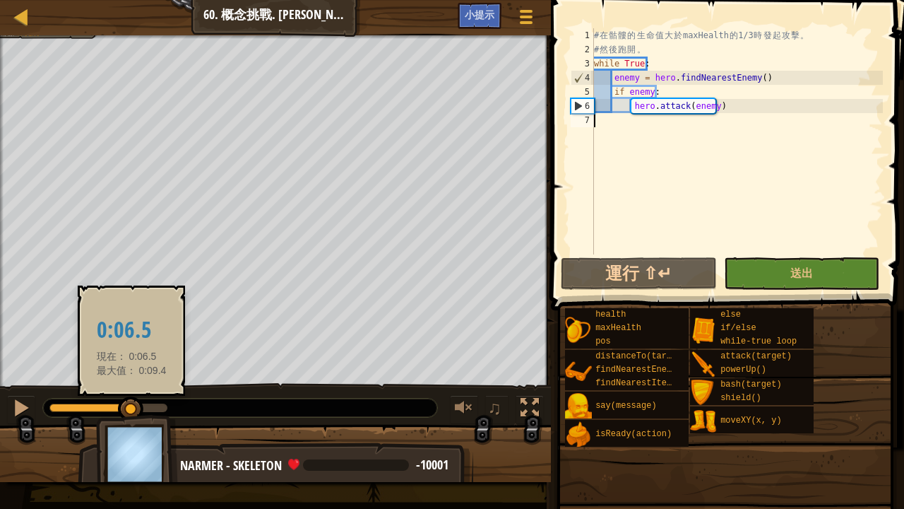
drag, startPoint x: 122, startPoint y: 410, endPoint x: 131, endPoint y: 412, distance: 10.1
click at [131, 389] on div at bounding box center [130, 408] width 25 height 25
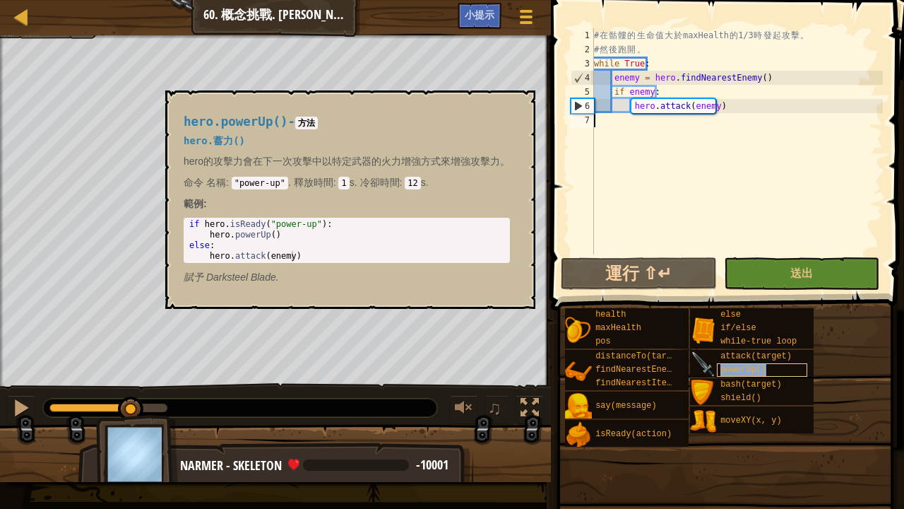
click at [723, 365] on span "powerUp()" at bounding box center [744, 370] width 46 height 10
drag, startPoint x: 189, startPoint y: 208, endPoint x: 191, endPoint y: 218, distance: 10.8
click at [191, 217] on div "hero.powerUp() - 方法 hero.蓄力() hero的攻擊力會在下一次攻擊中以特定武器的火力增強方式來增強攻擊力。 命令 名稱 : "powe…" at bounding box center [347, 200] width 346 height 196
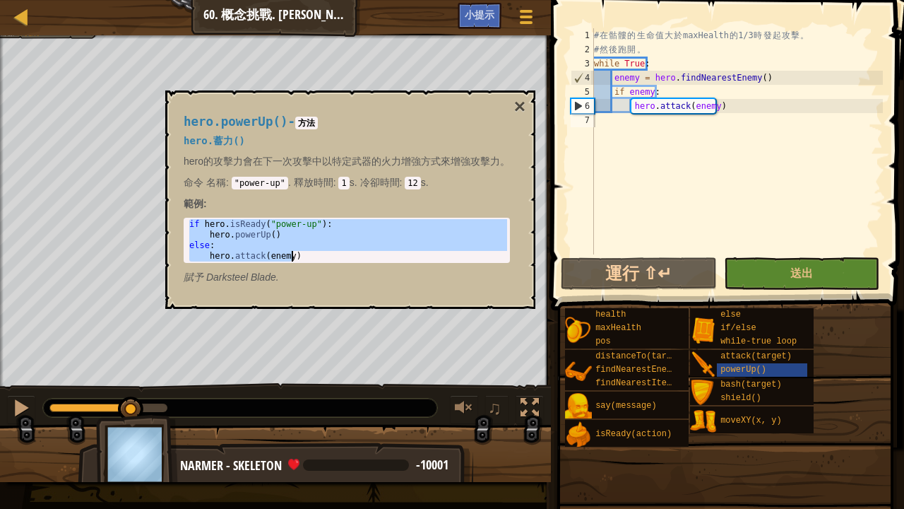
type textarea "else: hero.attack(enemy)"
drag, startPoint x: 191, startPoint y: 220, endPoint x: 354, endPoint y: 296, distance: 179.8
click at [348, 289] on div "hero.powerUp() - 方法 hero.蓄力() hero的攻擊力會在下一次攻擊中以特定武器的火力增強方式來增強攻擊力。 命令 名稱 : "powe…" at bounding box center [347, 200] width 346 height 196
type textarea "hero.attack(enemy)"
drag, startPoint x: 727, startPoint y: 107, endPoint x: 630, endPoint y: 105, distance: 96.8
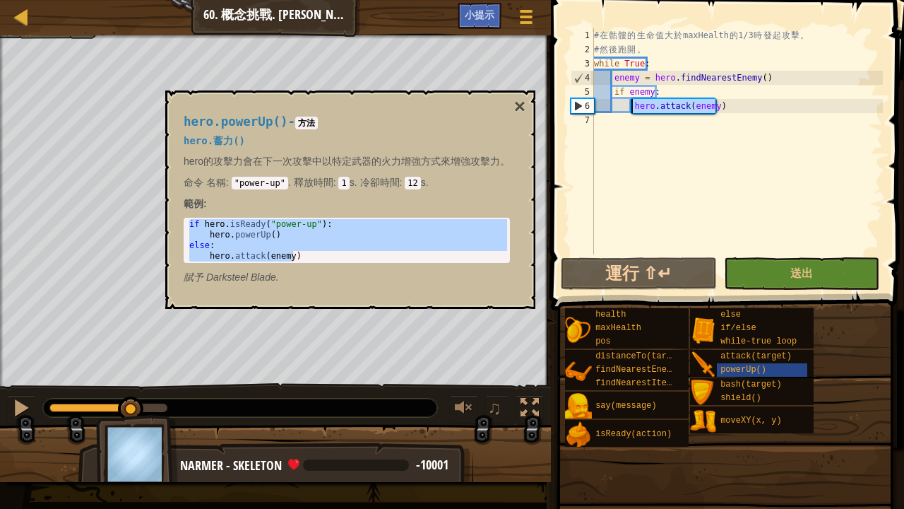
click at [630, 105] on div "# 在 骷 髏 的 生 命 值 大 於 maxHealth 的 1/3 時 發 起 攻 擊 。 # 然 後 跑 開 。 while True : enemy …" at bounding box center [737, 155] width 292 height 254
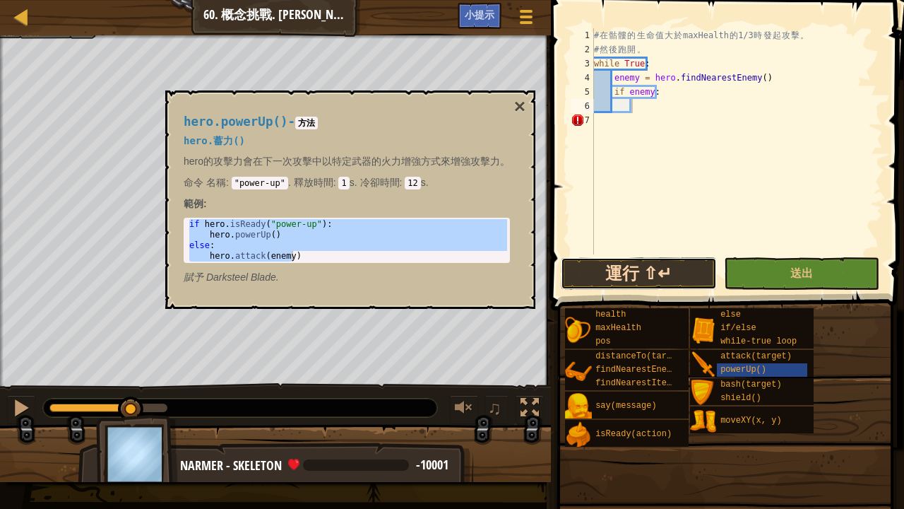
click at [663, 277] on button "運行 ⇧↵" at bounding box center [639, 273] width 156 height 32
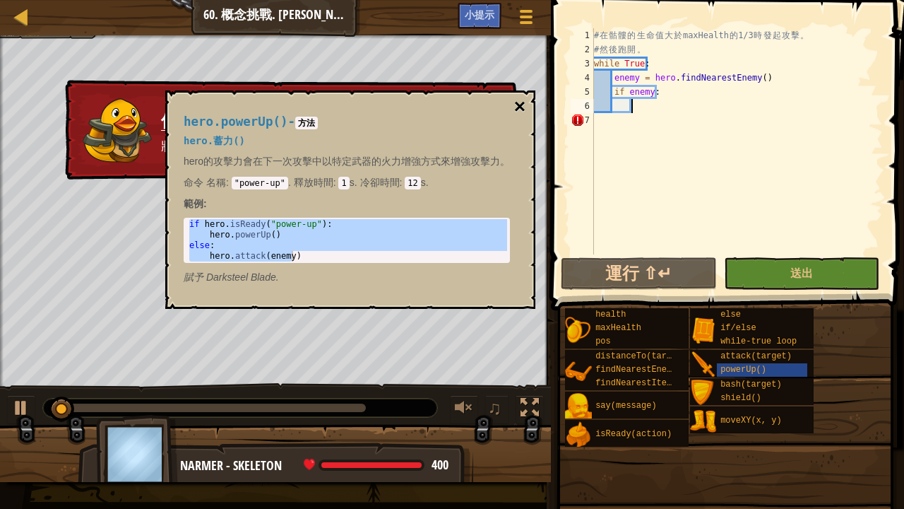
click at [516, 106] on button "×" at bounding box center [519, 107] width 11 height 20
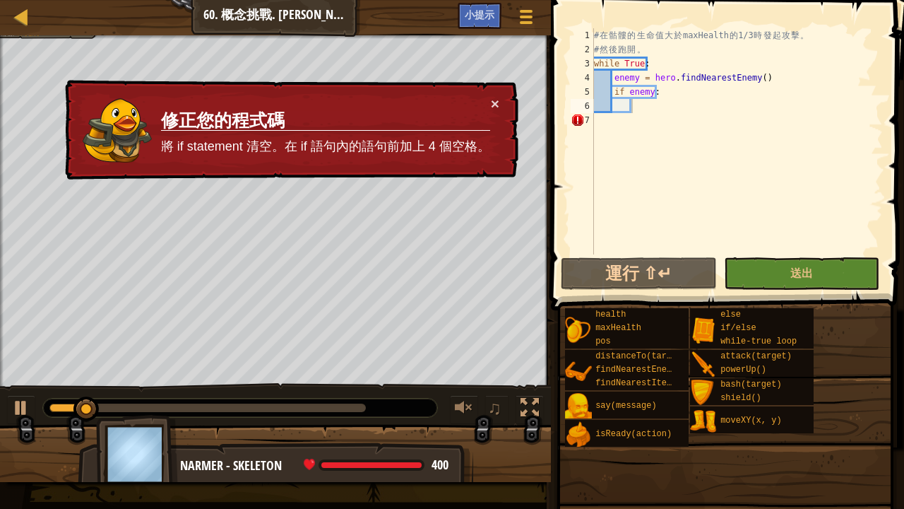
click at [668, 99] on div "# 在 骷 髏 的 生 命 值 大 於 maxHealth 的 1/3 時 發 起 攻 擊 。 # 然 後 跑 開 。 while True : enemy …" at bounding box center [737, 155] width 292 height 254
paste textarea "hero.attack(enemy)"
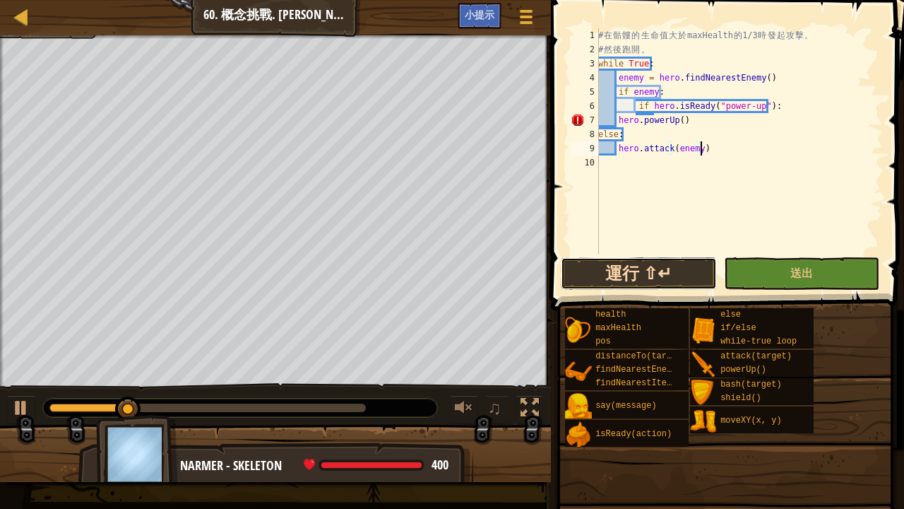
click at [634, 263] on button "運行 ⇧↵" at bounding box center [639, 273] width 156 height 32
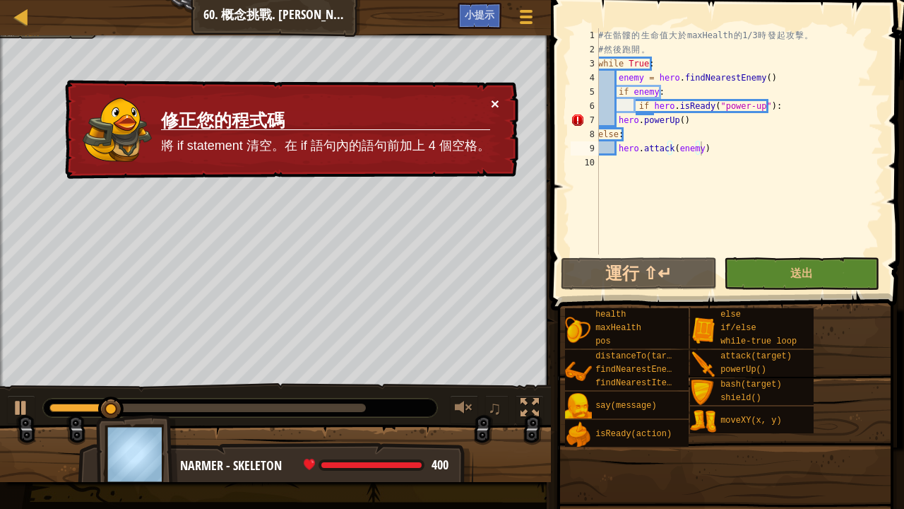
click at [493, 96] on button "×" at bounding box center [495, 103] width 8 height 15
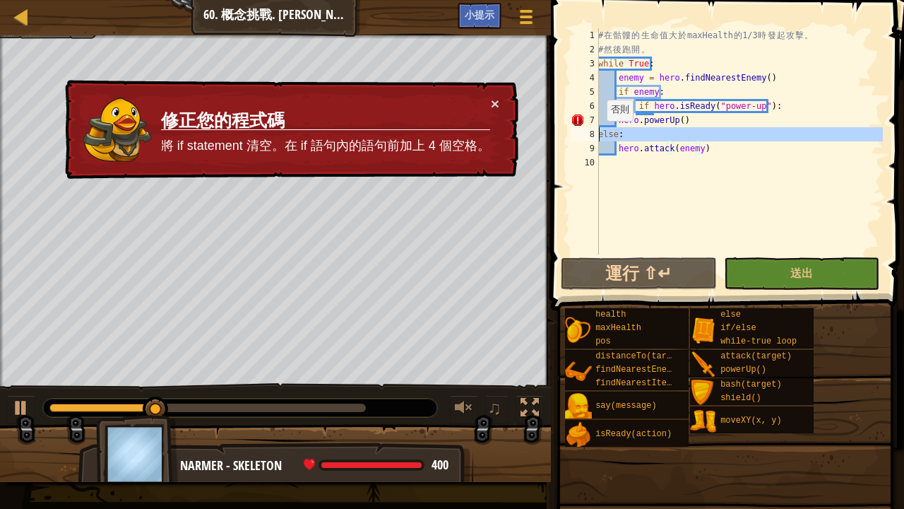
click at [597, 134] on div "8" at bounding box center [585, 134] width 28 height 14
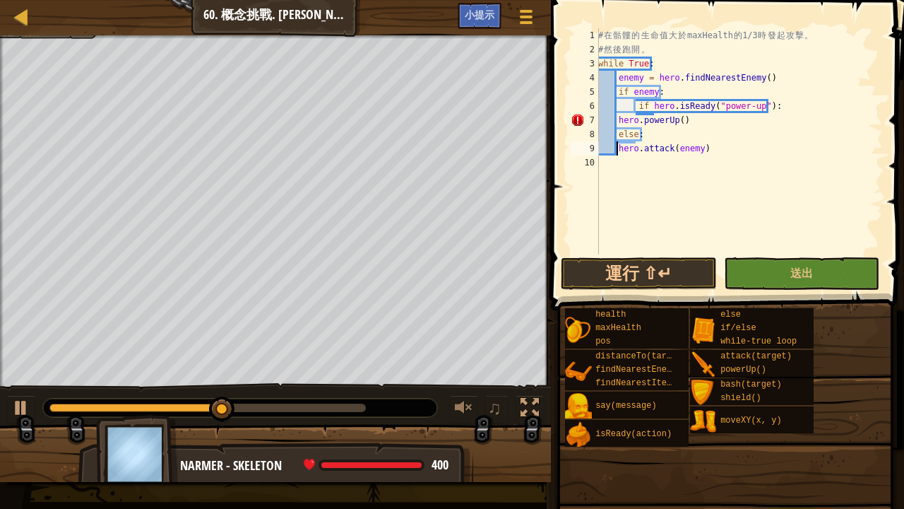
click at [617, 144] on div "# 在 骷 髏 的 生 命 值 大 於 maxHealth 的 1/3 時 發 起 攻 擊 。 # 然 後 跑 開 。 while True : enemy …" at bounding box center [740, 155] width 288 height 254
click at [636, 105] on div "# 在 骷 髏 的 生 命 值 大 於 maxHealth 的 1/3 時 發 起 攻 擊 。 # 然 後 跑 開 。 while True : enemy …" at bounding box center [740, 155] width 288 height 254
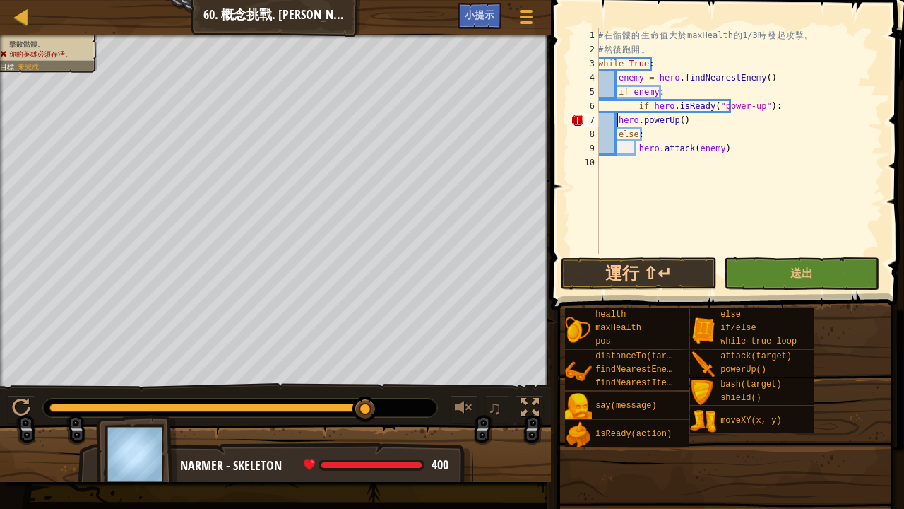
click at [616, 120] on div "# 在 骷 髏 的 生 命 值 大 於 maxHealth 的 1/3 時 發 起 攻 擊 。 # 然 後 跑 開 。 while True : enemy …" at bounding box center [740, 155] width 288 height 254
click at [616, 136] on div "# 在 骷 髏 的 生 命 值 大 於 maxHealth 的 1/3 時 發 起 攻 擊 。 # 然 後 跑 開 。 while True : enemy …" at bounding box center [740, 155] width 288 height 254
click at [634, 151] on div "# 在 骷 髏 的 生 命 值 大 於 maxHealth 的 1/3 時 發 起 攻 擊 。 # 然 後 跑 開 。 while True : enemy …" at bounding box center [740, 155] width 288 height 254
click at [764, 134] on div "# 在 骷 髏 的 生 命 值 大 於 maxHealth 的 1/3 時 發 起 攻 擊 。 # 然 後 跑 開 。 while True : enemy …" at bounding box center [740, 155] width 288 height 254
click at [767, 149] on div "# 在 骷 髏 的 生 命 值 大 於 maxHealth 的 1/3 時 發 起 攻 擊 。 # 然 後 跑 開 。 while True : enemy …" at bounding box center [740, 155] width 288 height 254
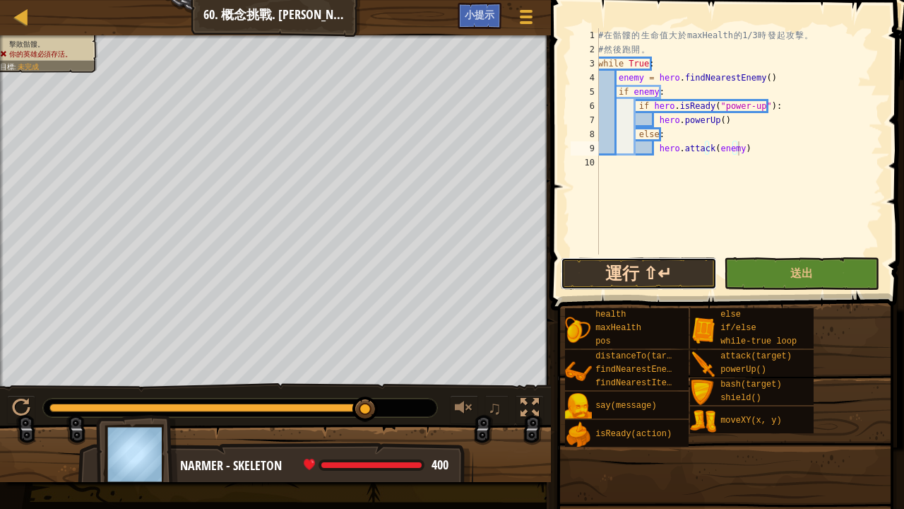
click at [673, 268] on button "運行 ⇧↵" at bounding box center [639, 273] width 156 height 32
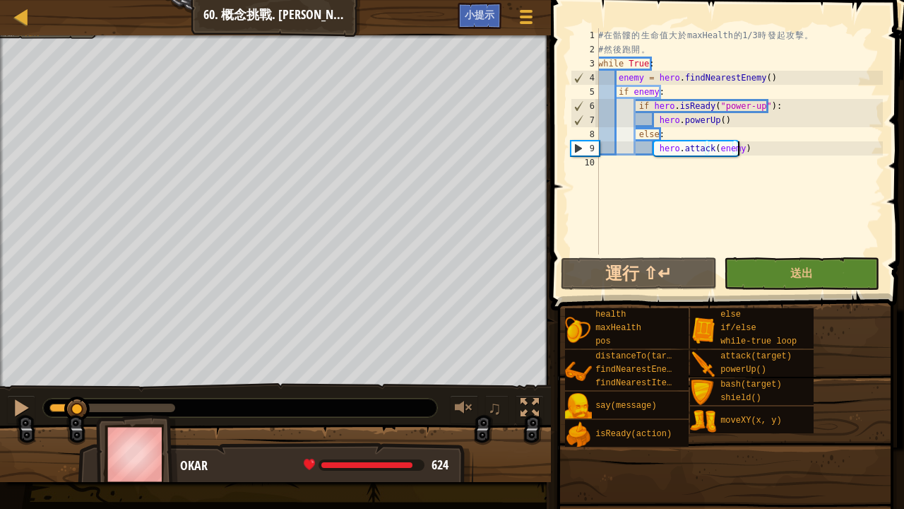
drag, startPoint x: 176, startPoint y: 408, endPoint x: 78, endPoint y: 394, distance: 99.2
click at [78, 389] on div "♫" at bounding box center [275, 404] width 551 height 42
click at [197, 42] on div "地圖 資訊科學 3 60. 概念挑戰. [PERSON_NAME] 遊戲選單 完成 小提示 1 ההההההההההההההההההההההההההההההה…" at bounding box center [452, 254] width 904 height 509
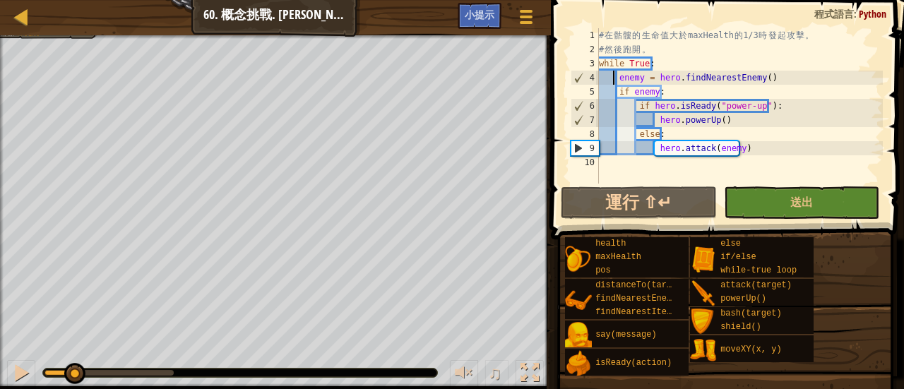
click at [615, 81] on div "# 在 骷 髏 的 生 命 值 大 於 maxHealth 的 1/3 時 發 起 攻 擊 。 # 然 後 跑 開 。 while True : enemy …" at bounding box center [739, 120] width 287 height 184
click at [617, 81] on div "# 在 骷 髏 的 生 命 值 大 於 maxHealth 的 1/3 時 發 起 攻 擊 。 # 然 後 跑 開 。 while True : enemy …" at bounding box center [739, 120] width 287 height 184
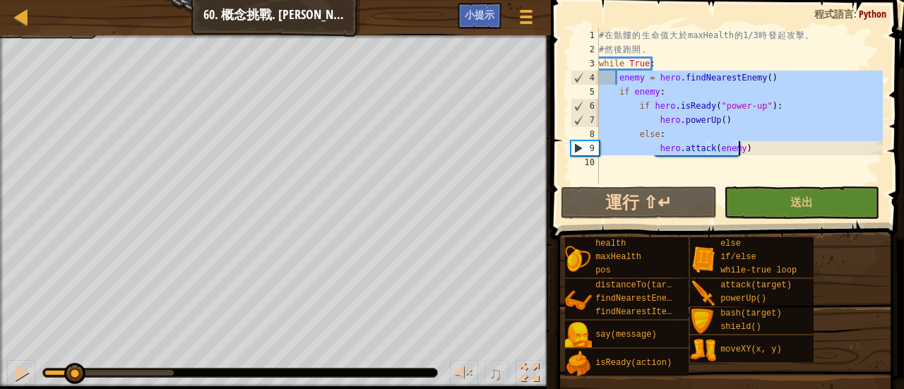
drag, startPoint x: 618, startPoint y: 76, endPoint x: 779, endPoint y: 148, distance: 176.4
click at [779, 148] on div "# 在 骷 髏 的 生 命 值 大 於 maxHealth 的 1/3 時 發 起 攻 擊 。 # 然 後 跑 開 。 while True : enemy …" at bounding box center [739, 120] width 287 height 184
click at [779, 148] on div "# 在 骷 髏 的 生 命 值 大 於 maxHealth 的 1/3 時 發 起 攻 擊 。 # 然 後 跑 開 。 while True : enemy …" at bounding box center [739, 105] width 287 height 155
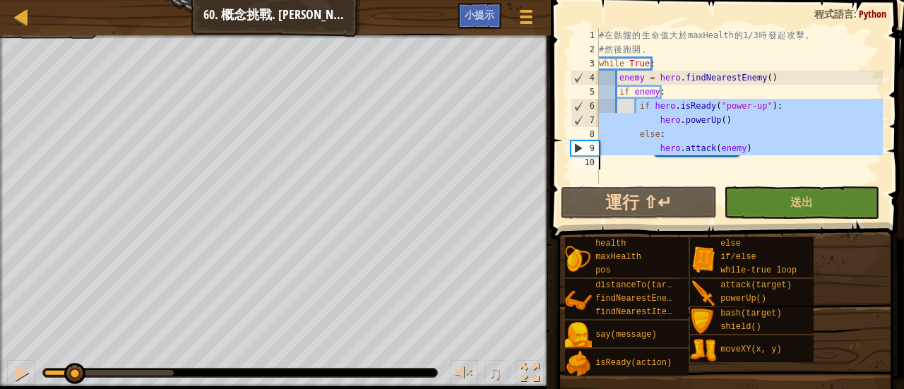
drag, startPoint x: 636, startPoint y: 107, endPoint x: 798, endPoint y: 167, distance: 172.8
click at [798, 167] on div "# 在 骷 髏 的 生 命 值 大 於 maxHealth 的 1/3 時 發 起 攻 擊 。 # 然 後 跑 開 。 while True : enemy …" at bounding box center [739, 120] width 287 height 184
type textarea "hero.attack(enemy)"
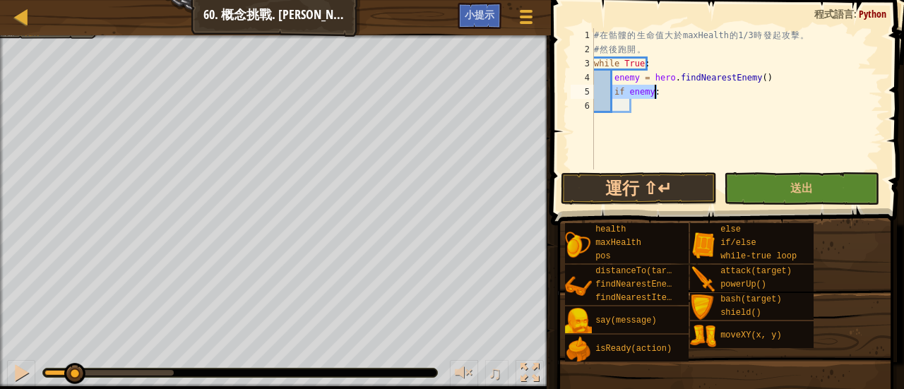
drag, startPoint x: 613, startPoint y: 88, endPoint x: 656, endPoint y: 93, distance: 43.3
click at [656, 93] on div "# 在 骷 髏 的 生 命 值 大 於 maxHealth 的 1/3 時 發 起 攻 擊 。 # 然 後 跑 開 。 while True : enemy …" at bounding box center [737, 113] width 292 height 170
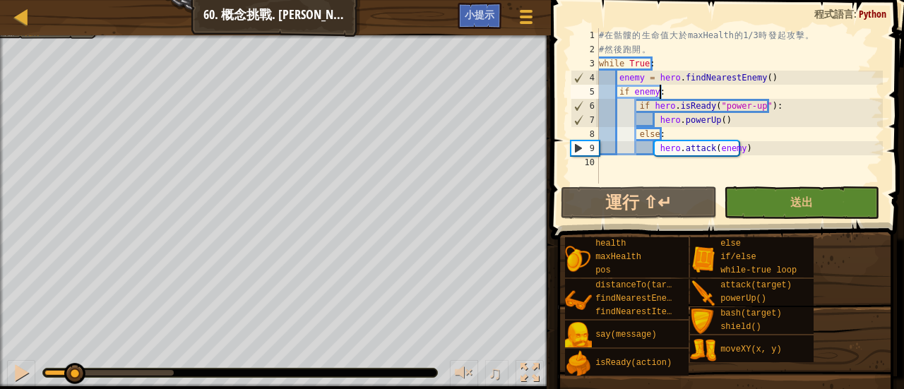
click at [739, 91] on div "# 在 骷 髏 的 生 命 值 大 於 maxHealth 的 1/3 時 發 起 攻 擊 。 # 然 後 跑 開 。 while True : enemy …" at bounding box center [739, 120] width 287 height 184
click at [634, 103] on div "# 在 骷 髏 的 生 命 值 大 於 maxHealth 的 1/3 時 發 起 攻 擊 。 # 然 後 跑 開 。 while True : enemy …" at bounding box center [739, 120] width 287 height 184
type textarea "if hero.isReady("power-up"):"
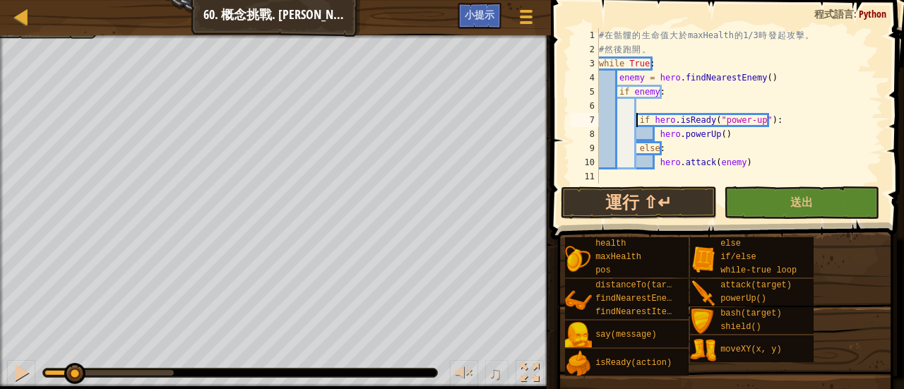
click at [667, 103] on div "# 在 骷 髏 的 生 命 值 大 於 maxHealth 的 1/3 時 發 起 攻 擊 。 # 然 後 跑 開 。 while True : enemy …" at bounding box center [739, 120] width 287 height 184
type textarea "if enemy:"
drag, startPoint x: 616, startPoint y: 95, endPoint x: 667, endPoint y: 88, distance: 51.3
click at [667, 88] on div "# 在 骷 髏 的 生 命 值 大 於 maxHealth 的 1/3 時 發 起 攻 擊 。 # 然 後 跑 開 。 while True : enemy …" at bounding box center [739, 120] width 287 height 184
click at [670, 112] on div "# 在 骷 髏 的 生 命 值 大 於 maxHealth 的 1/3 時 發 起 攻 擊 。 # 然 後 跑 開 。 while True : enemy …" at bounding box center [739, 120] width 287 height 184
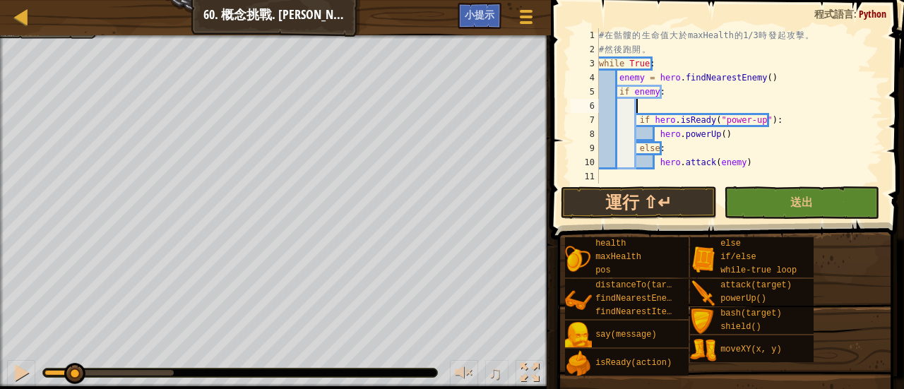
paste textarea "if enemy:"
click at [674, 105] on div "# 在 骷 髏 的 生 命 值 大 於 maxHealth 的 1/3 時 發 起 攻 擊 。 # 然 後 跑 開 。 while True : enemy …" at bounding box center [739, 120] width 287 height 184
click at [636, 120] on div "# 在 骷 髏 的 生 命 值 大 於 maxHealth 的 1/3 時 發 起 攻 擊 。 # 然 後 跑 開 。 while True : enemy …" at bounding box center [739, 120] width 287 height 184
click at [654, 138] on div "# 在 骷 髏 的 生 命 值 大 於 maxHealth 的 1/3 時 發 起 攻 擊 。 # 然 後 跑 開 。 while True : enemy …" at bounding box center [739, 120] width 287 height 184
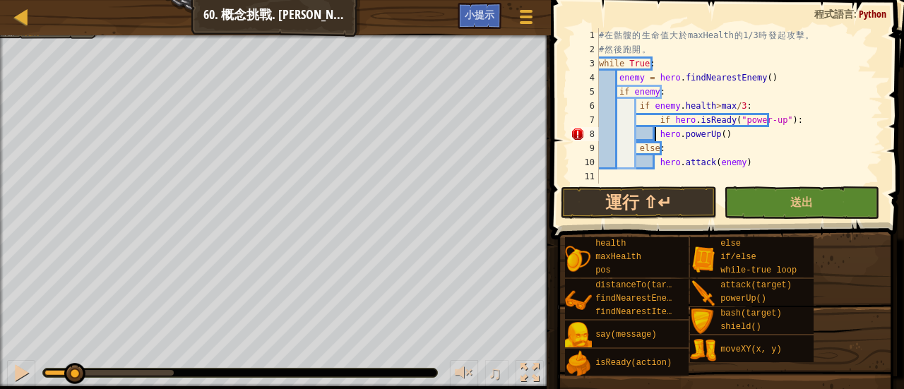
scroll to position [6, 9]
click at [635, 152] on div "# 在 骷 髏 的 生 命 值 大 於 maxHealth 的 1/3 時 發 起 攻 擊 。 # 然 後 跑 開 。 while True : enemy …" at bounding box center [739, 120] width 287 height 184
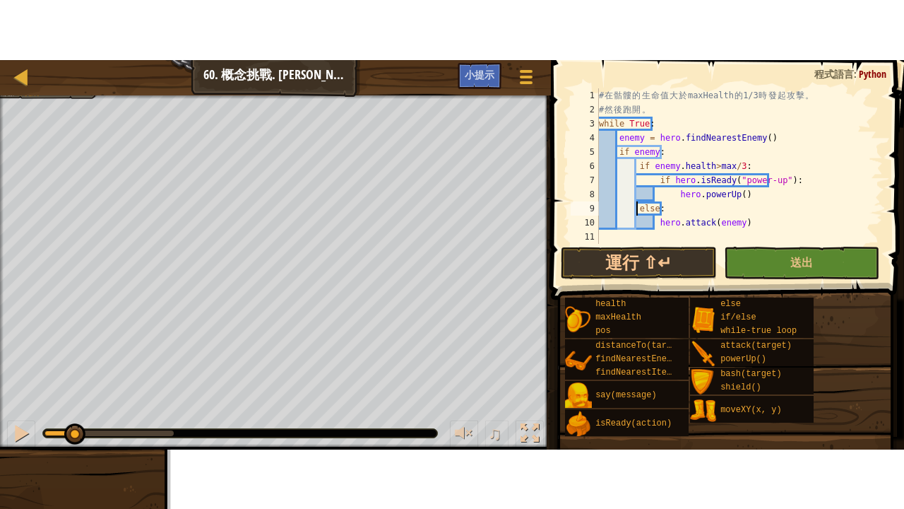
scroll to position [6, 4]
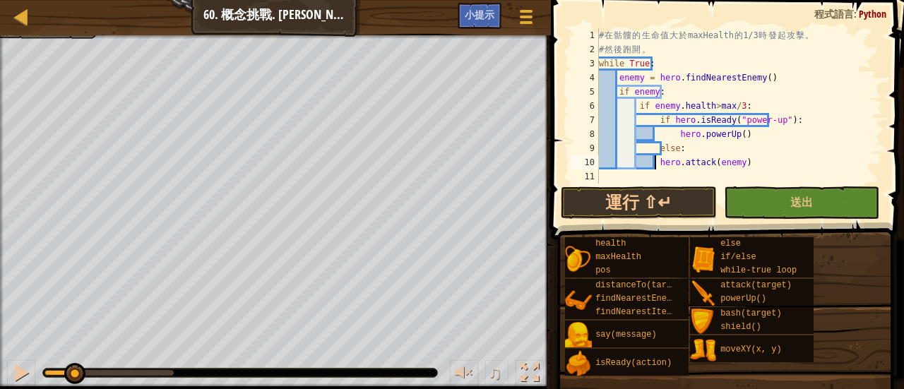
click at [653, 161] on div "# 在 骷 髏 的 生 命 值 大 於 maxHealth 的 1/3 時 發 起 攻 擊 。 # 然 後 跑 開 。 while True : enemy …" at bounding box center [739, 120] width 287 height 184
click at [771, 140] on div "# 在 骷 髏 的 生 命 值 大 於 maxHealth 的 1/3 時 發 起 攻 擊 。 # 然 後 跑 開 。 while True : enemy …" at bounding box center [739, 120] width 287 height 184
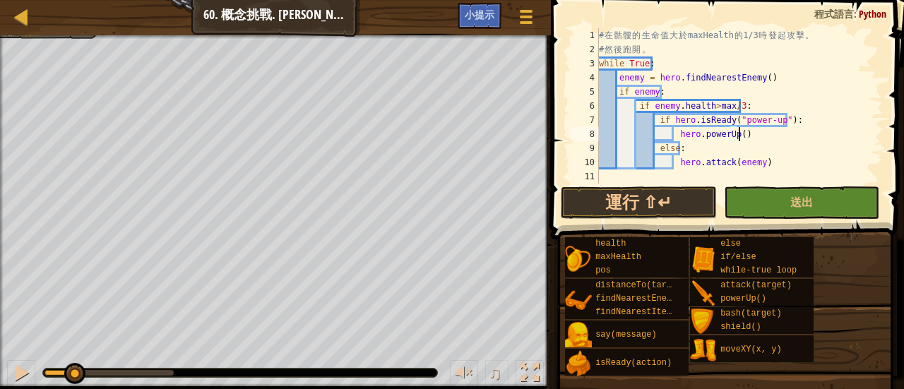
drag, startPoint x: 771, startPoint y: 140, endPoint x: 810, endPoint y: 114, distance: 46.2
click at [786, 131] on div "# 在 骷 髏 的 生 命 值 大 於 maxHealth 的 1/3 時 發 起 攻 擊 。 # 然 後 跑 開 。 while True : enemy …" at bounding box center [739, 120] width 287 height 184
click at [814, 112] on div "# 在 骷 髏 的 生 命 值 大 於 maxHealth 的 1/3 時 發 起 攻 擊 。 # 然 後 跑 開 。 while True : enemy …" at bounding box center [739, 120] width 287 height 184
click at [656, 219] on span at bounding box center [729, 99] width 365 height 281
click at [633, 191] on button "運行 ⇧↵" at bounding box center [639, 202] width 156 height 32
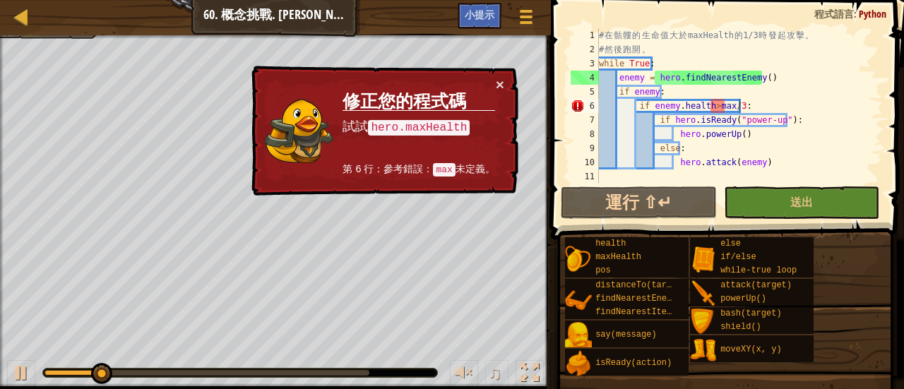
drag, startPoint x: 398, startPoint y: 127, endPoint x: 470, endPoint y: 122, distance: 72.2
click at [470, 122] on p "試試 hero.maxHealth" at bounding box center [419, 127] width 152 height 19
click at [489, 81] on td "修正您的程式碼 試試 hero.maxHealth 第 6 行：參考錯誤： [PERSON_NAME]。" at bounding box center [418, 131] width 153 height 108
click at [494, 81] on td "修正您的程式碼 試試 hero.maxHealth 第 6 行：參考錯誤： [PERSON_NAME]。" at bounding box center [418, 131] width 153 height 108
click at [487, 73] on div "× 修正您的程式碼 試試 hero.maxHealth 第 6 行：參考錯誤： [PERSON_NAME]。" at bounding box center [384, 130] width 271 height 133
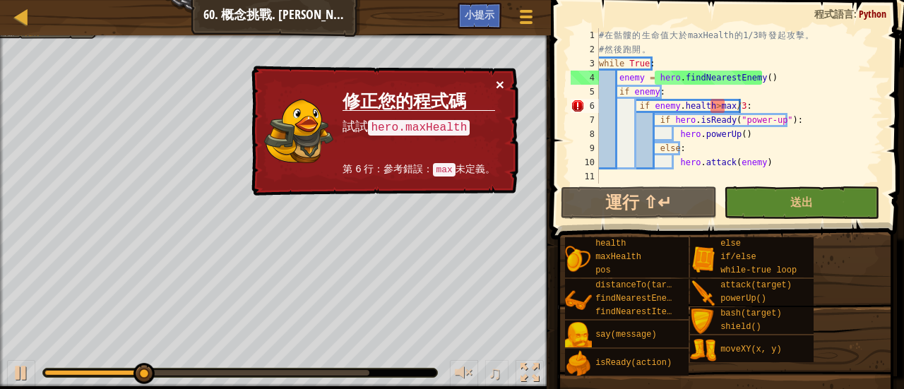
drag, startPoint x: 487, startPoint y: 73, endPoint x: 503, endPoint y: 80, distance: 16.8
click at [503, 80] on div "× 修正您的程式碼 試試 hero.maxHealth 第 6 行：參考錯誤： [PERSON_NAME]。" at bounding box center [384, 130] width 271 height 133
click at [503, 80] on button "×" at bounding box center [500, 84] width 8 height 15
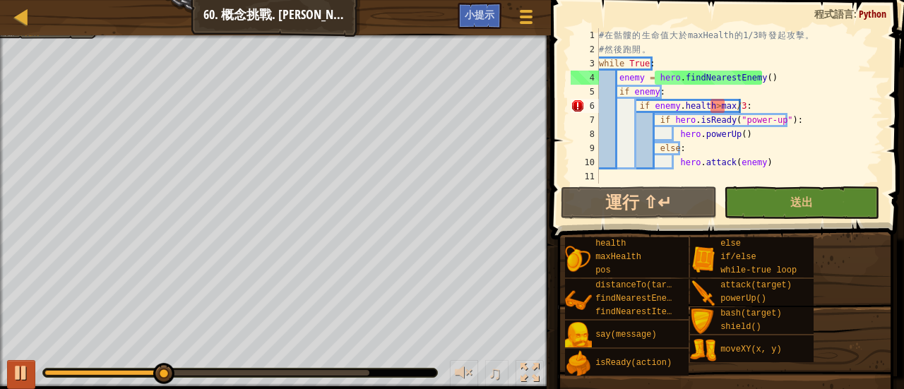
drag, startPoint x: 0, startPoint y: 372, endPoint x: 16, endPoint y: 365, distance: 17.1
click at [5, 368] on div "♫" at bounding box center [275, 369] width 551 height 42
click at [523, 364] on div at bounding box center [530, 373] width 18 height 18
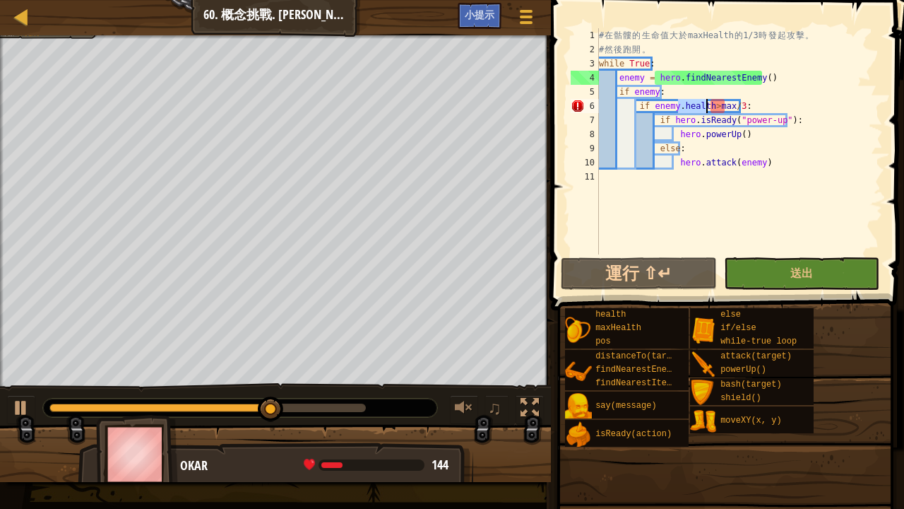
drag, startPoint x: 678, startPoint y: 107, endPoint x: 706, endPoint y: 107, distance: 28.3
click at [706, 107] on div "# 在 骷 髏 的 生 命 值 大 於 maxHealth 的 1/3 時 發 起 攻 擊 。 # 然 後 跑 開 。 while True : enemy …" at bounding box center [739, 155] width 287 height 254
click at [724, 104] on div "# 在 骷 髏 的 生 命 值 大 於 maxHealth 的 1/3 時 發 起 攻 擊 。 # 然 後 跑 開 。 while True : enemy …" at bounding box center [739, 155] width 287 height 254
paste textarea "health"
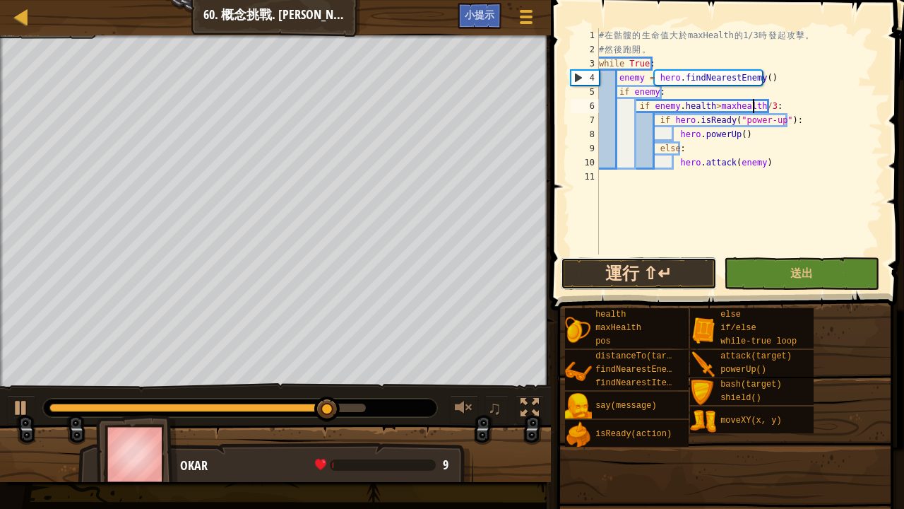
drag, startPoint x: 668, startPoint y: 267, endPoint x: 654, endPoint y: 281, distance: 20.0
click at [665, 264] on button "運行 ⇧↵" at bounding box center [639, 273] width 156 height 32
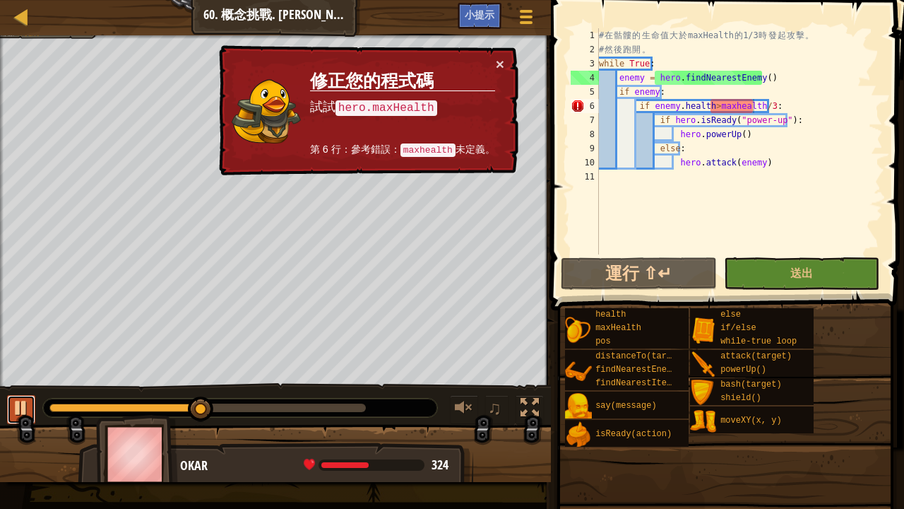
click at [13, 389] on div at bounding box center [21, 407] width 18 height 18
drag, startPoint x: 211, startPoint y: 401, endPoint x: 36, endPoint y: 401, distance: 174.5
click at [36, 389] on div "♫" at bounding box center [275, 404] width 551 height 42
click at [494, 57] on td "修正您的程式碼 試試 hero.maxHealth 第 6 行：參考錯誤： maxhealth 未定義。" at bounding box center [402, 111] width 187 height 109
click at [504, 66] on div "× 修正您的程式碼 試試 hero.maxHealth 第 6 行：參考錯誤： maxhealth 未定義。" at bounding box center [367, 110] width 302 height 131
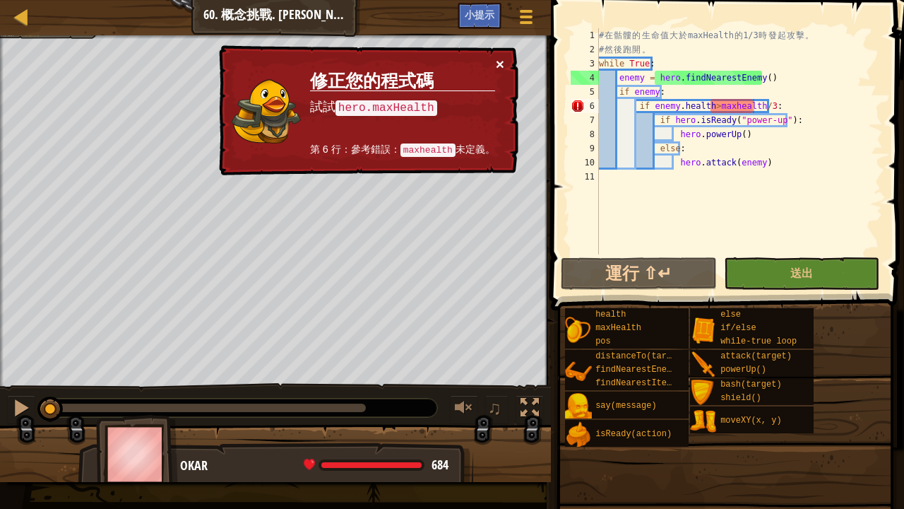
click at [503, 62] on button "×" at bounding box center [500, 64] width 8 height 15
click at [497, 58] on button "×" at bounding box center [500, 64] width 8 height 15
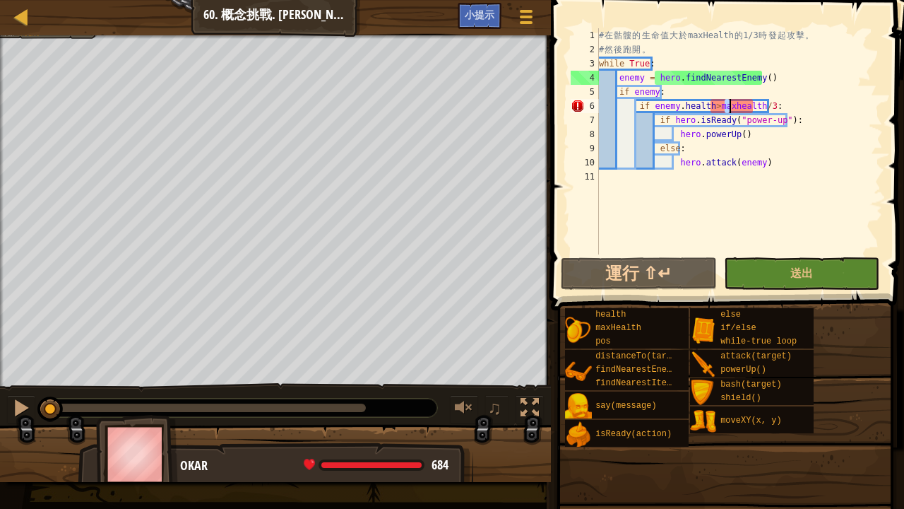
click at [728, 101] on div "# 在 骷 髏 的 生 命 值 大 於 maxHealth 的 1/3 時 發 起 攻 擊 。 # 然 後 跑 開 。 while True : enemy …" at bounding box center [739, 155] width 287 height 254
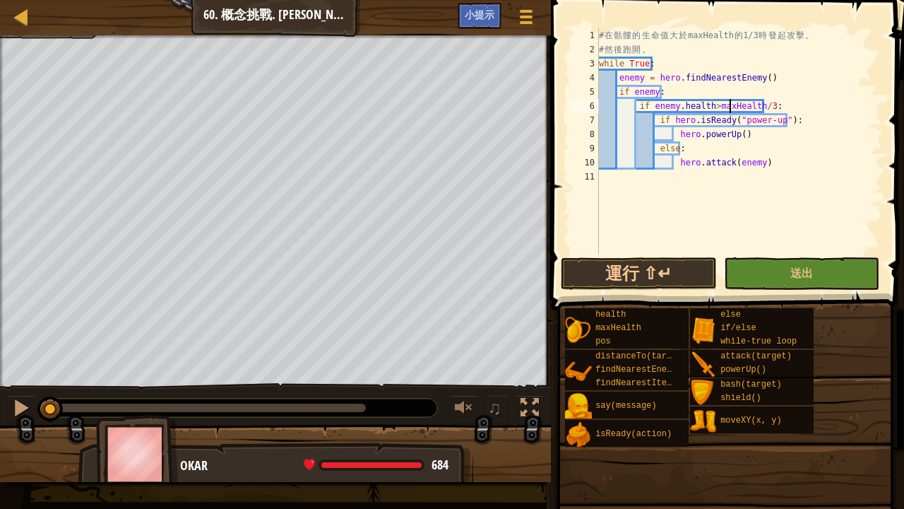
scroll to position [6, 11]
drag, startPoint x: 627, startPoint y: 256, endPoint x: 633, endPoint y: 259, distance: 7.3
click at [627, 256] on span at bounding box center [729, 135] width 365 height 352
click at [634, 263] on button "運行 ⇧↵" at bounding box center [639, 273] width 156 height 32
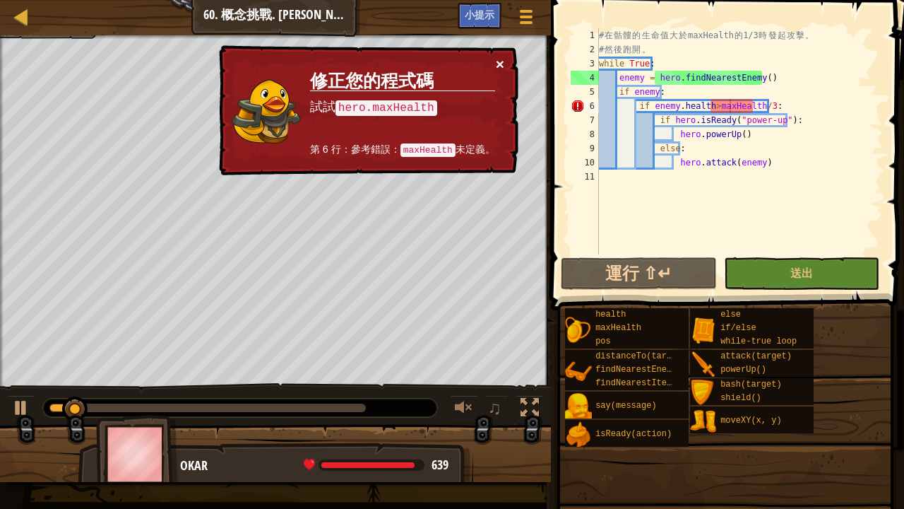
click at [499, 59] on button "×" at bounding box center [500, 64] width 8 height 15
click at [494, 60] on td "修正您的程式碼 試試 hero.maxHealth 第 6 行：參考錯誤： maxHealth 未定義。" at bounding box center [402, 111] width 187 height 109
click at [498, 59] on div "× 修正您的程式碼 試試 hero.maxHealth 第 6 行：參考錯誤： maxHealth 未定義。" at bounding box center [367, 110] width 302 height 131
click at [498, 59] on button "×" at bounding box center [500, 64] width 8 height 15
drag, startPoint x: 649, startPoint y: 105, endPoint x: 677, endPoint y: 106, distance: 28.3
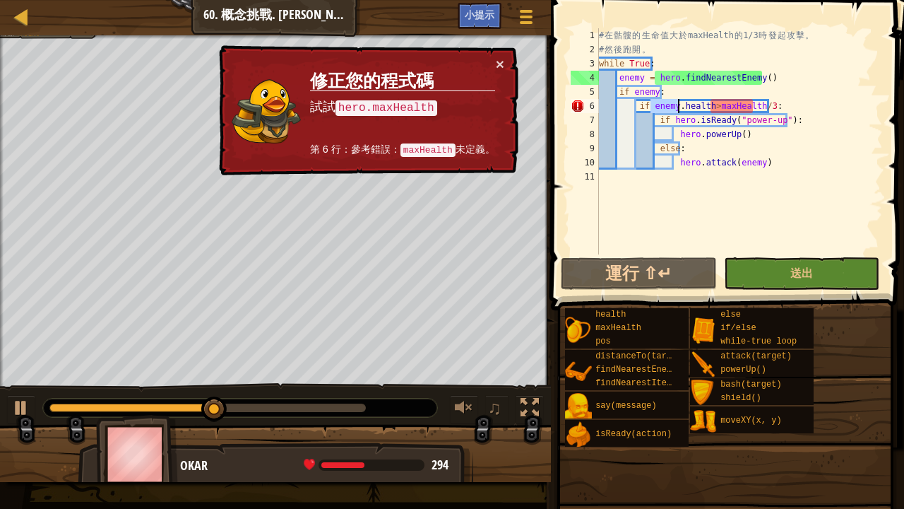
click at [677, 106] on div "# 在 骷 髏 的 生 命 值 大 於 maxHealth 的 1/3 時 發 起 攻 擊 。 # 然 後 跑 開 。 while True : enemy …" at bounding box center [739, 155] width 287 height 254
click at [709, 105] on div "# 在 骷 髏 的 生 命 值 大 於 maxHealth 的 1/3 時 發 起 攻 擊 。 # 然 後 跑 開 。 while True : enemy …" at bounding box center [739, 155] width 287 height 254
paste textarea "enemy."
type textarea "if [DOMAIN_NAME]>enemy.maxHealth/3:"
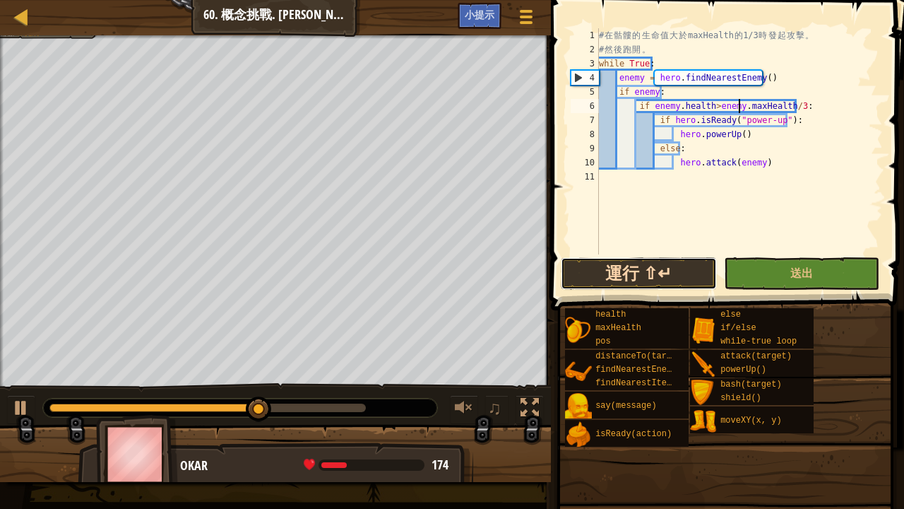
click at [692, 259] on button "運行 ⇧↵" at bounding box center [639, 273] width 156 height 32
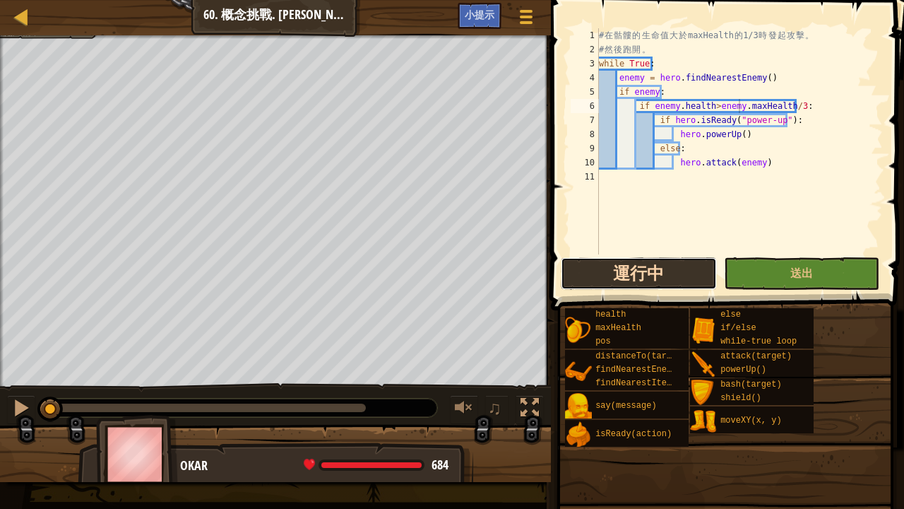
click at [692, 274] on button "運行中" at bounding box center [639, 273] width 156 height 32
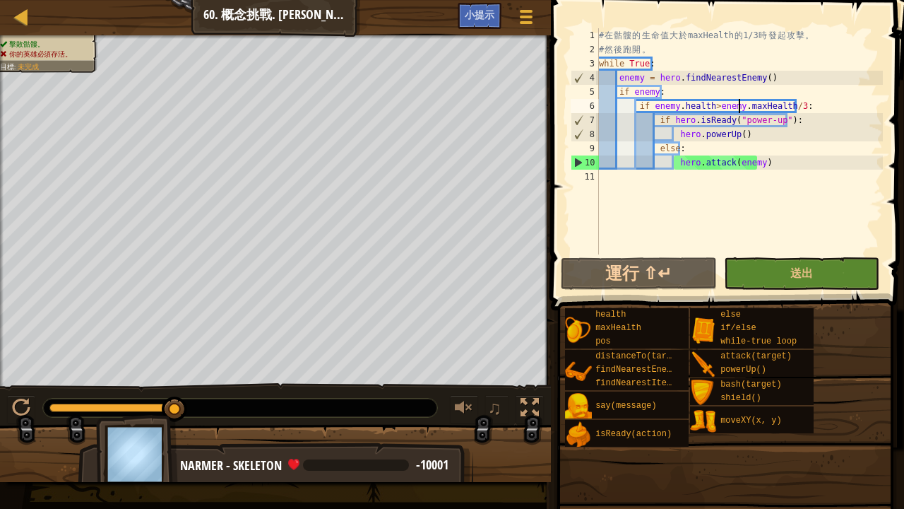
click at [633, 179] on div "# 在 骷 髏 的 生 命 值 大 於 maxHealth 的 1/3 時 發 起 攻 擊 。 # 然 後 跑 開 。 while True : enemy …" at bounding box center [739, 155] width 287 height 254
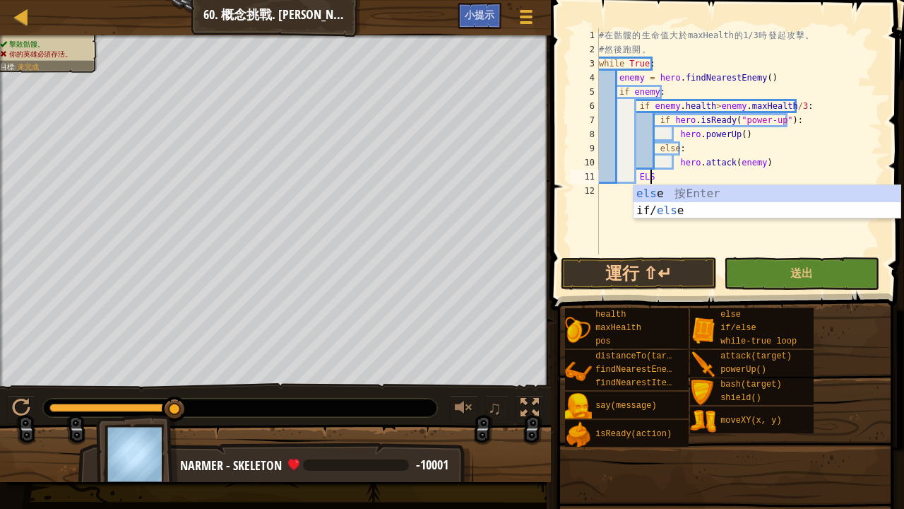
scroll to position [6, 4]
type textarea "ELSE"
click at [684, 194] on div "else 按 Enter if/ else 按 Enter" at bounding box center [768, 219] width 268 height 68
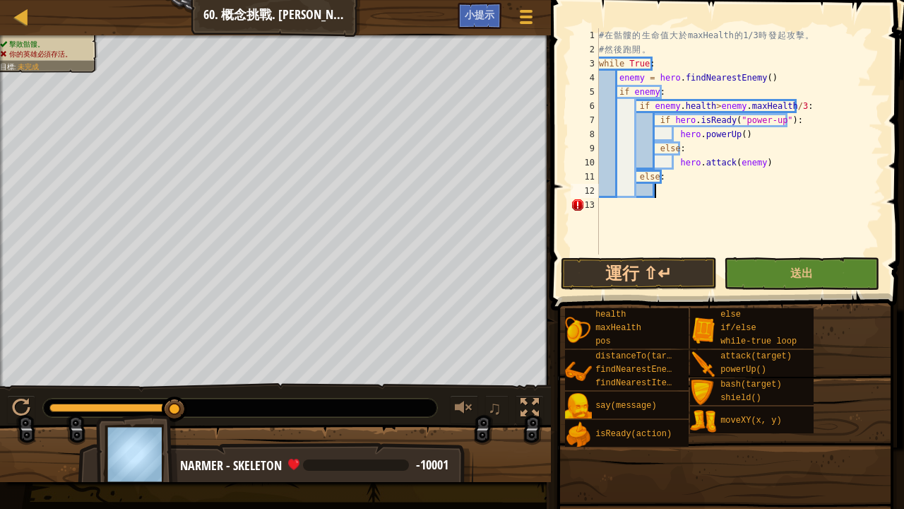
click at [677, 194] on div "# 在 骷 髏 的 生 命 值 大 於 maxHealth 的 1/3 時 發 起 攻 擊 。 # 然 後 跑 開 。 while True : enemy …" at bounding box center [739, 155] width 287 height 254
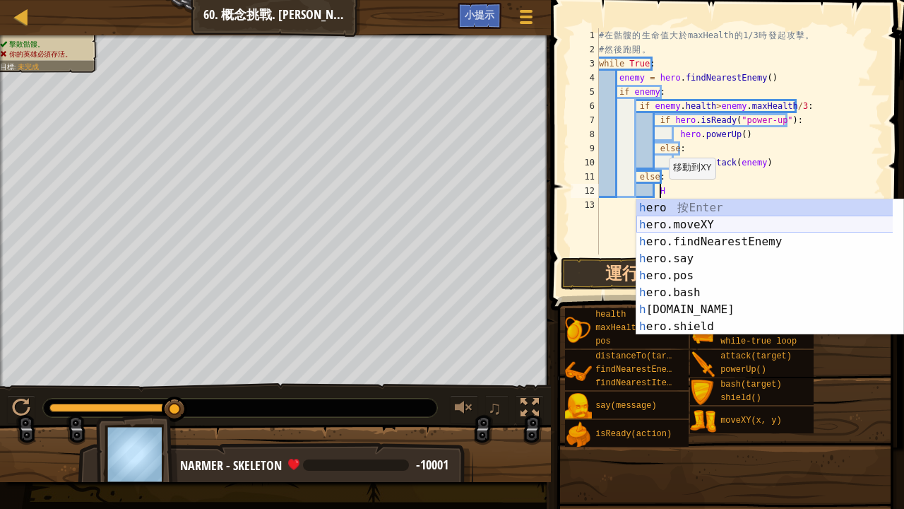
click at [663, 220] on div "h ero 按 Enter h ero.moveXY 按 Enter h ero.findNearestEnemy 按 Enter h ero.say 按 E…" at bounding box center [770, 284] width 268 height 170
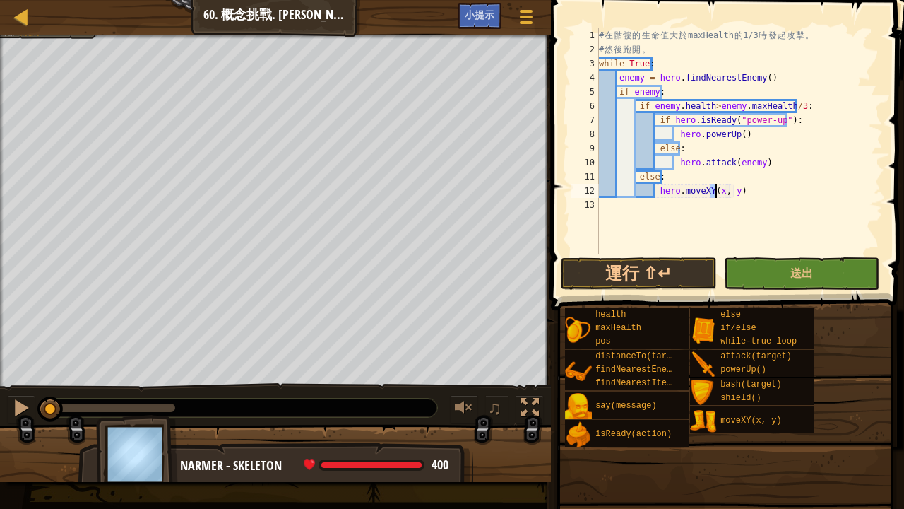
drag, startPoint x: 172, startPoint y: 396, endPoint x: 0, endPoint y: 407, distance: 172.7
click at [0, 389] on div "♫" at bounding box center [275, 404] width 551 height 42
click at [734, 189] on div "# 在 骷 髏 的 生 命 值 大 於 maxHealth 的 1/3 時 發 起 攻 擊 。 # 然 後 跑 開 。 while True : enemy …" at bounding box center [739, 155] width 287 height 254
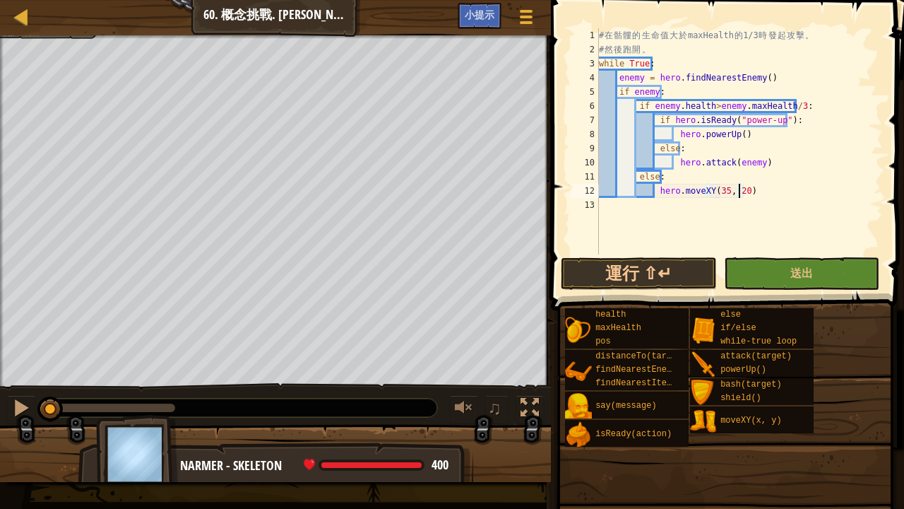
type textarea "hero.moveXY(35, 20)"
click at [603, 290] on span at bounding box center [729, 135] width 365 height 352
click at [619, 259] on button "運行 ⇧↵" at bounding box center [639, 273] width 156 height 32
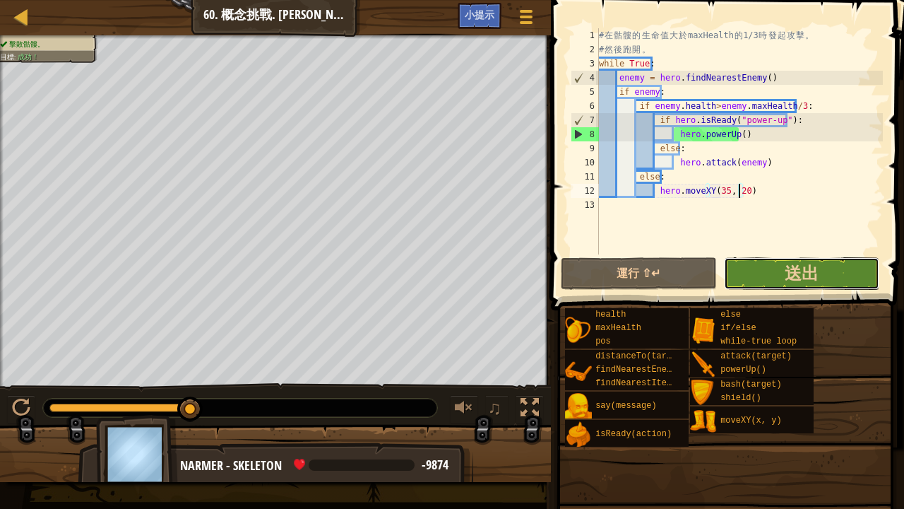
click at [838, 268] on button "送出" at bounding box center [802, 273] width 156 height 32
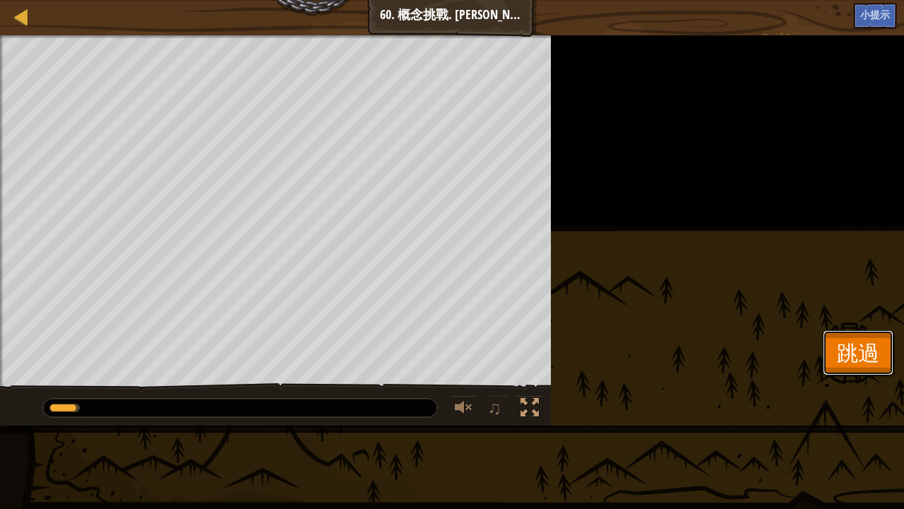
click at [831, 338] on button "跳過" at bounding box center [858, 352] width 71 height 45
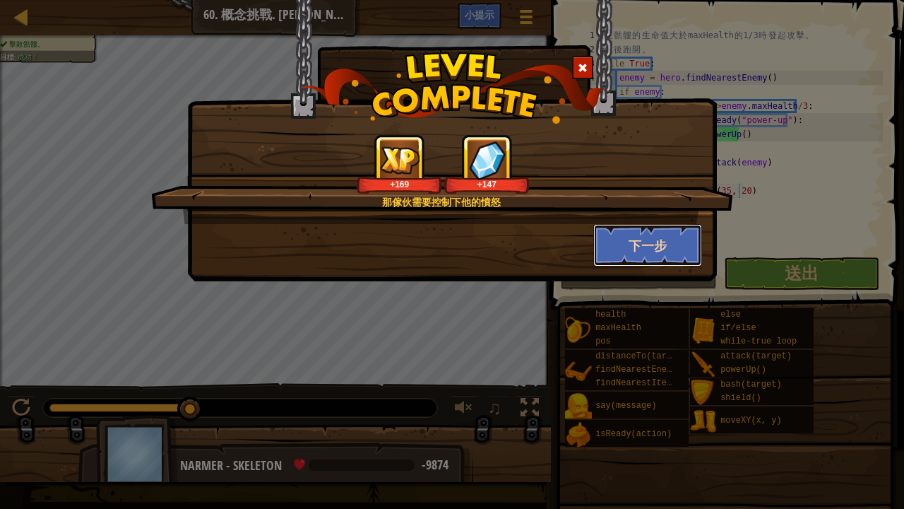
click at [664, 257] on button "下一步" at bounding box center [647, 245] width 109 height 42
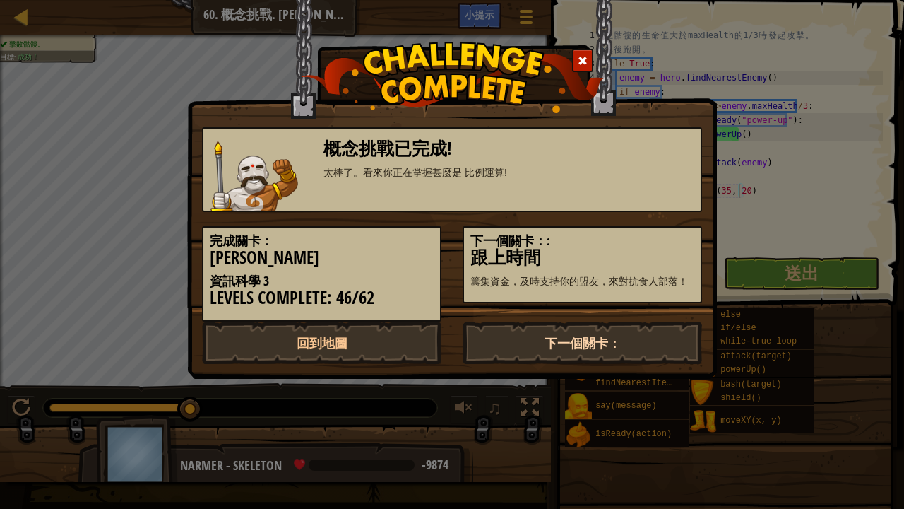
click at [577, 335] on link "下一個關卡：" at bounding box center [582, 342] width 239 height 42
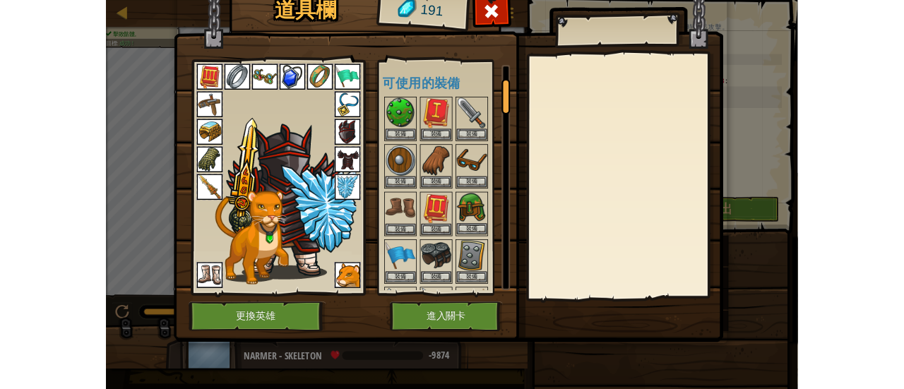
scroll to position [212, 0]
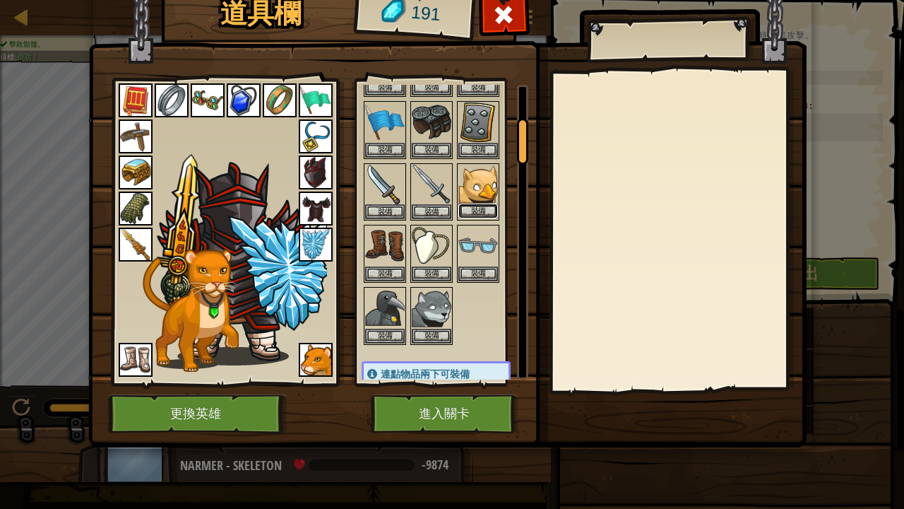
click at [476, 207] on button "裝備" at bounding box center [478, 210] width 40 height 15
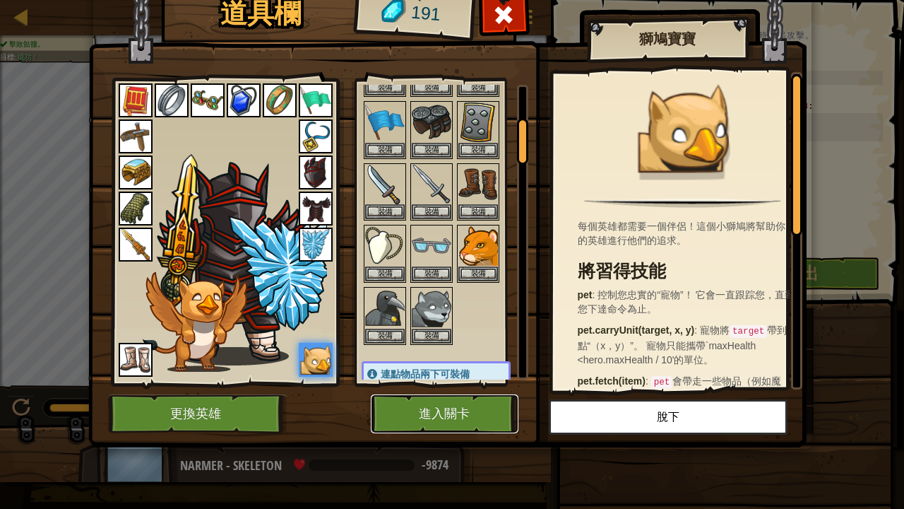
click at [462, 389] on button "進入關卡" at bounding box center [445, 413] width 148 height 39
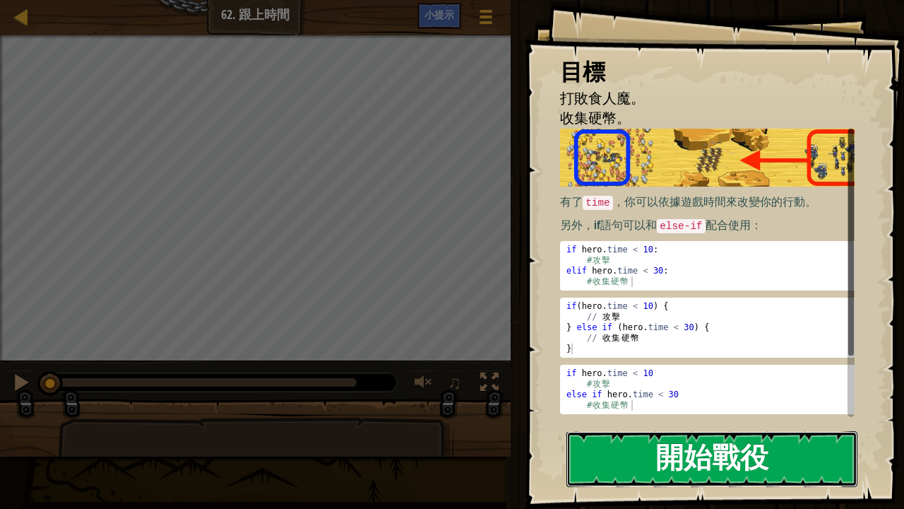
click at [796, 389] on button "開始戰役" at bounding box center [712, 459] width 291 height 56
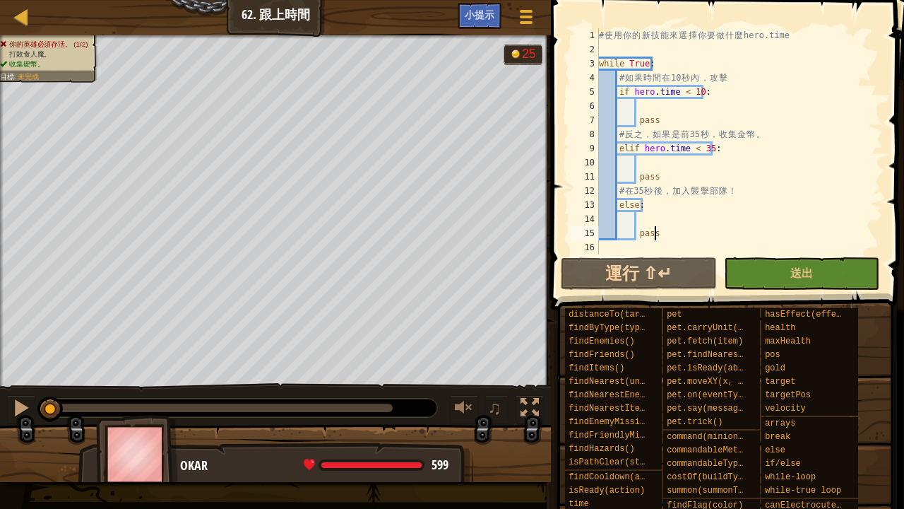
click at [687, 106] on div "# 使 用 你 的 新 技 能 來 選 擇 你 要 做 什 麼 hero.time while True : # 如 果 時 間 在 10 秒 內 ， 攻 擊…" at bounding box center [739, 155] width 287 height 254
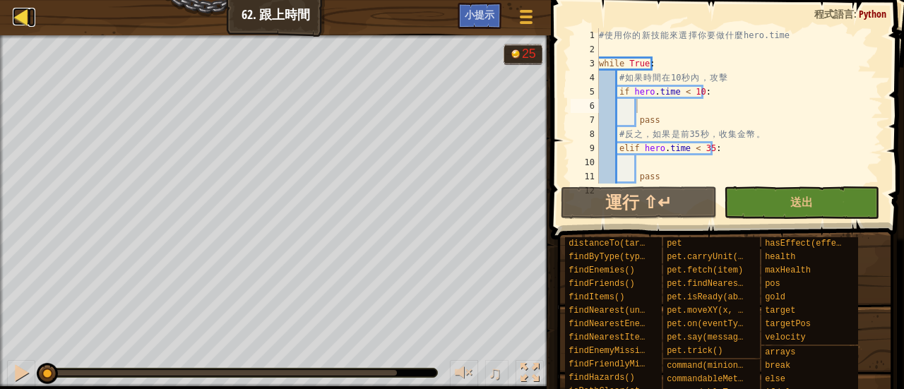
click at [25, 23] on div at bounding box center [22, 17] width 18 height 18
select select "zh-HANT"
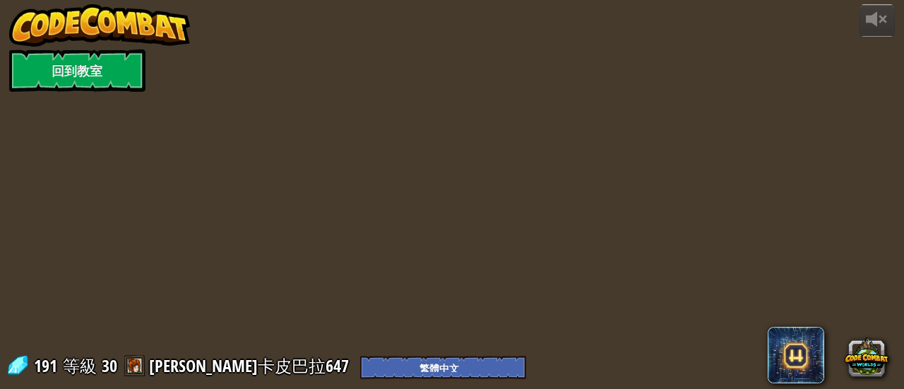
select select "zh-HANT"
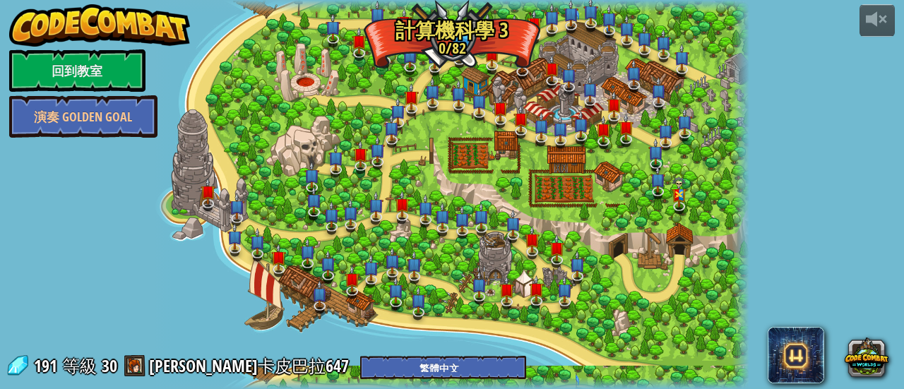
select select "zh-HANT"
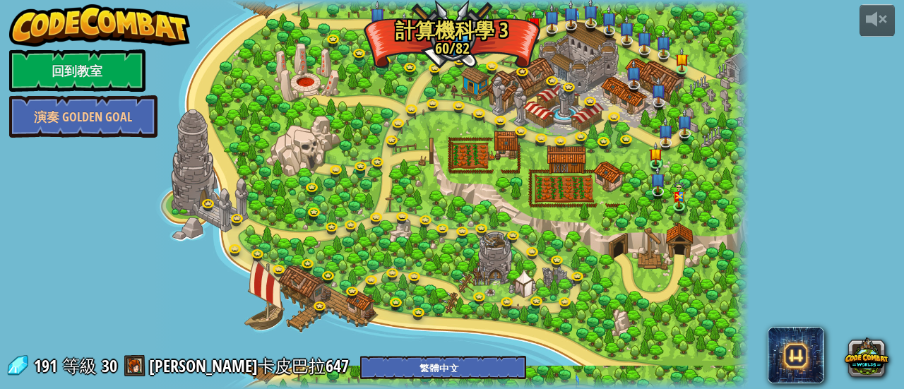
select select "zh-HANT"
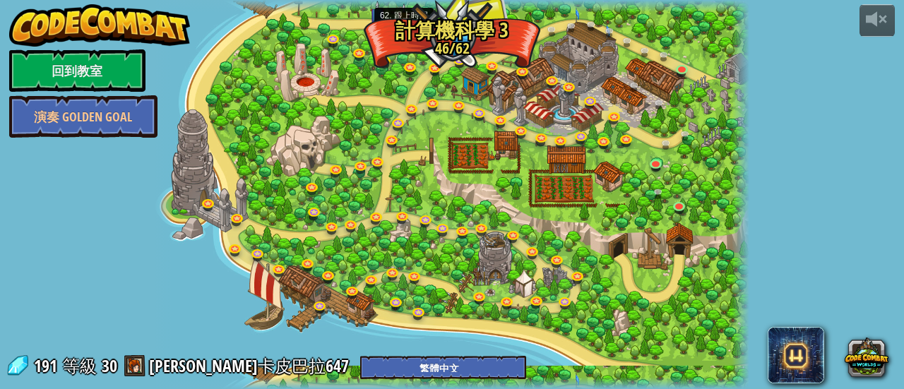
click at [412, 33] on link at bounding box center [407, 35] width 28 height 28
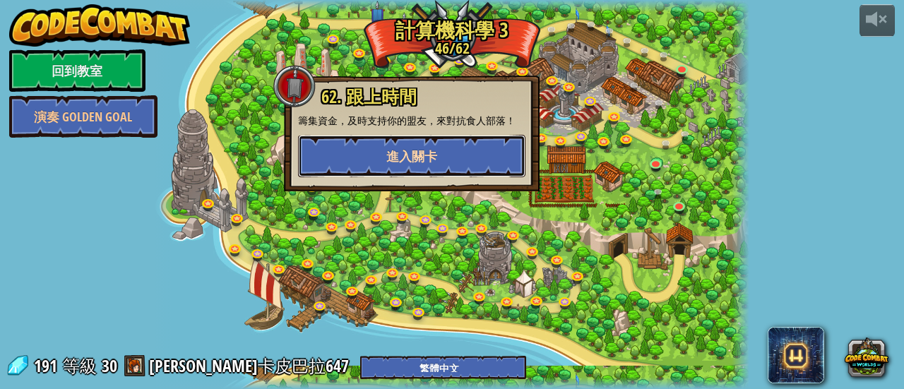
click at [397, 136] on button "進入關卡" at bounding box center [411, 156] width 227 height 42
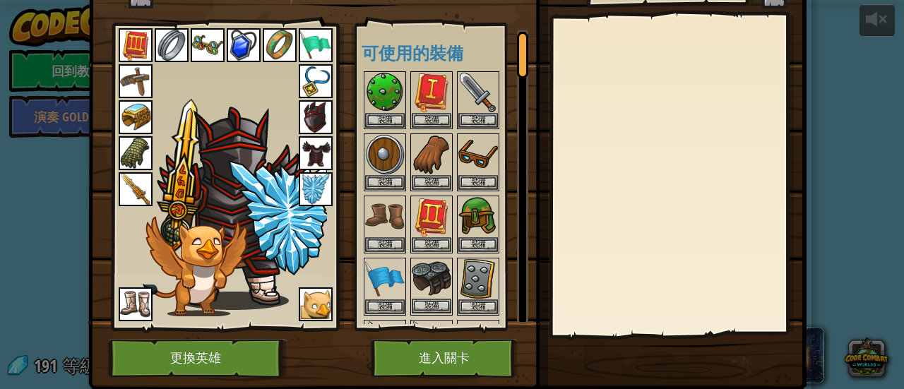
scroll to position [97, 0]
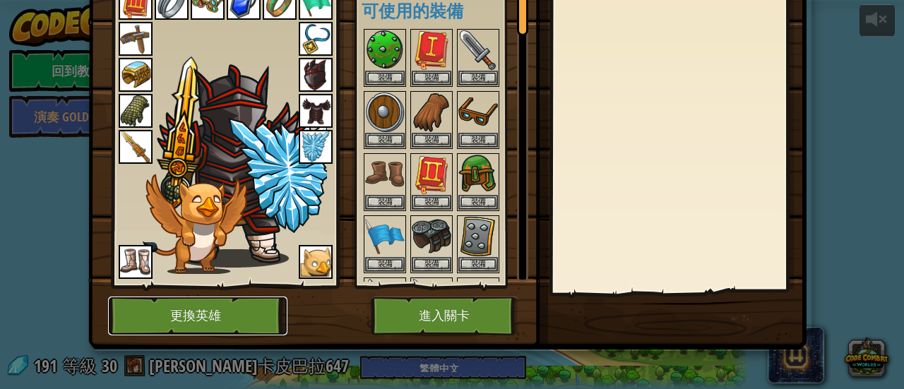
drag, startPoint x: 251, startPoint y: 323, endPoint x: 235, endPoint y: 328, distance: 17.9
click at [235, 328] on button "更換英雄" at bounding box center [197, 316] width 179 height 39
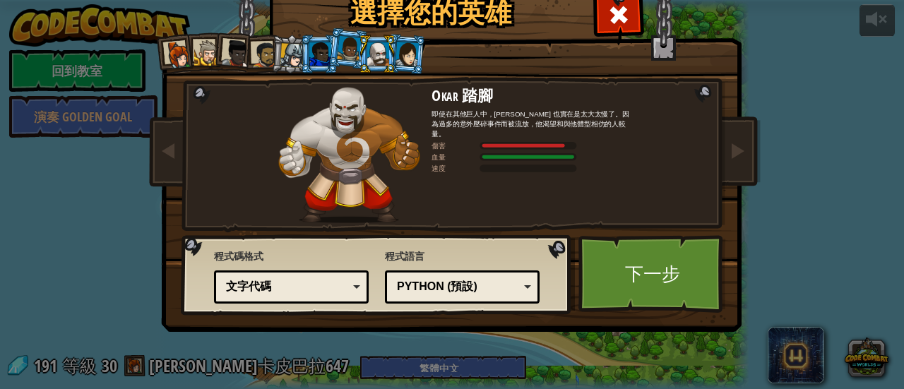
click at [320, 56] on div at bounding box center [320, 53] width 22 height 23
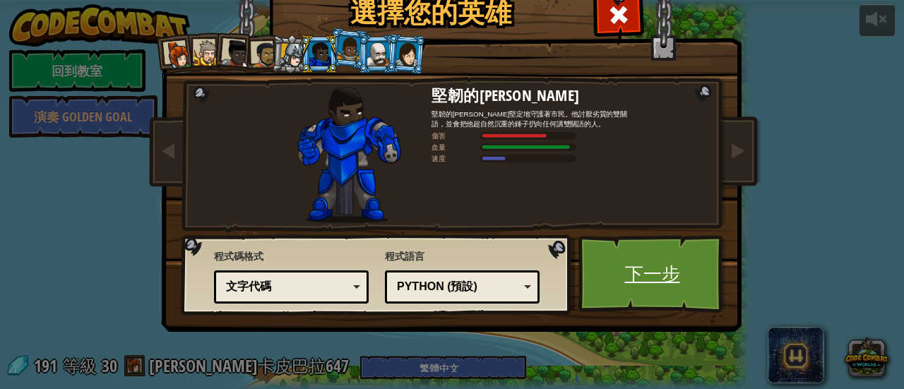
click at [641, 260] on link "下一步" at bounding box center [653, 274] width 148 height 78
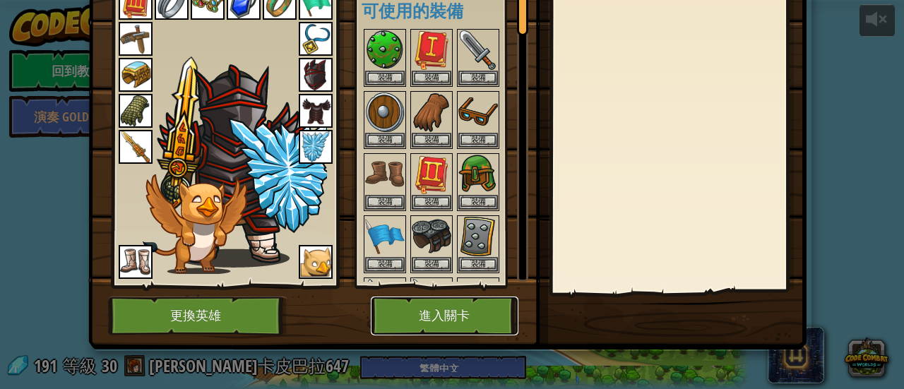
click at [473, 316] on button "進入關卡" at bounding box center [445, 316] width 148 height 39
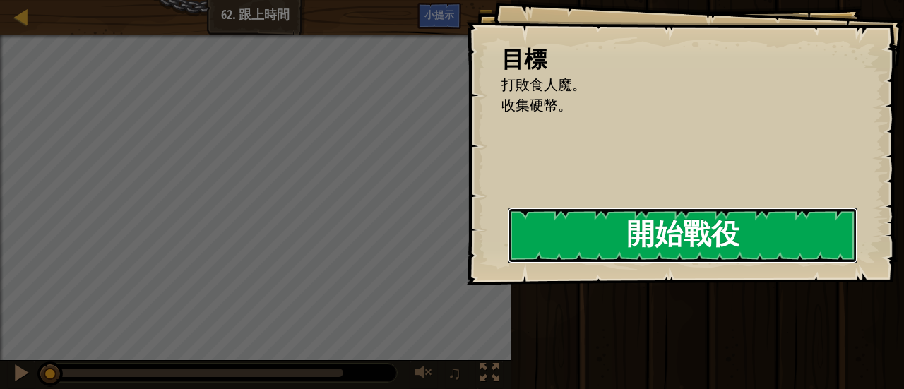
click at [644, 247] on button "開始戰役" at bounding box center [683, 236] width 350 height 56
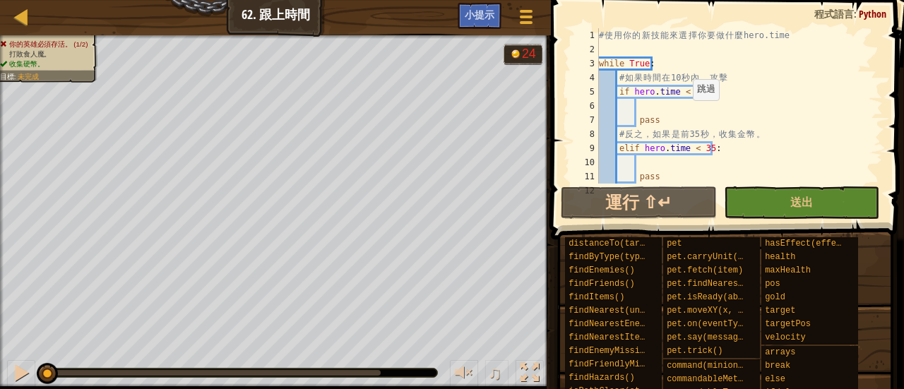
click at [685, 114] on div "# 使 用 你 的 新 技 能 來 選 擇 你 要 做 什 麼 hero.time while True : # 如 果 時 間 在 10 秒 內 ， 攻 擊…" at bounding box center [734, 120] width 276 height 184
click at [685, 108] on div "# 使 用 你 的 新 技 能 來 選 擇 你 要 做 什 麼 hero.time while True : # 如 果 時 間 在 10 秒 內 ， 攻 擊…" at bounding box center [734, 120] width 276 height 184
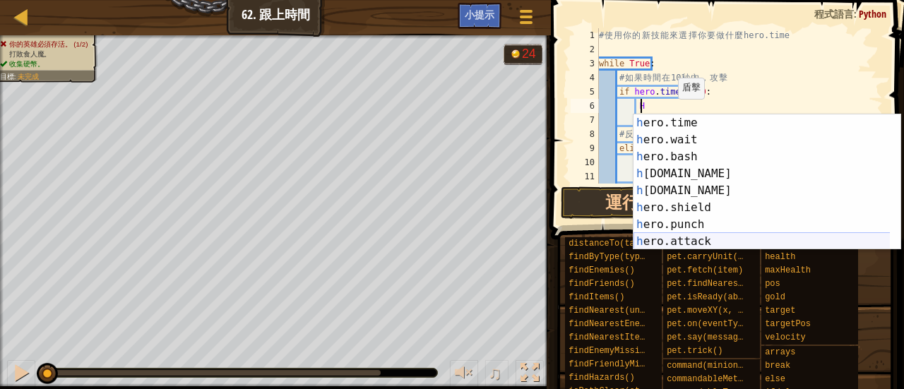
scroll to position [85, 0]
click at [669, 237] on div "h ero.time 按 Enter h ero.wait 按 Enter h ero.bash 按 Enter h [DOMAIN_NAME] 按 Ente…" at bounding box center [762, 199] width 257 height 170
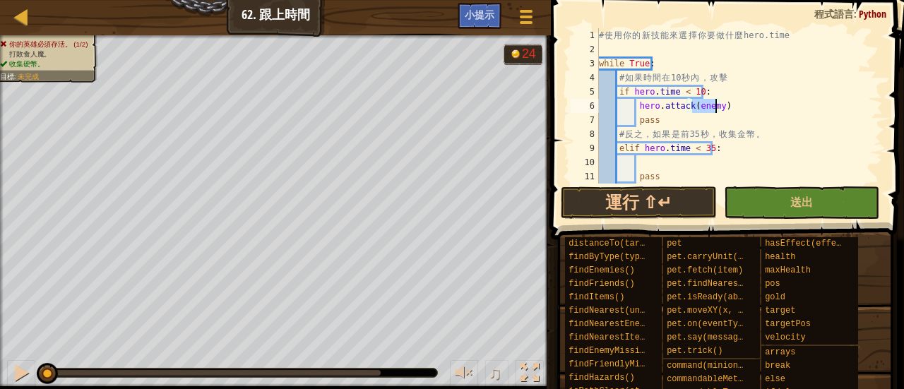
click at [777, 131] on div "# 使 用 你 的 新 技 能 來 選 擇 你 要 做 什 麼 hero.time while True : # 如 果 時 間 在 10 秒 內 ， 攻 擊…" at bounding box center [734, 120] width 276 height 184
drag, startPoint x: 635, startPoint y: 105, endPoint x: 720, endPoint y: 109, distance: 84.9
click at [720, 109] on div "# 使 用 你 的 新 技 能 來 選 擇 你 要 做 什 麼 hero.time while True : # 如 果 時 間 在 10 秒 內 ， 攻 擊…" at bounding box center [734, 120] width 276 height 184
type textarea "hero.attack(enemy)"
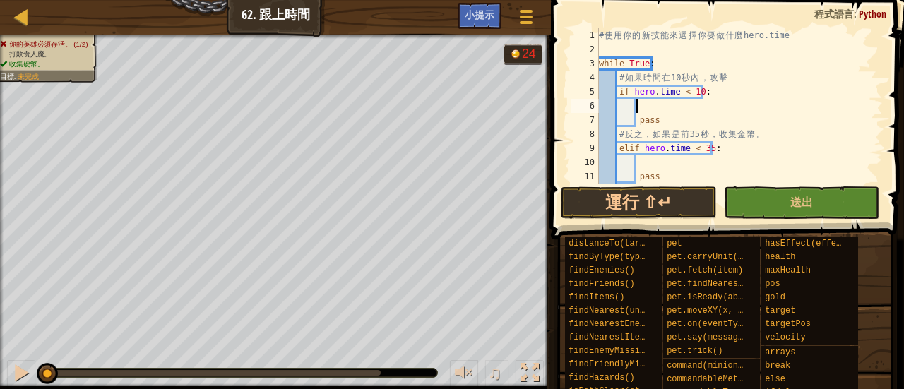
type textarea "H"
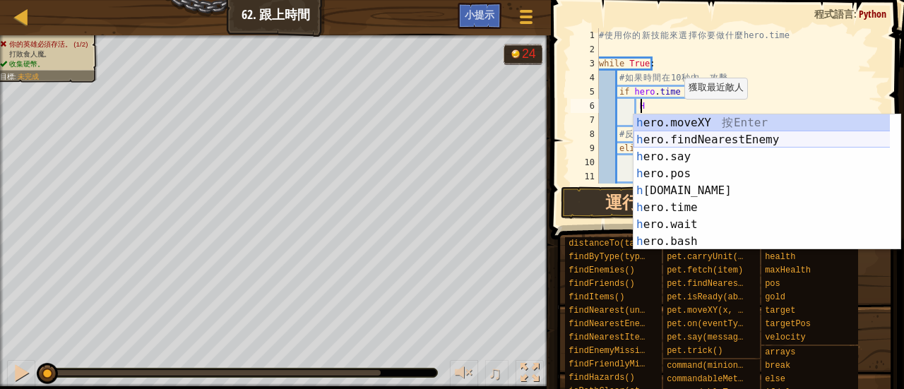
click at [708, 134] on div "h ero.moveXY 按 Enter h ero.findNearestEnemy 按 Enter h ero.say 按 Enter h ero.pos…" at bounding box center [762, 199] width 257 height 170
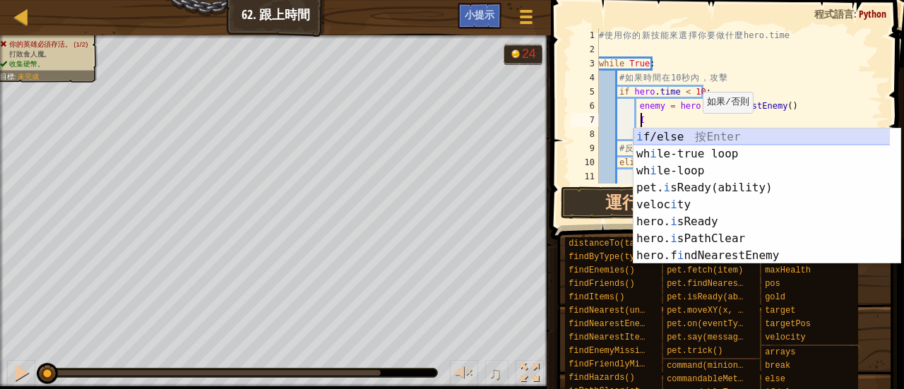
click at [694, 137] on div "i f/else 按 Enter wh i le-true loop 按 Enter wh i le-loop 按 Enter pet. i sReady(a…" at bounding box center [762, 214] width 257 height 170
type textarea "if enemy:"
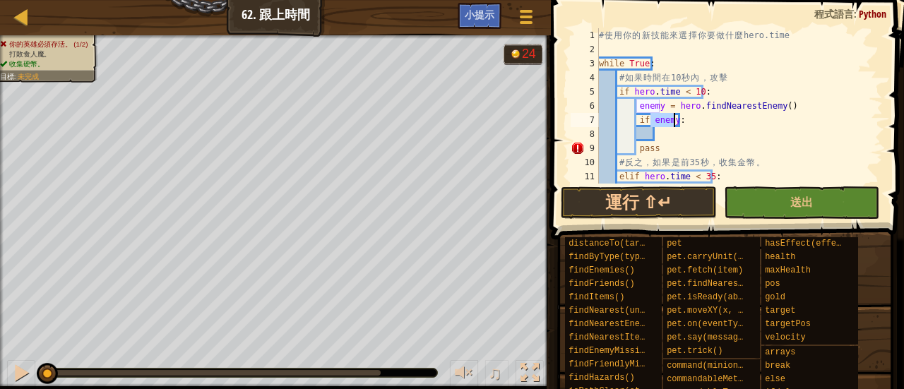
click at [671, 139] on div "# 使 用 你 的 新 技 能 來 選 擇 你 要 做 什 麼 hero.time while True : # 如 果 時 間 在 10 秒 內 ， 攻 擊…" at bounding box center [734, 120] width 276 height 184
drag, startPoint x: 636, startPoint y: 150, endPoint x: 656, endPoint y: 154, distance: 20.2
click at [656, 154] on div "# 使 用 你 的 新 技 能 來 選 擇 你 要 做 什 麼 hero.time while True : # 如 果 時 間 在 10 秒 內 ， 攻 擊…" at bounding box center [734, 120] width 276 height 184
type textarea "pass"
click at [671, 128] on div "# 使 用 你 的 新 技 能 來 選 擇 你 要 做 什 麼 hero.time while True : # 如 果 時 間 在 10 秒 內 ， 攻 擊…" at bounding box center [734, 120] width 276 height 184
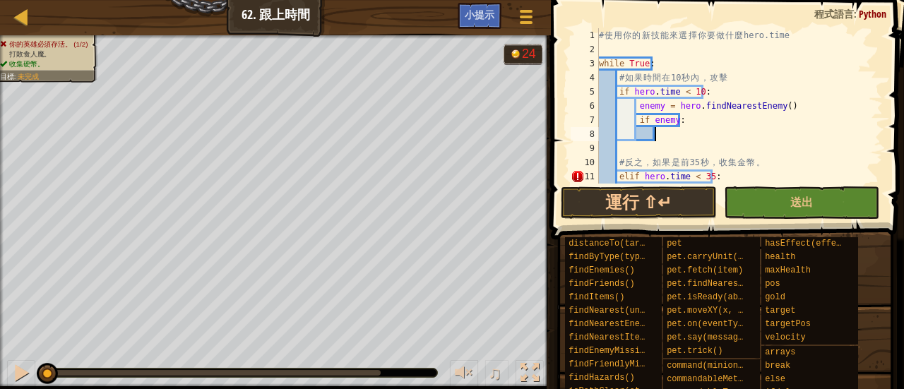
click at [658, 152] on div "# 使 用 你 的 新 技 能 來 選 擇 你 要 做 什 麼 hero.time while True : # 如 果 時 間 在 10 秒 內 ， 攻 擊…" at bounding box center [734, 120] width 276 height 184
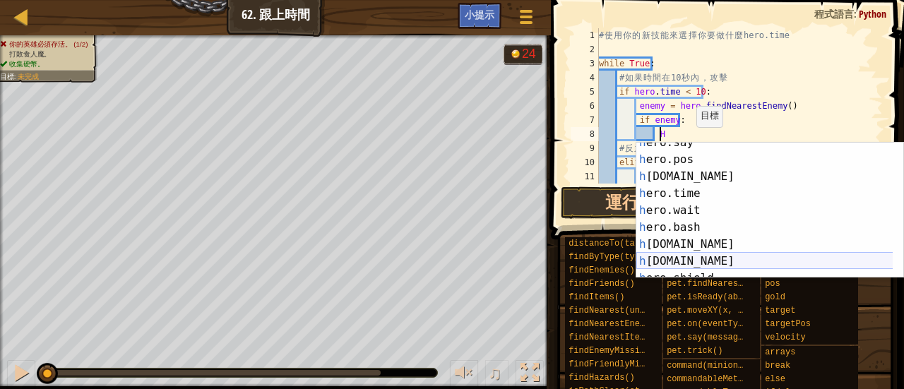
scroll to position [85, 0]
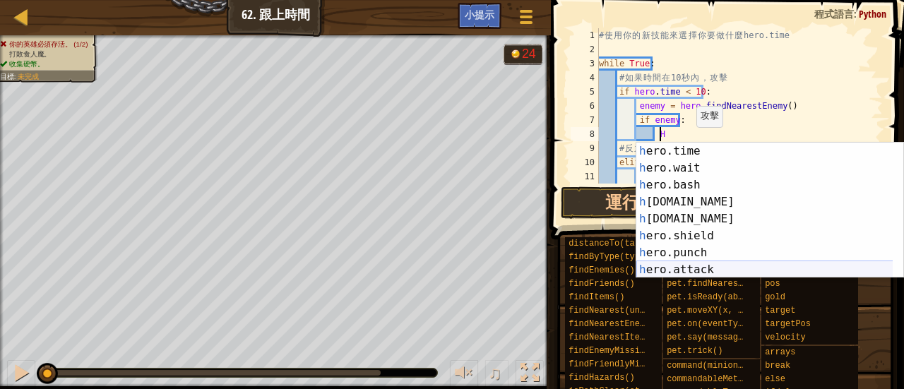
click at [701, 265] on div "h ero.time 按 Enter h ero.wait 按 Enter h ero.bash 按 Enter h [DOMAIN_NAME] 按 Ente…" at bounding box center [764, 228] width 257 height 170
type textarea "hero.attack(enemy)"
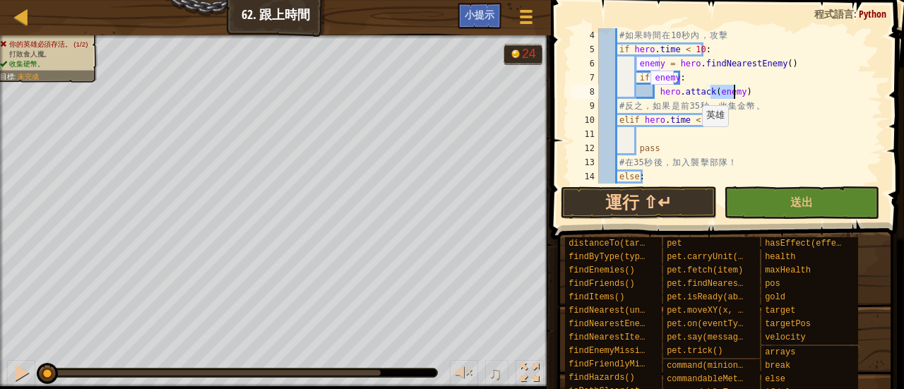
scroll to position [42, 0]
click at [730, 138] on div "# 如 果 時 間 在 10 秒 內 ， 攻 擊 if hero . time < 10 : enemy = hero . findNearestEnemy …" at bounding box center [734, 120] width 276 height 184
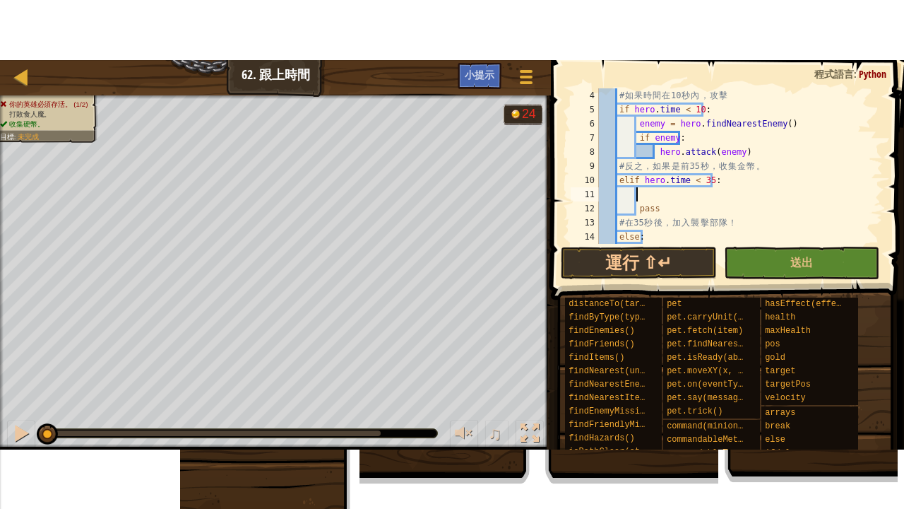
scroll to position [6, 2]
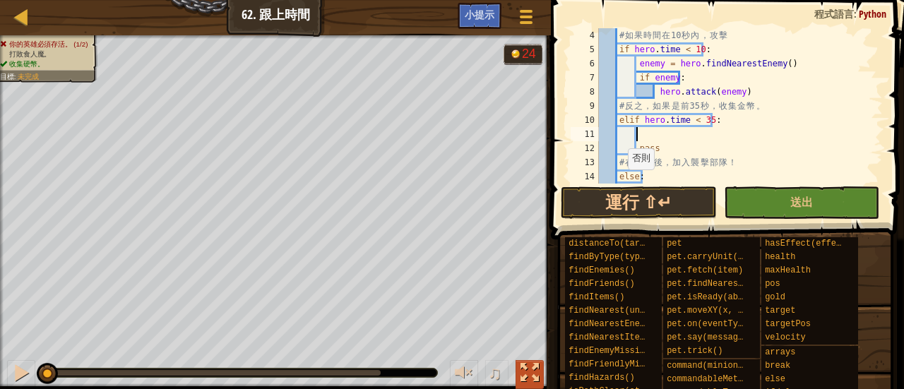
click at [528, 375] on div at bounding box center [530, 373] width 18 height 18
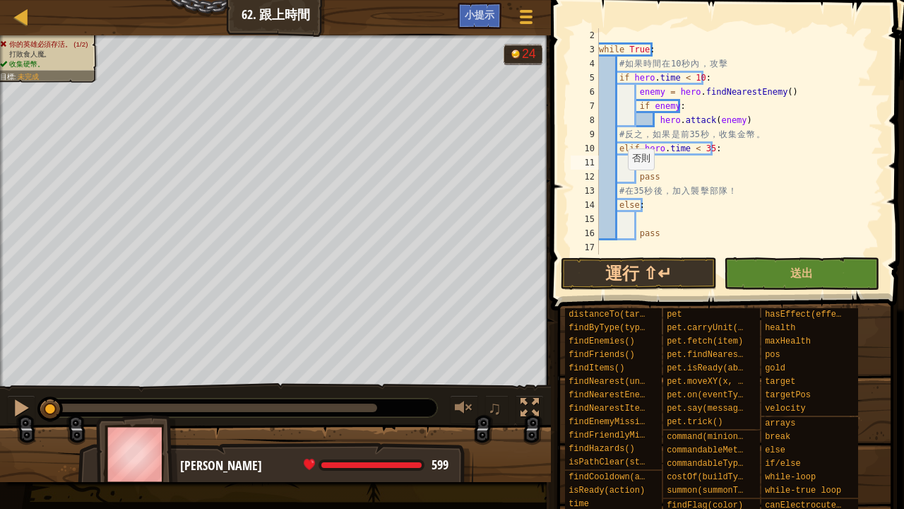
scroll to position [14, 0]
type textarea "H"
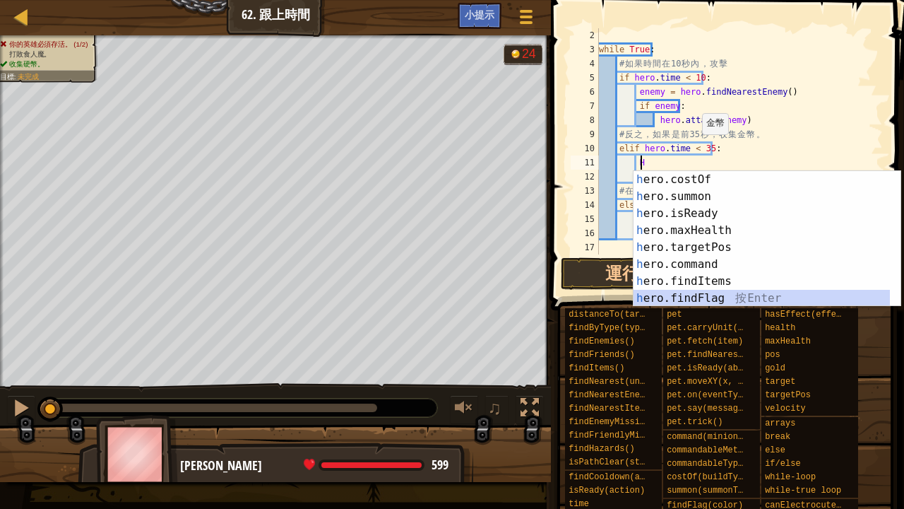
scroll to position [220, 0]
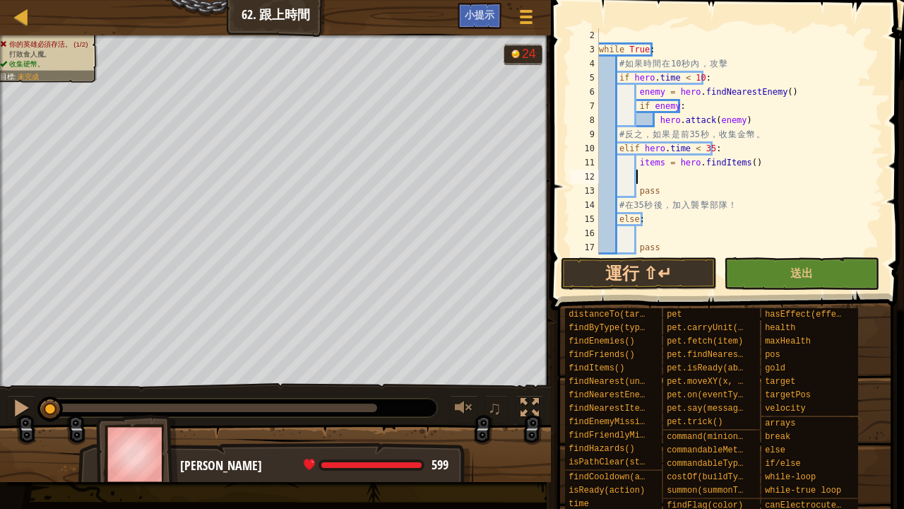
click at [683, 177] on div "while True : # 如 果 時 間 在 10 秒 內 ， 攻 擊 if hero . time < 10 : enemy = hero . find…" at bounding box center [734, 155] width 276 height 254
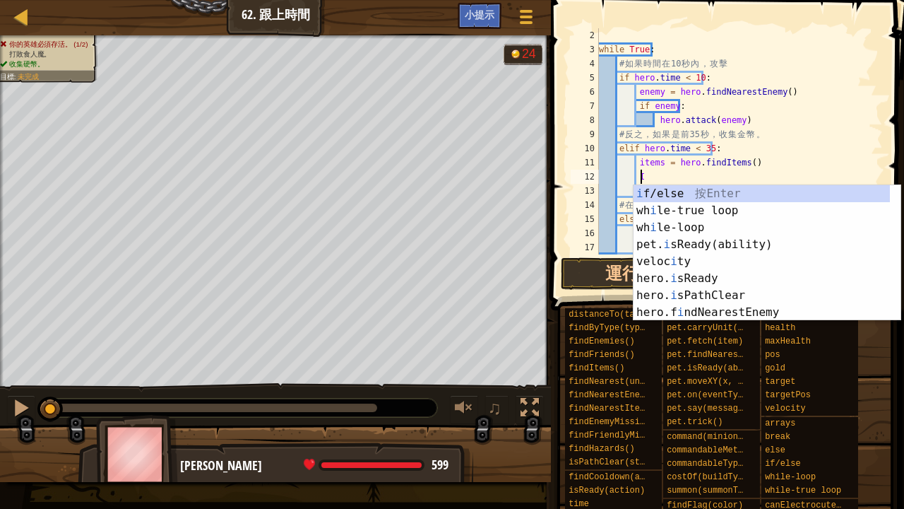
scroll to position [0, 0]
click at [659, 191] on div "i f/else 按 Enter wh i le-true loop 按 Enter wh i le-loop 按 Enter pet. i sReady(a…" at bounding box center [762, 270] width 257 height 170
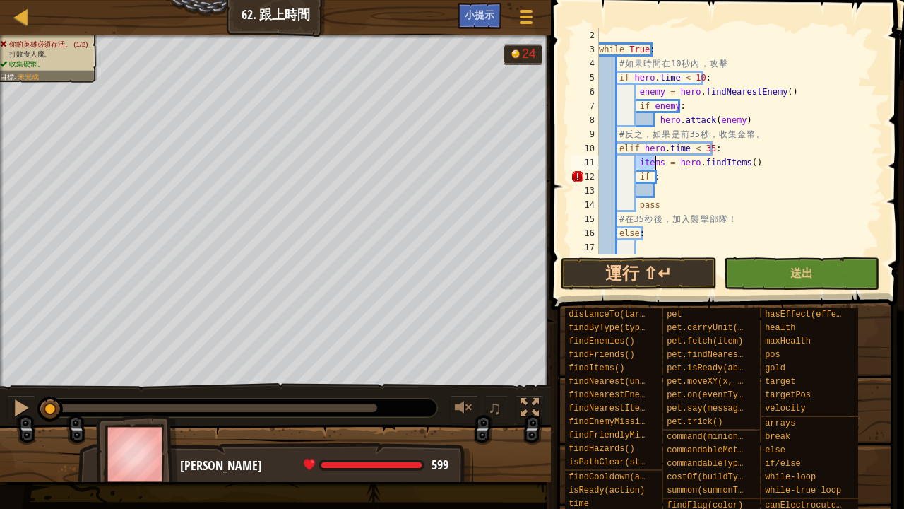
drag, startPoint x: 636, startPoint y: 162, endPoint x: 653, endPoint y: 162, distance: 17.0
click at [653, 162] on div "while True : # 如 果 時 間 在 10 秒 內 ， 攻 擊 if hero . time < 10 : enemy = hero . find…" at bounding box center [734, 155] width 276 height 254
click at [650, 179] on div "while True : # 如 果 時 間 在 10 秒 內 ， 攻 擊 if hero . time < 10 : enemy = hero . find…" at bounding box center [734, 155] width 276 height 254
paste textarea "item"
click at [697, 178] on div "while True : # 如 果 時 間 在 10 秒 內 ， 攻 擊 if hero . time < 10 : enemy = hero . find…" at bounding box center [734, 155] width 276 height 254
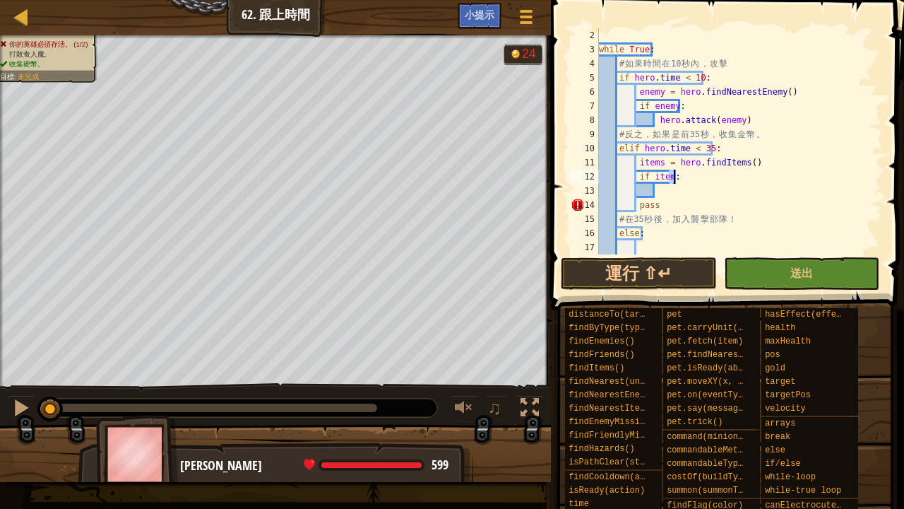
click at [698, 177] on div "while True : # 如 果 時 間 在 10 秒 內 ， 攻 擊 if hero . time < 10 : enemy = hero . find…" at bounding box center [734, 155] width 276 height 254
drag, startPoint x: 654, startPoint y: 203, endPoint x: 639, endPoint y: 203, distance: 15.5
click at [639, 203] on div "while True : # 如 果 時 間 在 10 秒 內 ， 攻 擊 if hero . time < 10 : enemy = hero . find…" at bounding box center [734, 155] width 276 height 254
type textarea "pass"
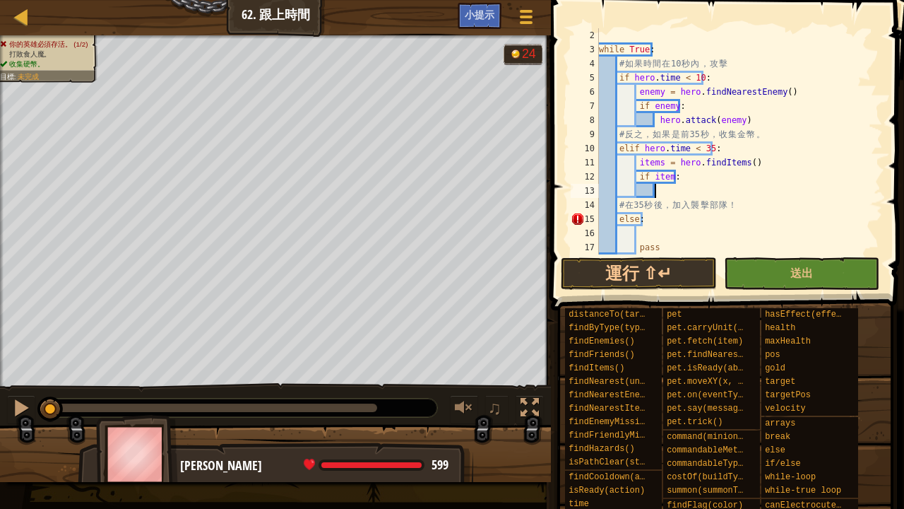
click at [670, 191] on div "while True : # 如 果 時 間 在 10 秒 內 ， 攻 擊 if hero . time < 10 : enemy = hero . find…" at bounding box center [734, 155] width 276 height 254
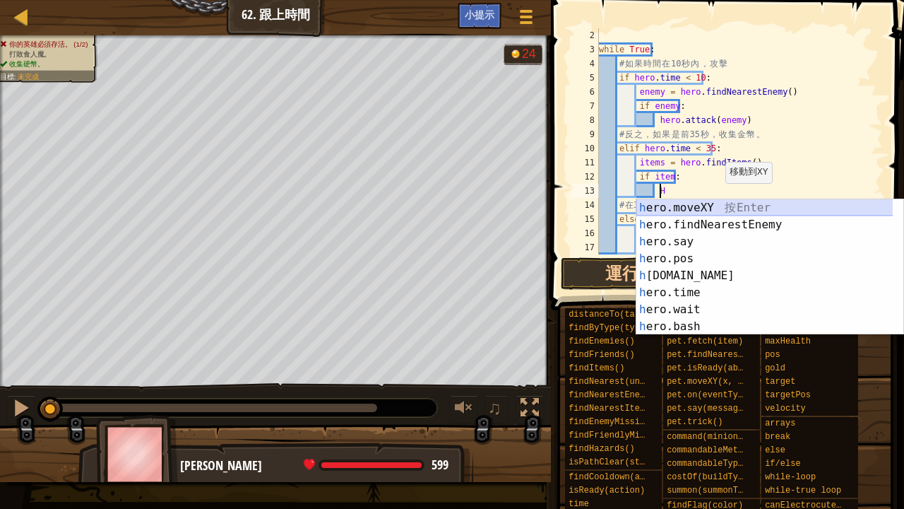
click at [718, 199] on div "h ero.moveXY 按 Enter h ero.findNearestEnemy 按 Enter h ero.say 按 Enter h ero.pos…" at bounding box center [764, 266] width 256 height 134
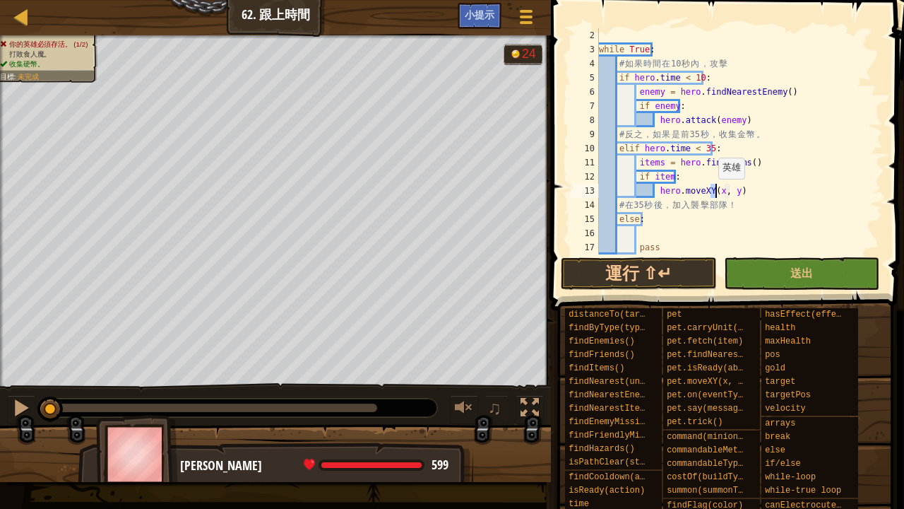
click at [711, 193] on div "while True : # 如 果 時 間 在 10 秒 內 ， 攻 擊 if hero . time < 10 : enemy = hero . find…" at bounding box center [734, 141] width 276 height 226
click at [634, 164] on div "while True : # 如 果 時 間 在 10 秒 內 ， 攻 擊 if hero . time < 10 : enemy = hero . find…" at bounding box center [734, 155] width 276 height 254
drag, startPoint x: 634, startPoint y: 164, endPoint x: 647, endPoint y: 168, distance: 13.4
click at [647, 168] on div "while True : # 如 果 時 間 在 10 秒 內 ， 攻 擊 if hero . time < 10 : enemy = hero . find…" at bounding box center [734, 155] width 276 height 254
click at [648, 168] on div "while True : # 如 果 時 間 在 10 秒 內 ， 攻 擊 if hero . time < 10 : enemy = hero . find…" at bounding box center [734, 141] width 276 height 226
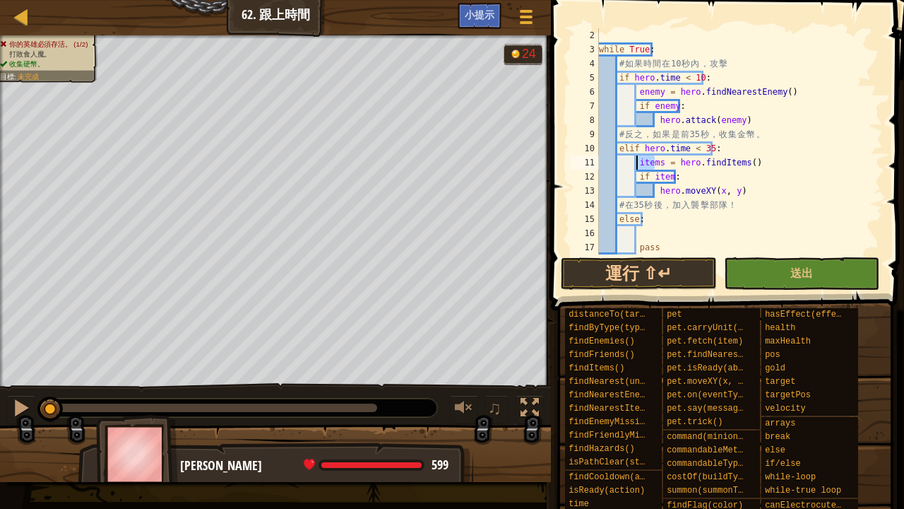
drag, startPoint x: 655, startPoint y: 162, endPoint x: 639, endPoint y: 162, distance: 16.2
click at [639, 162] on div "while True : # 如 果 時 間 在 10 秒 內 ， 攻 擊 if hero . time < 10 : enemy = hero . find…" at bounding box center [734, 155] width 276 height 254
click at [709, 191] on div "while True : # 如 果 時 間 在 10 秒 內 ， 攻 擊 if hero . time < 10 : enemy = hero . find…" at bounding box center [734, 155] width 276 height 254
paste textarea "item"
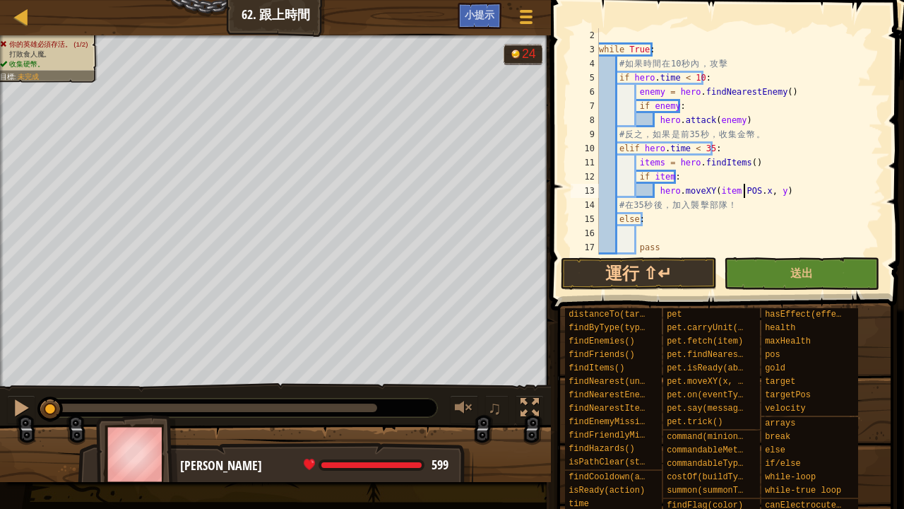
click at [745, 191] on div "while True : # 如 果 時 間 在 10 秒 內 ， 攻 擊 if hero . time < 10 : enemy = hero . find…" at bounding box center [734, 155] width 276 height 254
click at [747, 191] on div "while True : # 如 果 時 間 在 10 秒 內 ， 攻 擊 if hero . time < 10 : enemy = hero . find…" at bounding box center [734, 155] width 276 height 254
drag, startPoint x: 709, startPoint y: 189, endPoint x: 754, endPoint y: 190, distance: 45.2
click at [753, 190] on div "while True : # 如 果 時 間 在 10 秒 內 ， 攻 擊 if hero . time < 10 : enemy = hero . find…" at bounding box center [734, 155] width 276 height 254
click at [764, 189] on div "while True : # 如 果 時 間 在 10 秒 內 ， 攻 擊 if hero . time < 10 : enemy = hero . find…" at bounding box center [734, 155] width 276 height 254
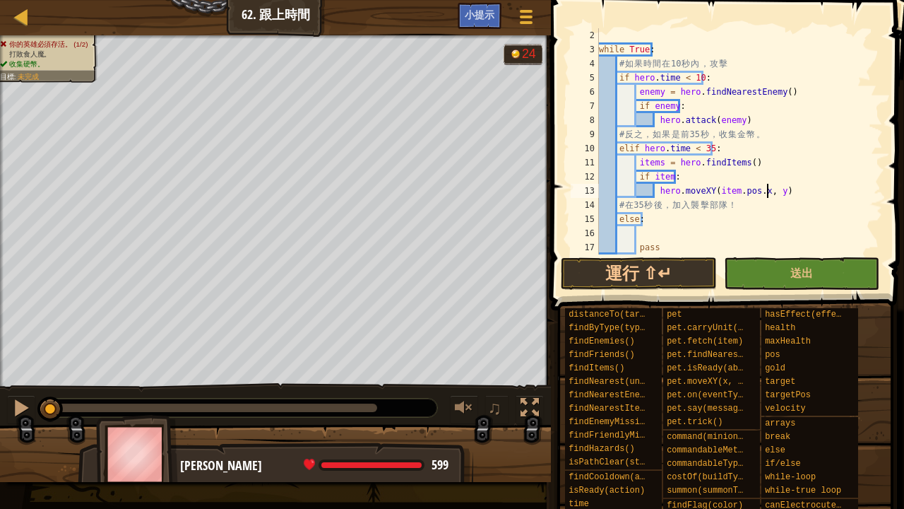
click at [766, 191] on div "while True : # 如 果 時 間 在 10 秒 內 ， 攻 擊 if hero . time < 10 : enemy = hero . find…" at bounding box center [734, 155] width 276 height 254
click at [760, 191] on div "while True : # 如 果 時 間 在 10 秒 內 ， 攻 擊 if hero . time < 10 : enemy = hero . find…" at bounding box center [734, 155] width 276 height 254
paste textarea "item.pos."
click at [809, 191] on div "while True : # 如 果 時 間 在 10 秒 內 ， 攻 擊 if hero . time < 10 : enemy = hero . find…" at bounding box center [734, 155] width 276 height 254
type textarea "hero.moveXY(item.pos.x,item.pos.y)"
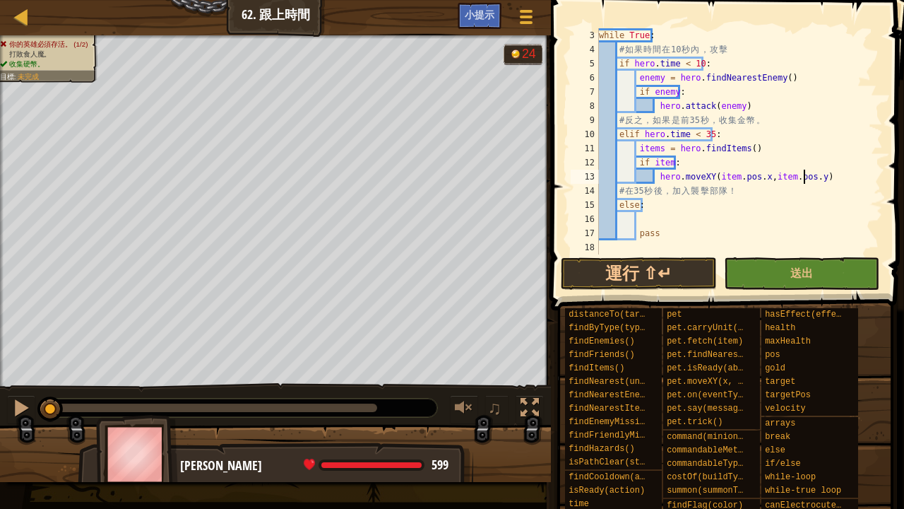
scroll to position [28, 0]
click at [657, 220] on div "while True : # 如 果 時 間 在 10 秒 內 ， 攻 擊 if hero . time < 10 : enemy = hero . find…" at bounding box center [734, 155] width 276 height 254
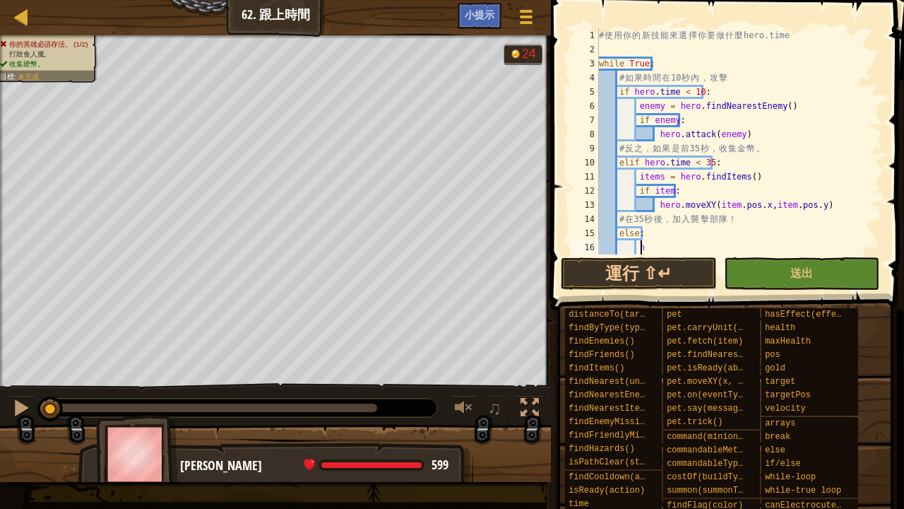
scroll to position [0, 0]
click at [658, 179] on div "# 使 用 你 的 新 技 能 來 選 擇 你 要 做 什 麼 hero.time while True : # 如 果 時 間 在 10 秒 內 ， 攻 擊…" at bounding box center [734, 155] width 276 height 254
click at [732, 177] on div "# 使 用 你 的 新 技 能 來 選 擇 你 要 做 什 麼 hero.time while True : # 如 果 時 間 在 10 秒 內 ， 攻 擊…" at bounding box center [734, 155] width 276 height 254
click at [838, 126] on div "# 使 用 你 的 新 技 能 來 選 擇 你 要 做 什 麼 hero.time while True : # 如 果 時 間 在 10 秒 內 ， 攻 擊…" at bounding box center [734, 155] width 276 height 254
drag, startPoint x: 713, startPoint y: 107, endPoint x: 748, endPoint y: 108, distance: 34.6
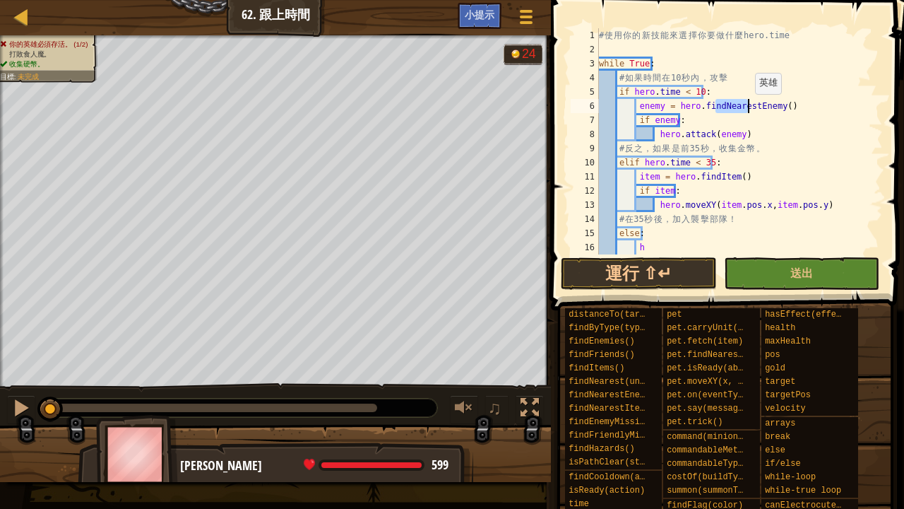
click at [748, 108] on div "# 使 用 你 的 新 技 能 來 選 擇 你 要 做 什 麼 hero.time while True : # 如 果 時 間 在 10 秒 內 ， 攻 擊…" at bounding box center [734, 155] width 276 height 254
click at [711, 179] on div "# 使 用 你 的 新 技 能 來 選 擇 你 要 做 什 麼 hero.time while True : # 如 果 時 間 在 10 秒 內 ， 攻 擊…" at bounding box center [734, 155] width 276 height 254
paste textarea "Nearest"
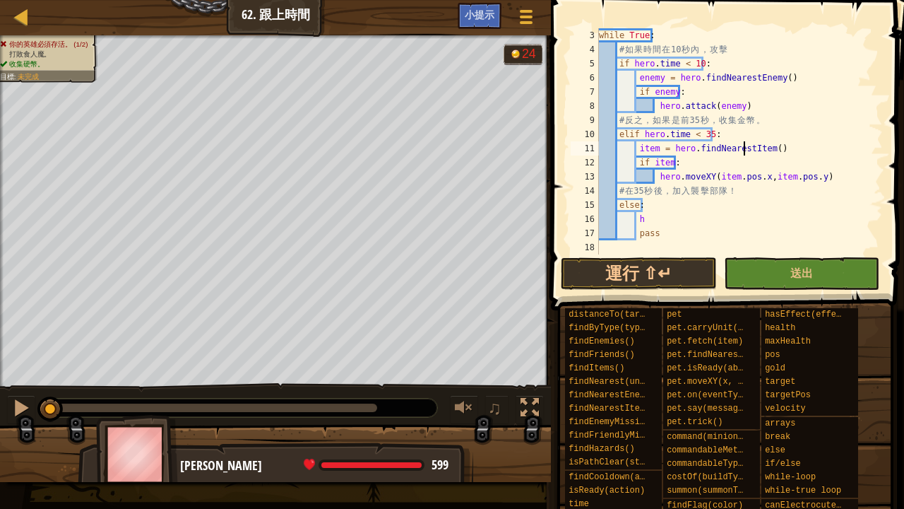
scroll to position [28, 0]
click at [657, 223] on div "while True : # 如 果 時 間 在 10 秒 內 ， 攻 擊 if hero . time < 10 : enemy = hero . find…" at bounding box center [734, 155] width 276 height 254
type textarea "h"
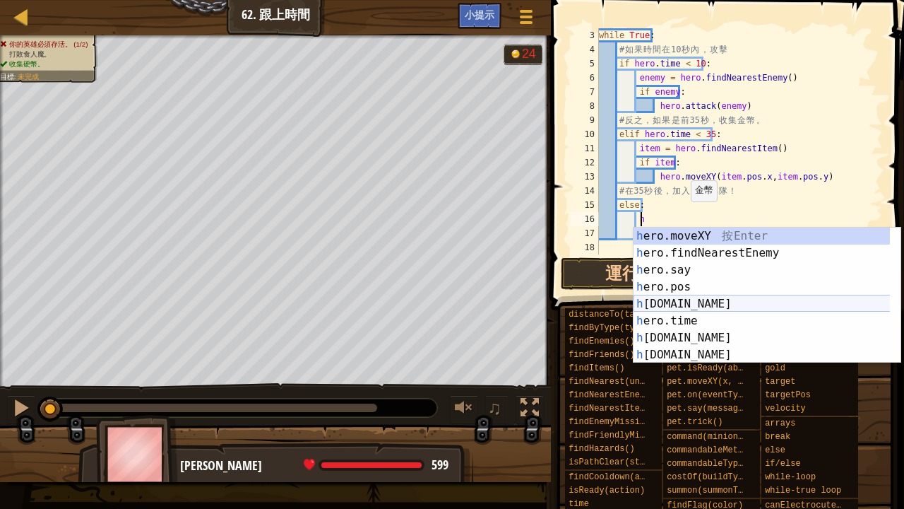
scroll to position [85, 0]
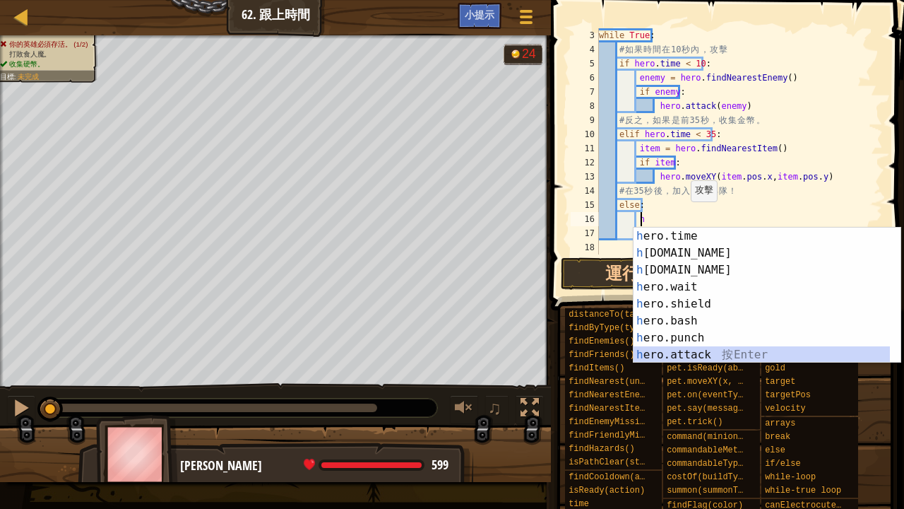
drag, startPoint x: 705, startPoint y: 347, endPoint x: 702, endPoint y: 360, distance: 13.0
click at [705, 348] on div "h ero.time 按 Enter h [DOMAIN_NAME] 按 Enter h [DOMAIN_NAME] 按 Enter h ero.wait 按…" at bounding box center [762, 312] width 257 height 170
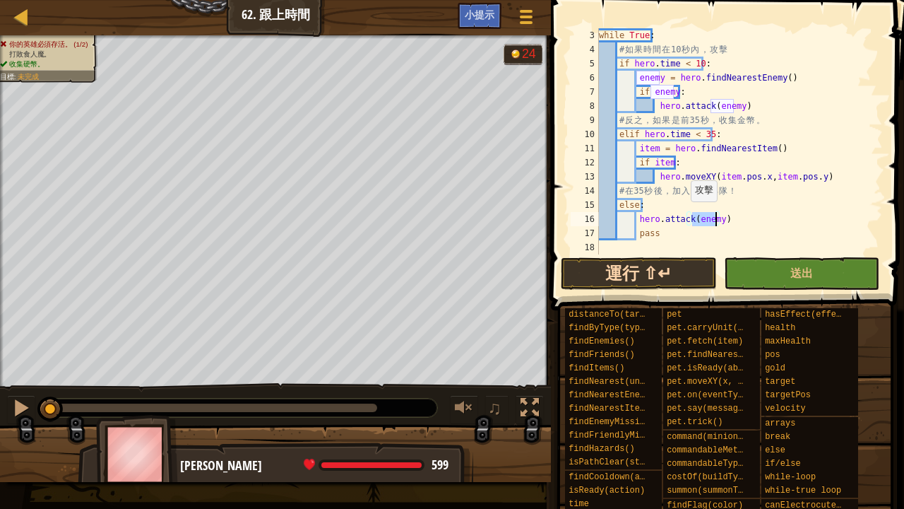
type textarea "hero.attack(enemy)"
drag, startPoint x: 663, startPoint y: 273, endPoint x: 682, endPoint y: 270, distance: 20.1
click at [660, 273] on button "運行 ⇧↵" at bounding box center [639, 273] width 156 height 32
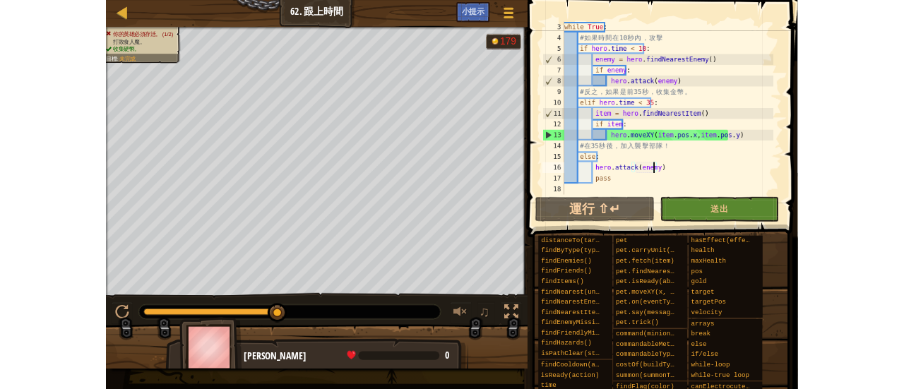
scroll to position [28, 0]
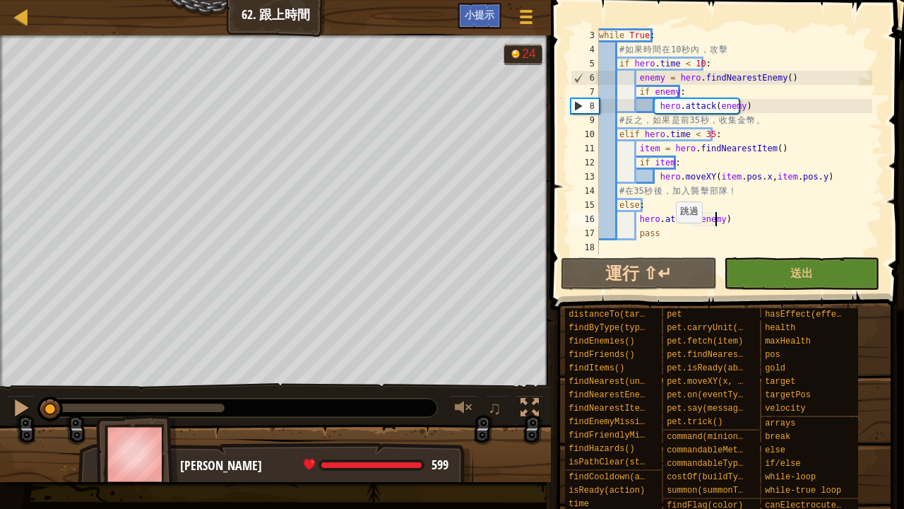
drag, startPoint x: 216, startPoint y: 415, endPoint x: 2, endPoint y: 420, distance: 214.1
click at [2, 389] on div "♫" at bounding box center [275, 404] width 551 height 42
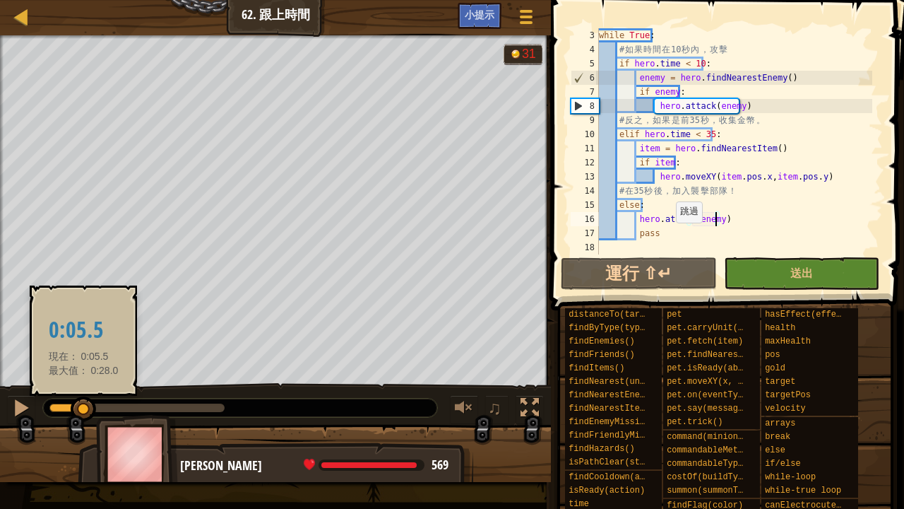
drag, startPoint x: 52, startPoint y: 407, endPoint x: 83, endPoint y: 410, distance: 32.0
click at [83, 389] on div at bounding box center [83, 408] width 25 height 25
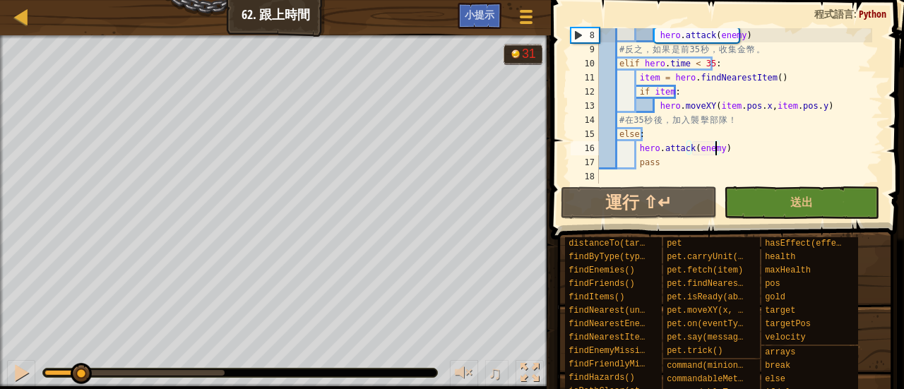
scroll to position [99, 0]
click at [18, 19] on div at bounding box center [22, 17] width 18 height 18
select select "zh-HANT"
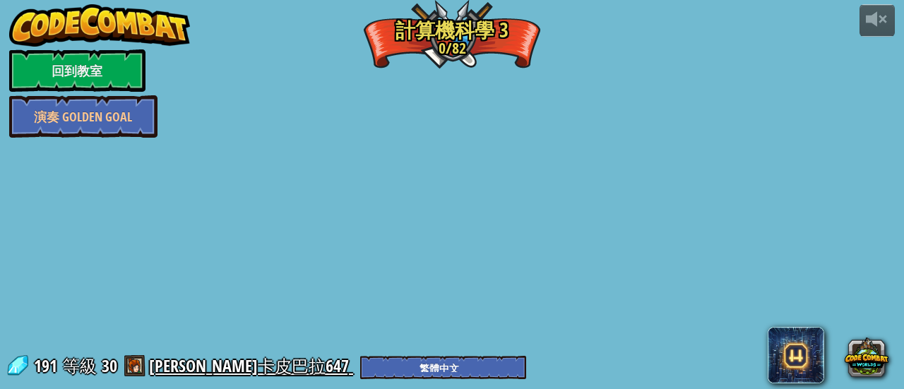
select select "zh-HANT"
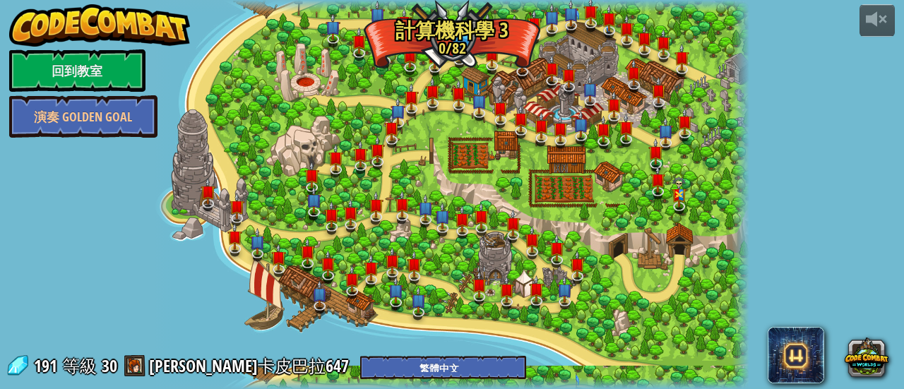
select select "zh-HANT"
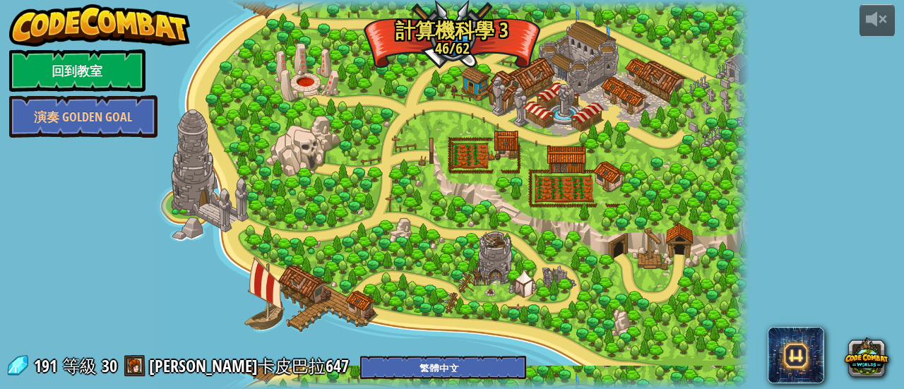
select select "zh-HANT"
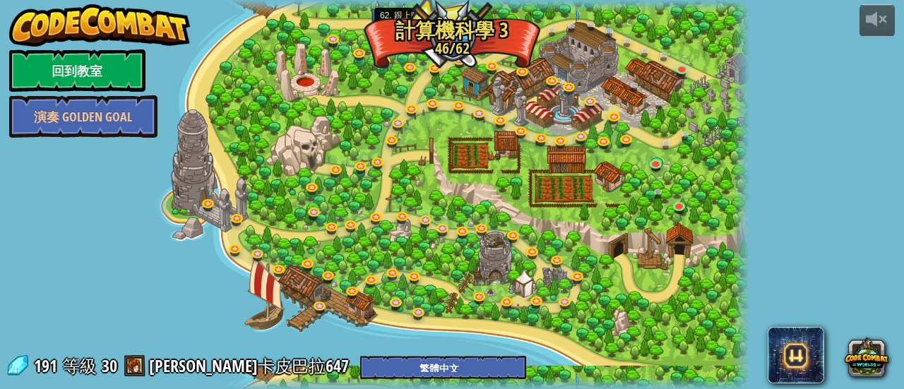
click at [403, 30] on img at bounding box center [404, 18] width 13 height 30
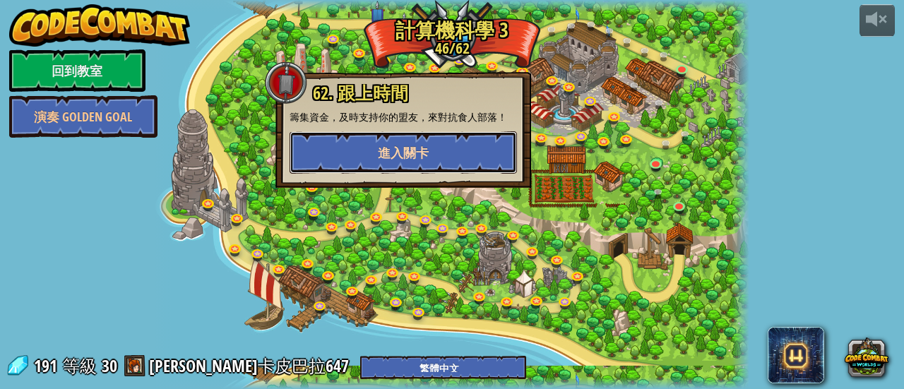
click at [403, 152] on span "進入關卡" at bounding box center [403, 153] width 51 height 18
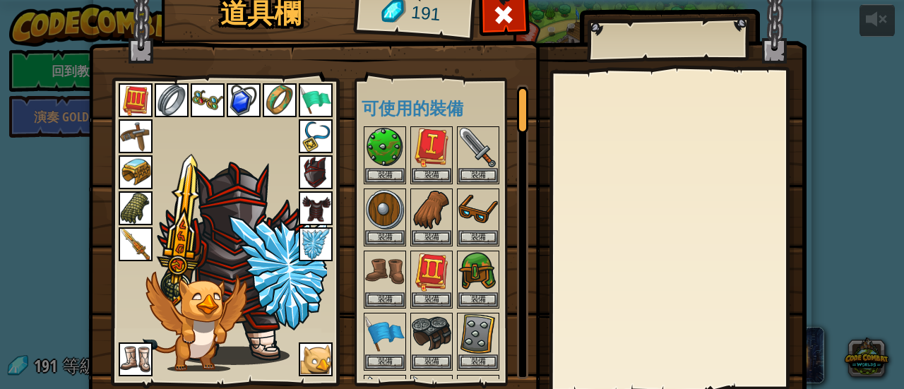
click at [194, 95] on img at bounding box center [208, 100] width 34 height 34
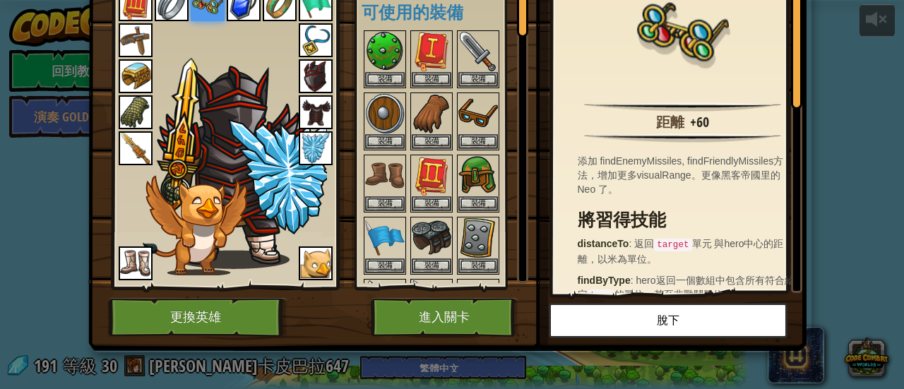
scroll to position [97, 0]
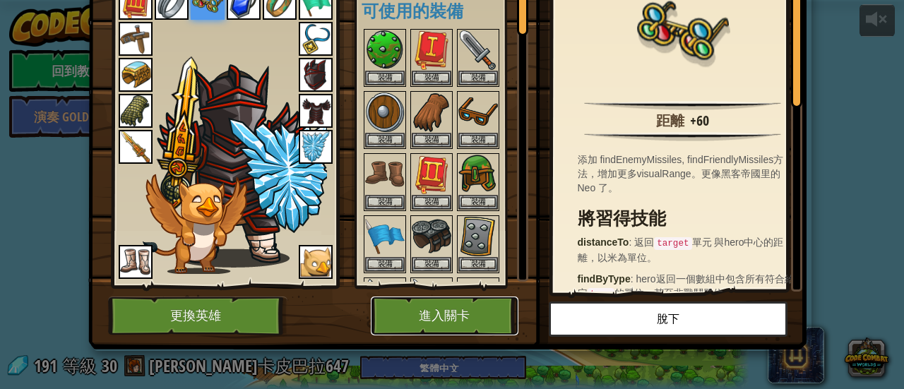
click at [485, 324] on button "進入關卡" at bounding box center [445, 316] width 148 height 39
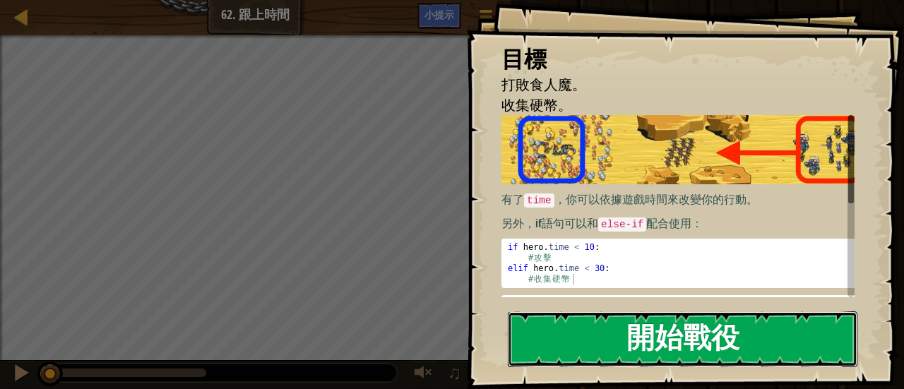
click at [645, 331] on button "開始戰役" at bounding box center [683, 340] width 350 height 56
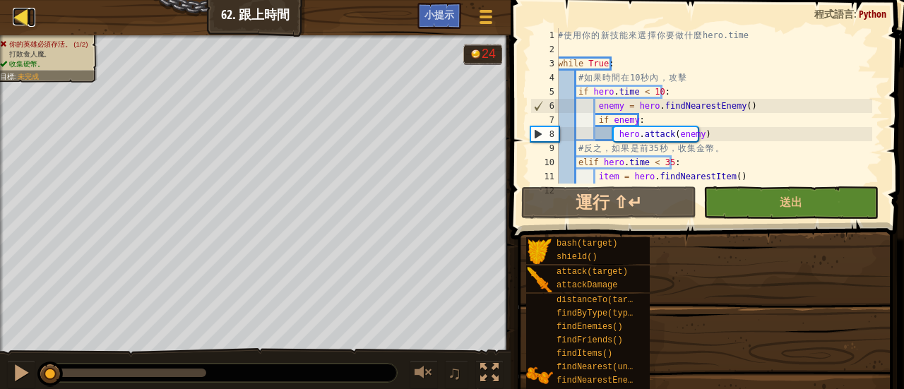
click at [13, 18] on div at bounding box center [22, 17] width 18 height 18
select select "zh-HANT"
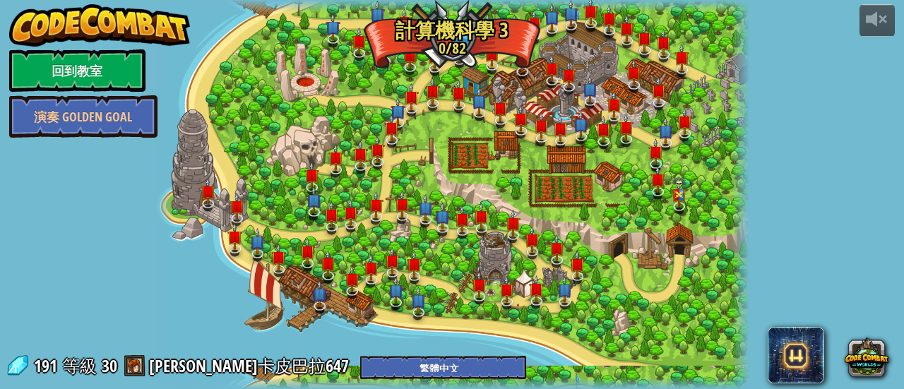
select select "zh-HANT"
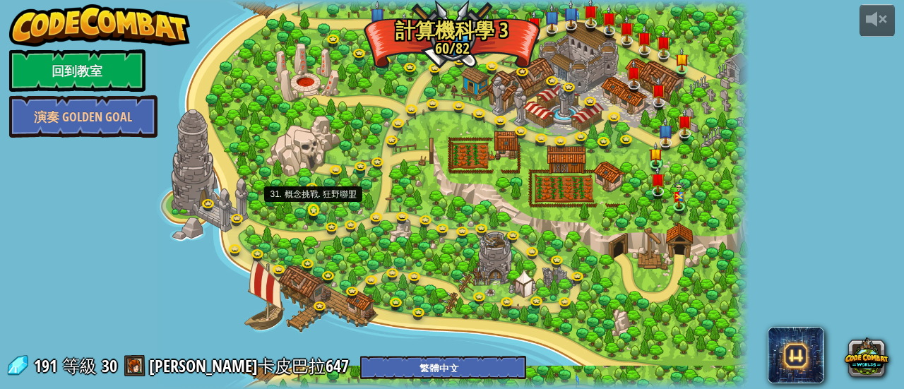
select select "zh-HANT"
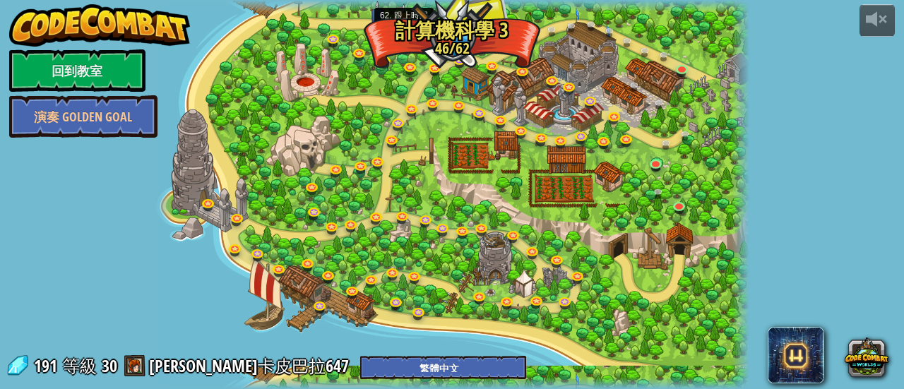
click at [398, 22] on img at bounding box center [404, 18] width 13 height 30
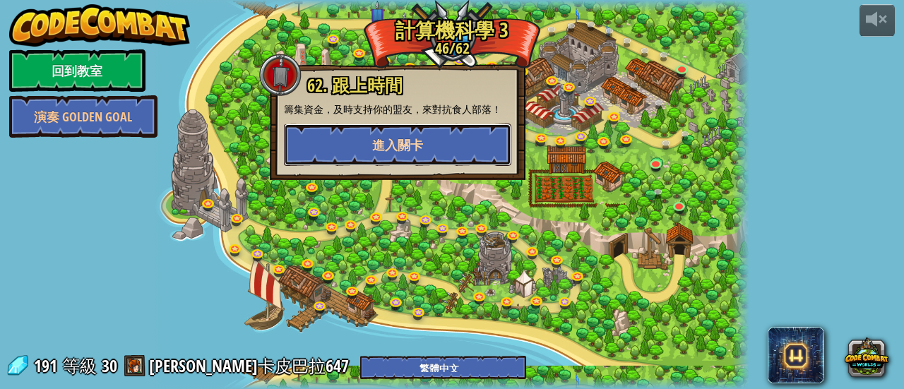
click at [414, 142] on span "進入關卡" at bounding box center [397, 145] width 51 height 18
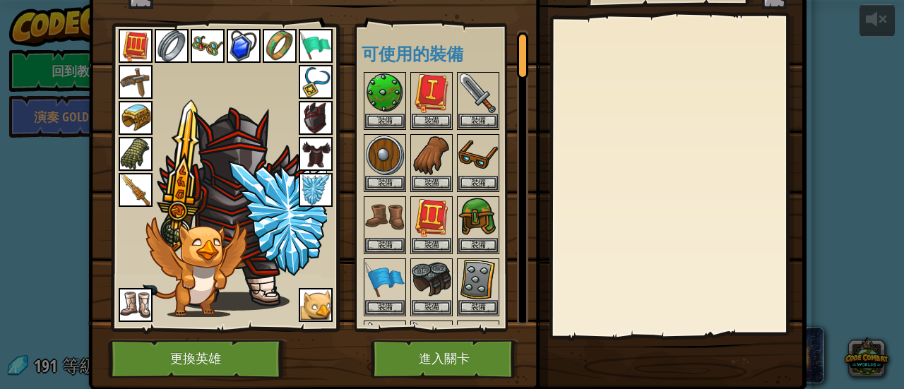
scroll to position [97, 0]
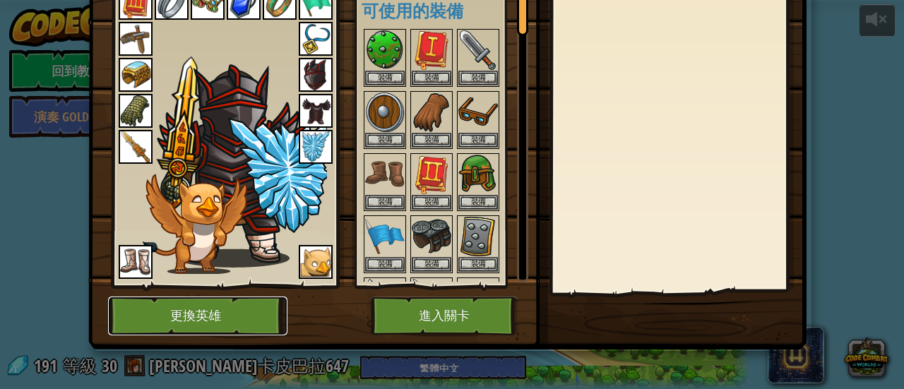
click at [250, 306] on button "更換英雄" at bounding box center [197, 316] width 179 height 39
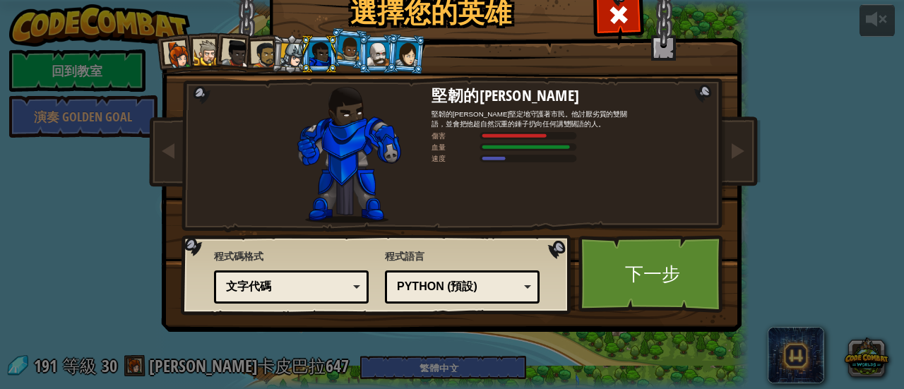
click at [339, 45] on div at bounding box center [349, 48] width 24 height 25
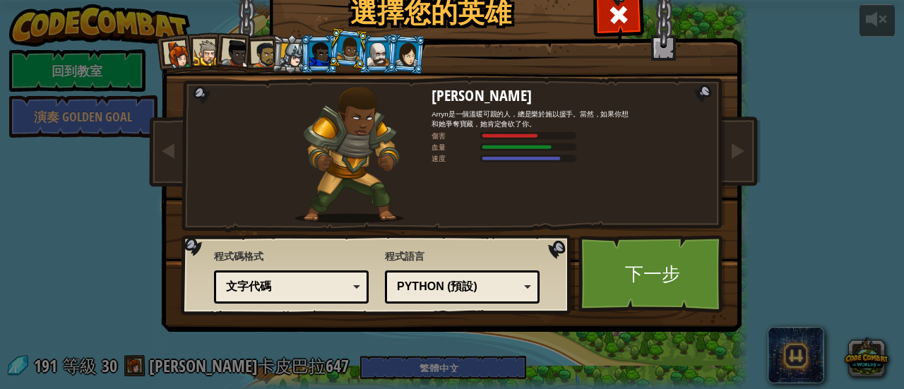
drag, startPoint x: 372, startPoint y: 37, endPoint x: 380, endPoint y: 22, distance: 17.4
click at [403, 54] on div at bounding box center [406, 54] width 23 height 24
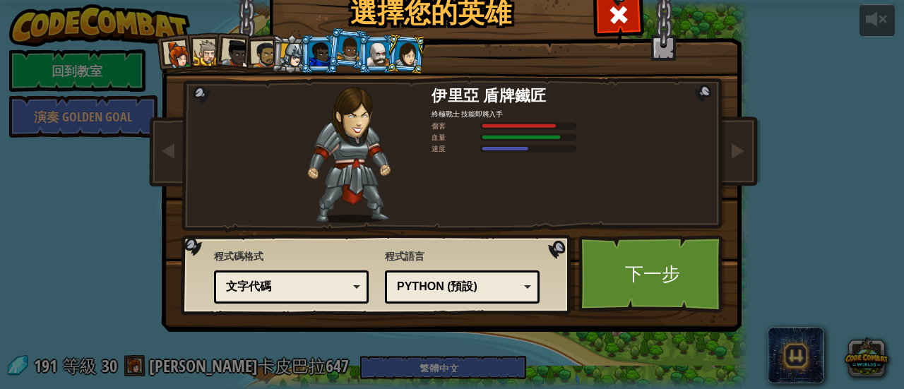
click at [165, 52] on div at bounding box center [179, 55] width 28 height 28
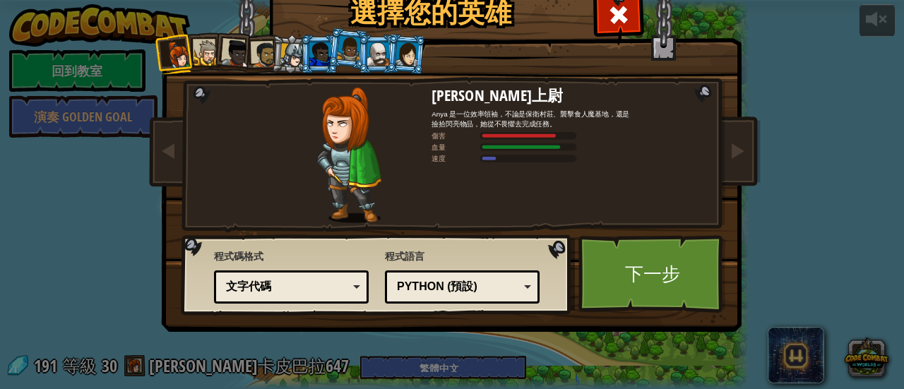
click at [370, 35] on li at bounding box center [377, 54] width 38 height 39
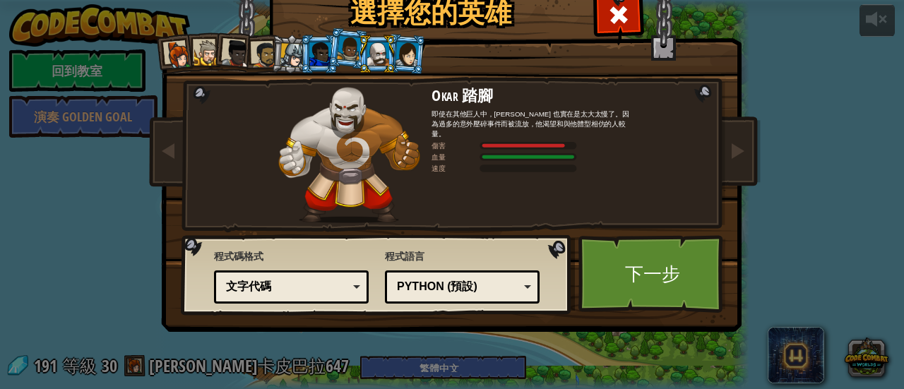
click at [166, 45] on div at bounding box center [179, 55] width 28 height 28
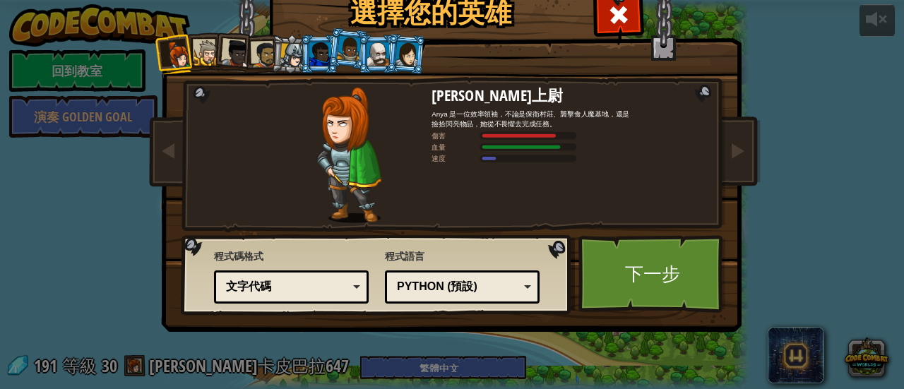
click at [379, 52] on div at bounding box center [378, 53] width 22 height 23
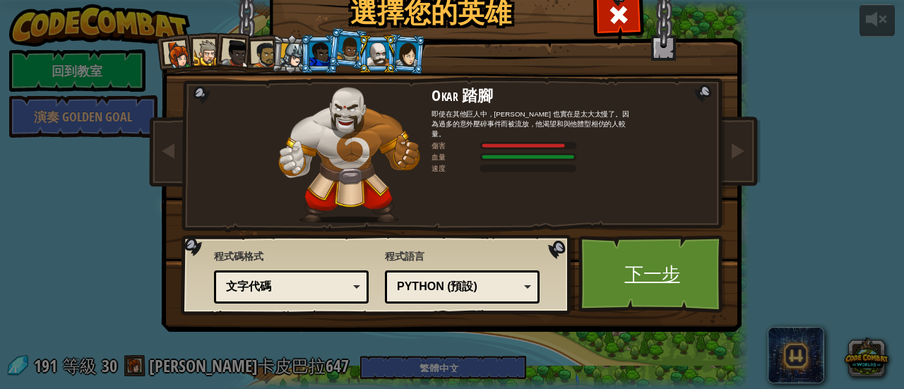
click at [629, 263] on link "下一步" at bounding box center [653, 274] width 148 height 78
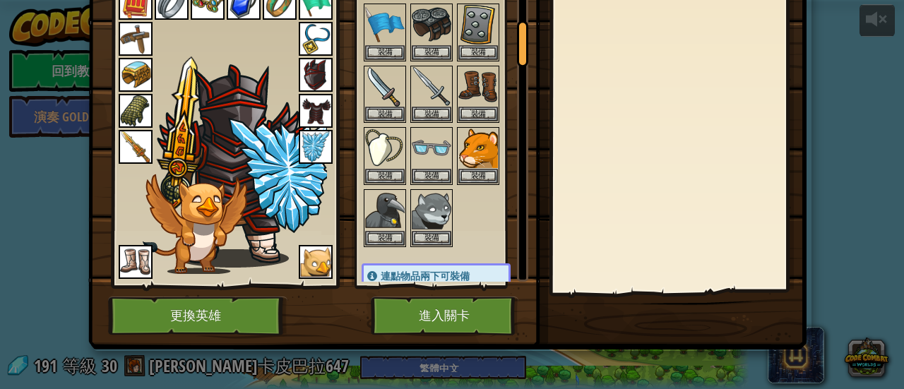
drag, startPoint x: 464, startPoint y: 273, endPoint x: 503, endPoint y: 291, distance: 42.7
click at [489, 286] on div "可使用的裝備 裝備 裝備 裝備 裝備 裝備 裝備 裝備 裝備 裝備 裝備 裝備 裝備 裝備 裝備 裝備 裝備 裝備 裝備 裝備 裝備 裝備 裝備 裝備 裝備 …" at bounding box center [441, 134] width 173 height 307
click at [509, 325] on button "進入關卡" at bounding box center [445, 316] width 148 height 39
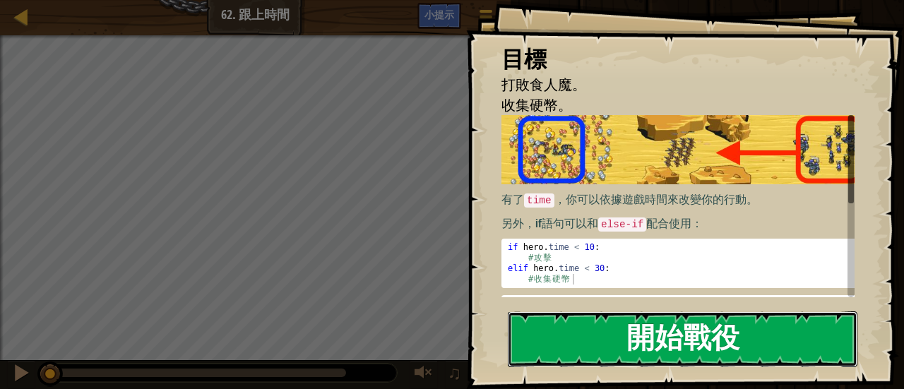
click at [781, 343] on button "開始戰役" at bounding box center [683, 340] width 350 height 56
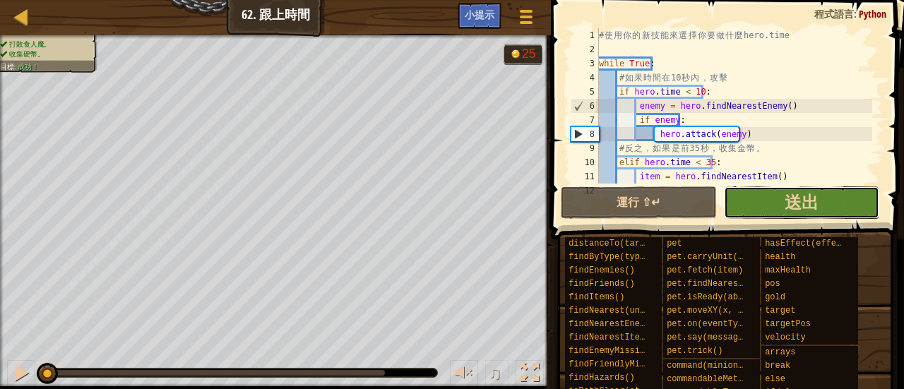
click at [843, 203] on button "送出" at bounding box center [802, 202] width 156 height 32
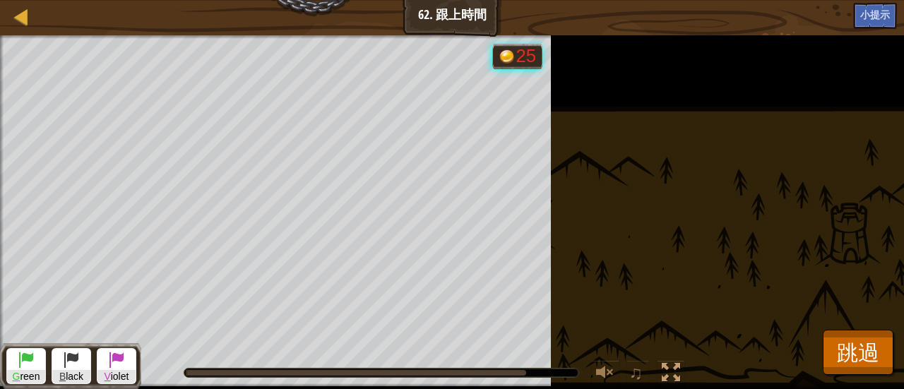
click at [828, 323] on div "打敗食人魔。 收集硬幣。 目標 : 執行中… G reen B lack V iolet 25 ♫ Okar 599 x: 19 y: 49 Dronck 25" at bounding box center [452, 212] width 904 height 354
drag, startPoint x: 110, startPoint y: 345, endPoint x: 113, endPoint y: 357, distance: 11.7
click at [110, 347] on div "G reen B lack V iolet" at bounding box center [70, 366] width 141 height 46
click at [116, 359] on span at bounding box center [116, 359] width 17 height 17
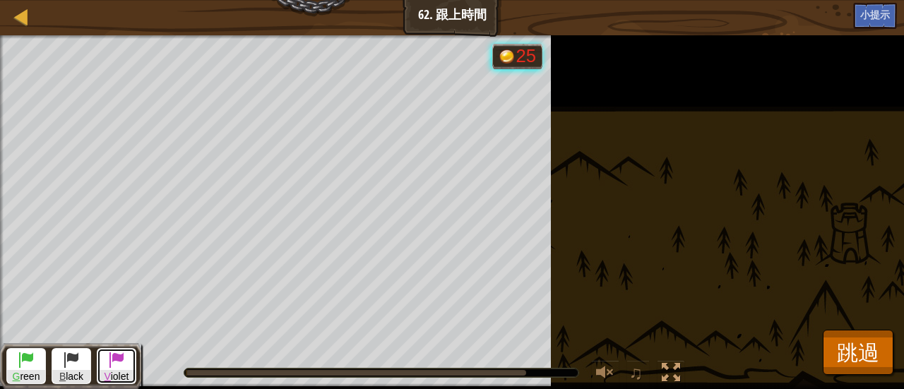
click at [116, 354] on span at bounding box center [116, 359] width 17 height 17
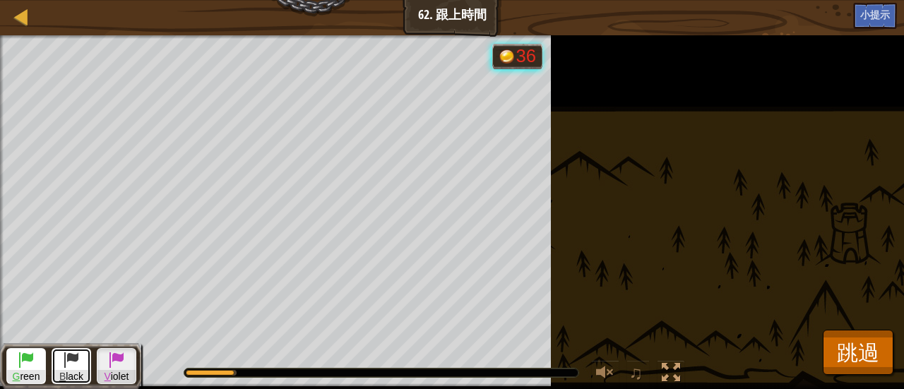
click at [81, 363] on button "B lack" at bounding box center [72, 366] width 40 height 36
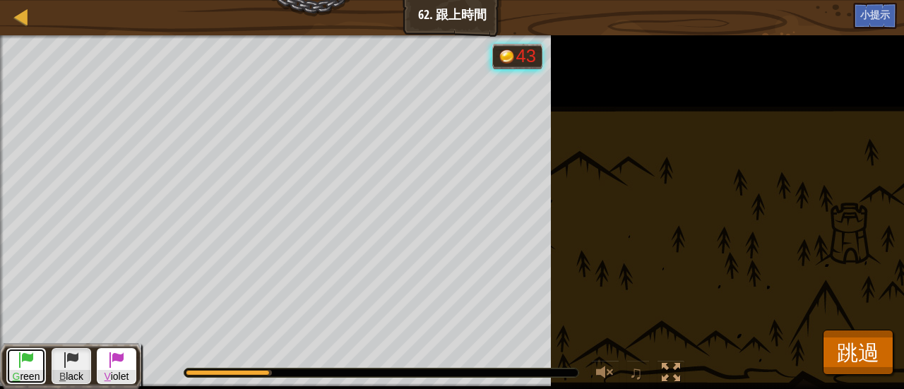
click at [35, 367] on button "G reen" at bounding box center [26, 366] width 40 height 36
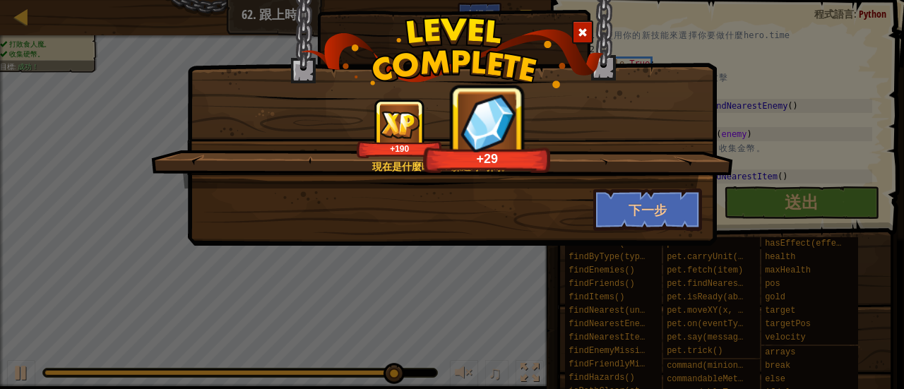
click at [521, 146] on div "+29" at bounding box center [486, 129] width 127 height 88
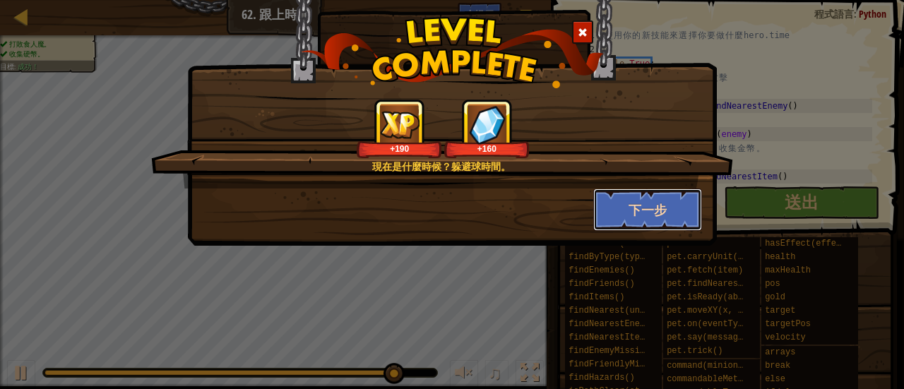
click at [677, 221] on button "下一步" at bounding box center [647, 210] width 109 height 42
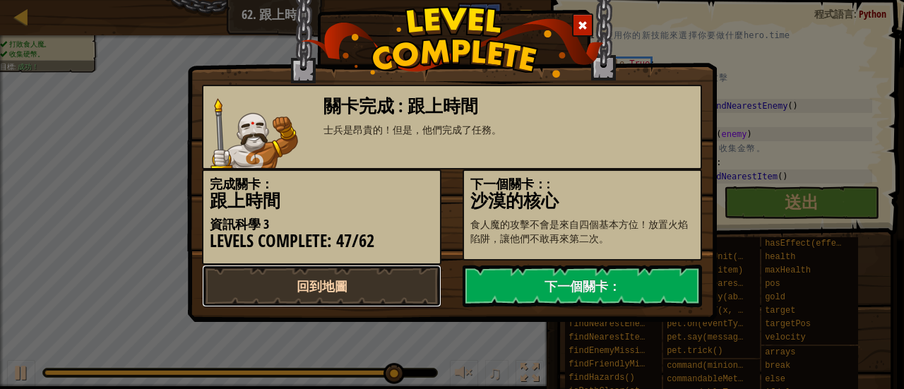
click at [331, 286] on link "回到地圖" at bounding box center [321, 286] width 239 height 42
select select "zh-HANT"
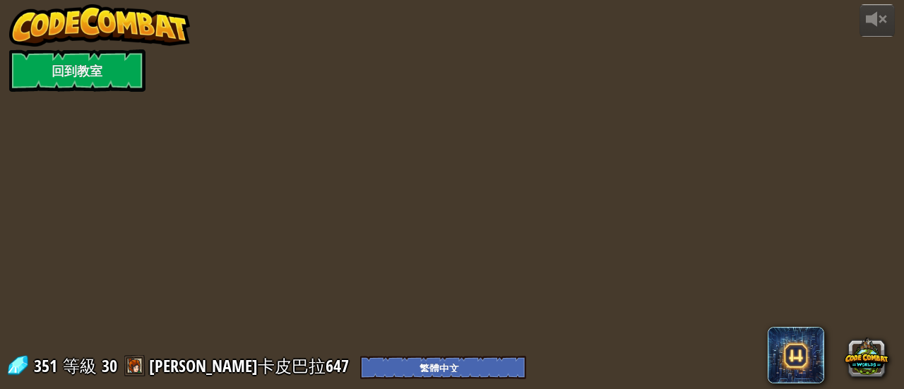
select select "zh-HANT"
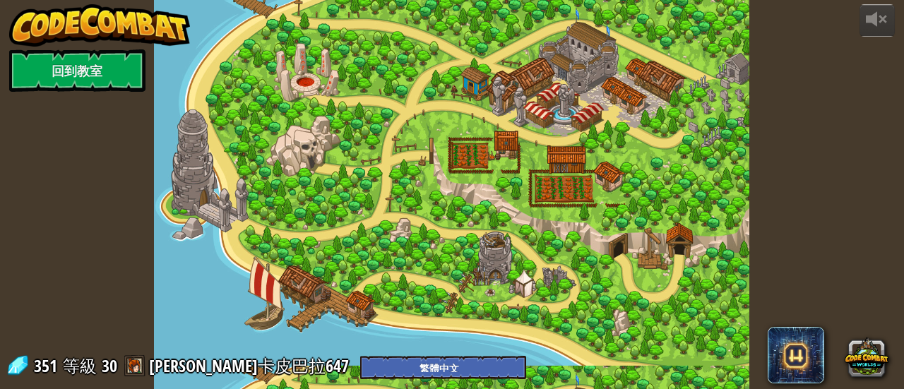
select select "zh-HANT"
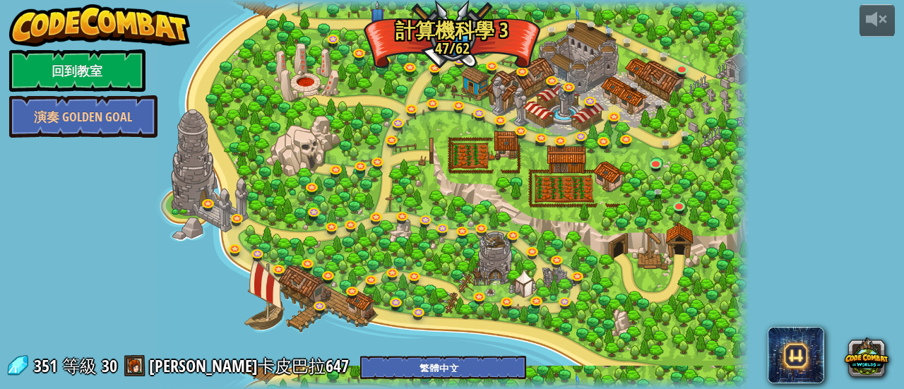
select select "zh-HANT"
click at [422, 45] on link at bounding box center [432, 40] width 28 height 28
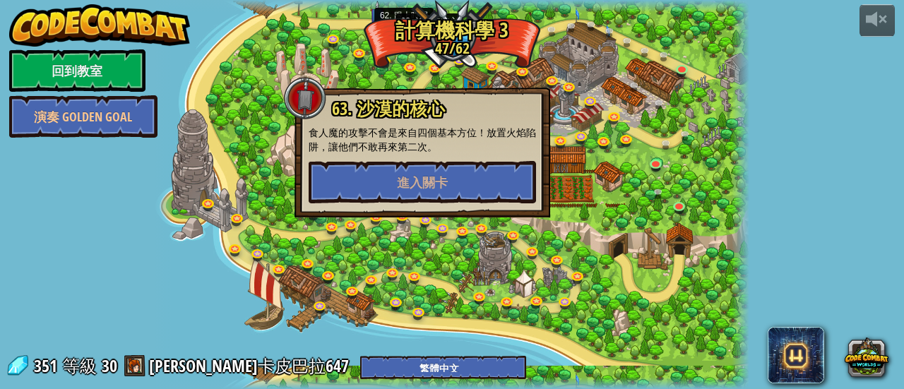
click at [410, 39] on link at bounding box center [407, 35] width 28 height 28
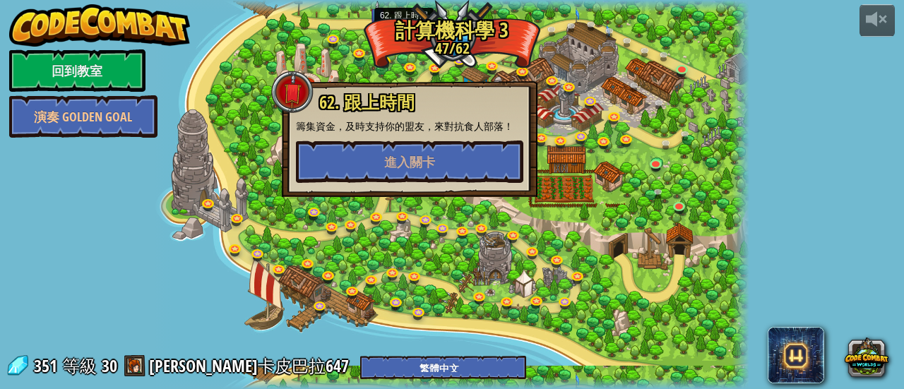
click at [408, 39] on link at bounding box center [407, 35] width 28 height 28
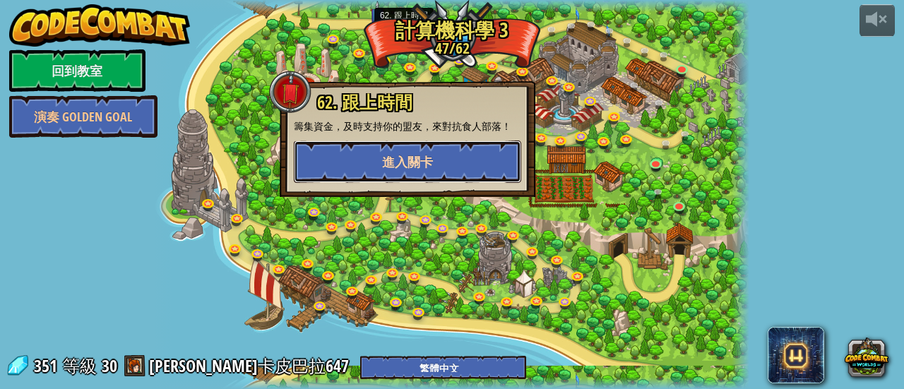
click at [421, 156] on span "進入關卡" at bounding box center [407, 162] width 51 height 18
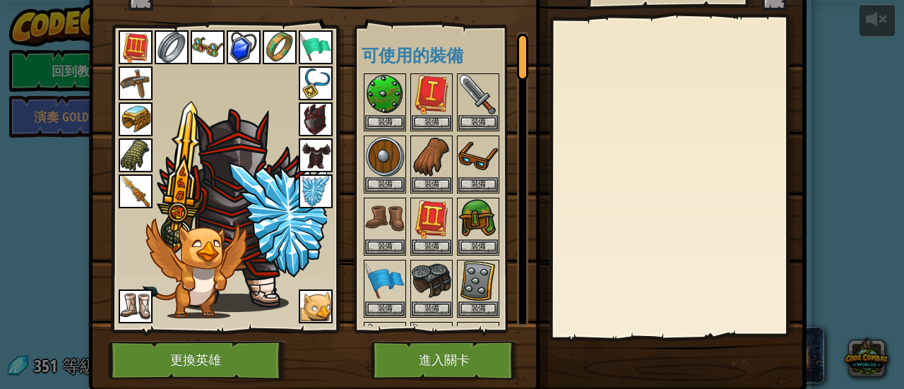
scroll to position [71, 0]
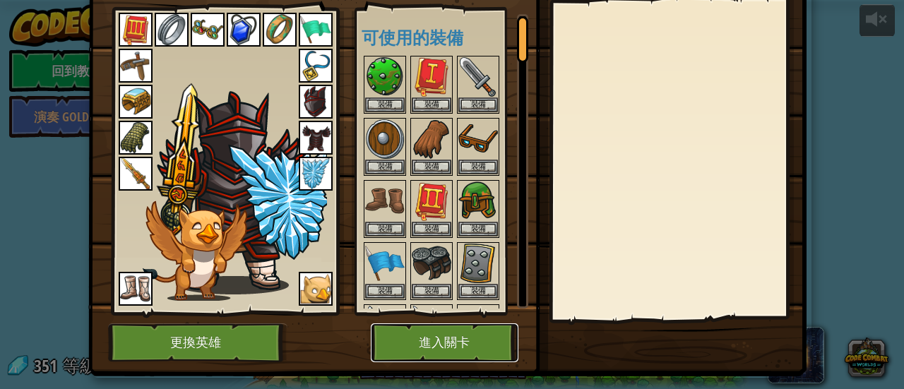
click at [450, 341] on button "進入關卡" at bounding box center [445, 343] width 148 height 39
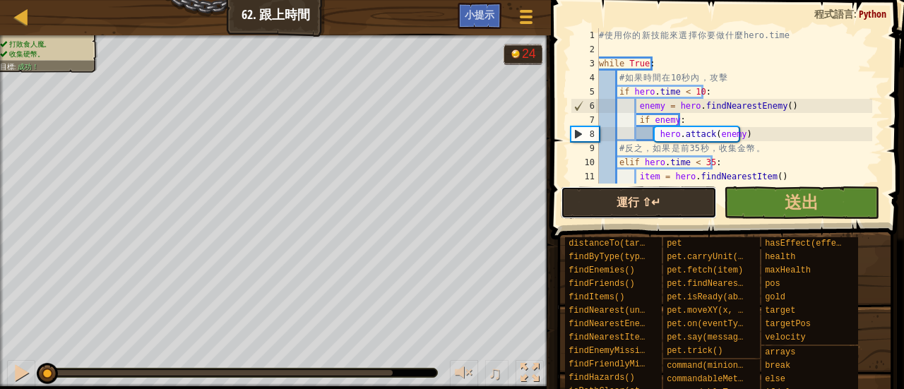
click at [610, 206] on button "運行 ⇧↵" at bounding box center [639, 202] width 156 height 32
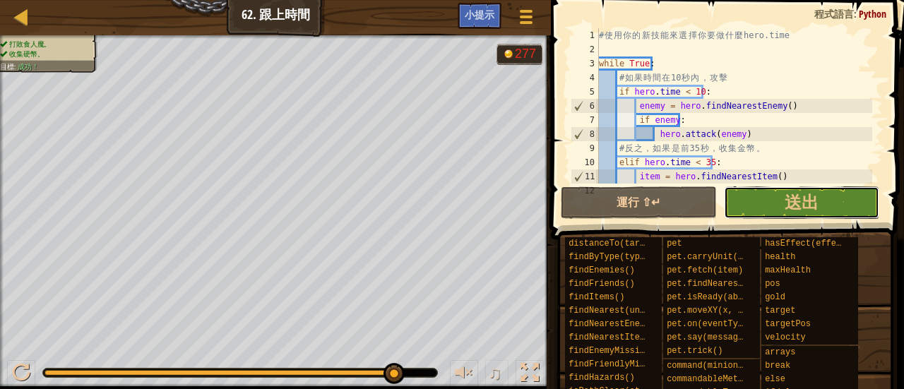
drag, startPoint x: 839, startPoint y: 208, endPoint x: 829, endPoint y: 196, distance: 15.6
click at [829, 196] on button "送出" at bounding box center [802, 202] width 156 height 32
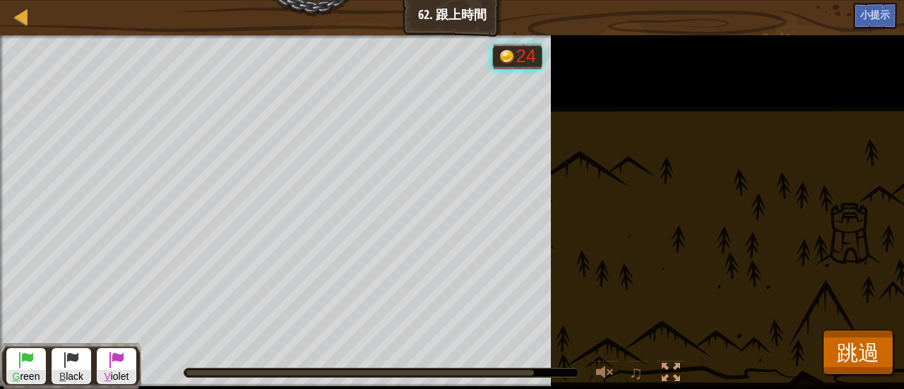
click at [829, 196] on div "打敗食人魔。 收集硬幣。 目標 : 執行中… G reen B lack V iolet 24 ♫ Okar 599 x: 19 y: 49 Dronck 24" at bounding box center [452, 212] width 904 height 354
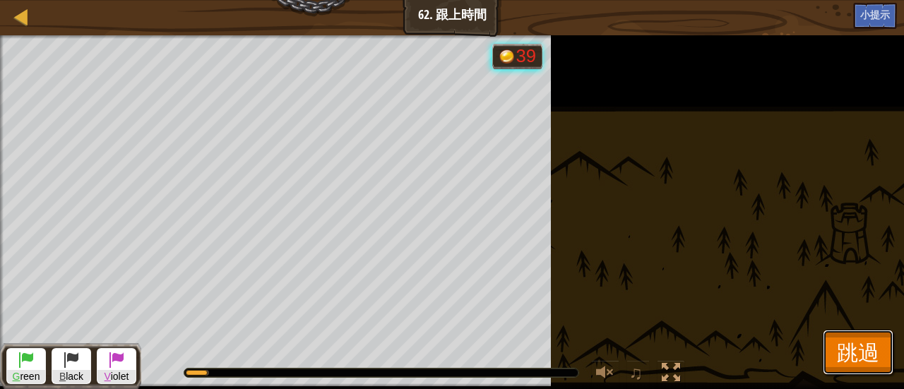
click at [863, 336] on button "跳過" at bounding box center [858, 352] width 71 height 45
